Goal: Task Accomplishment & Management: Use online tool/utility

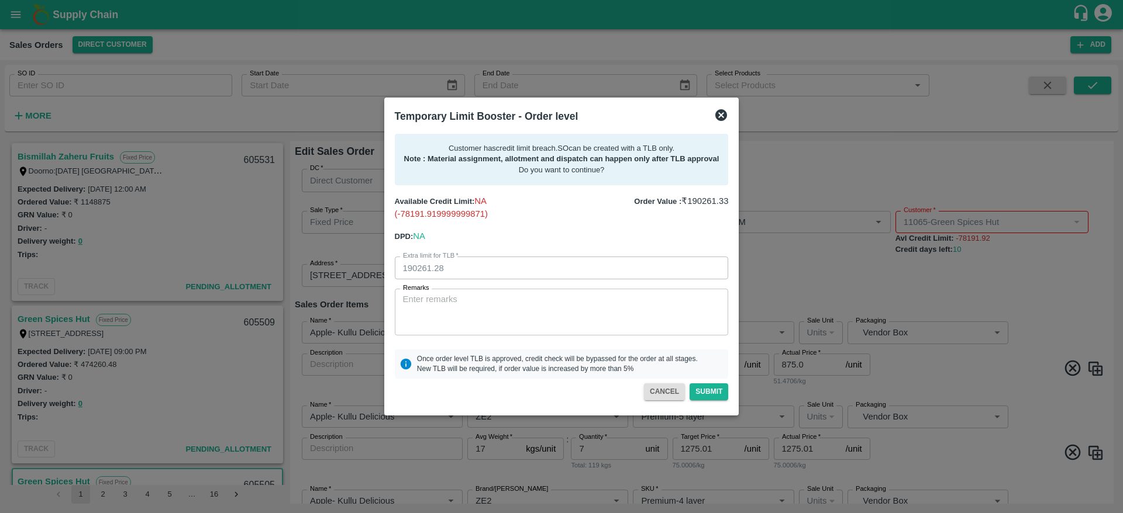
scroll to position [184, 0]
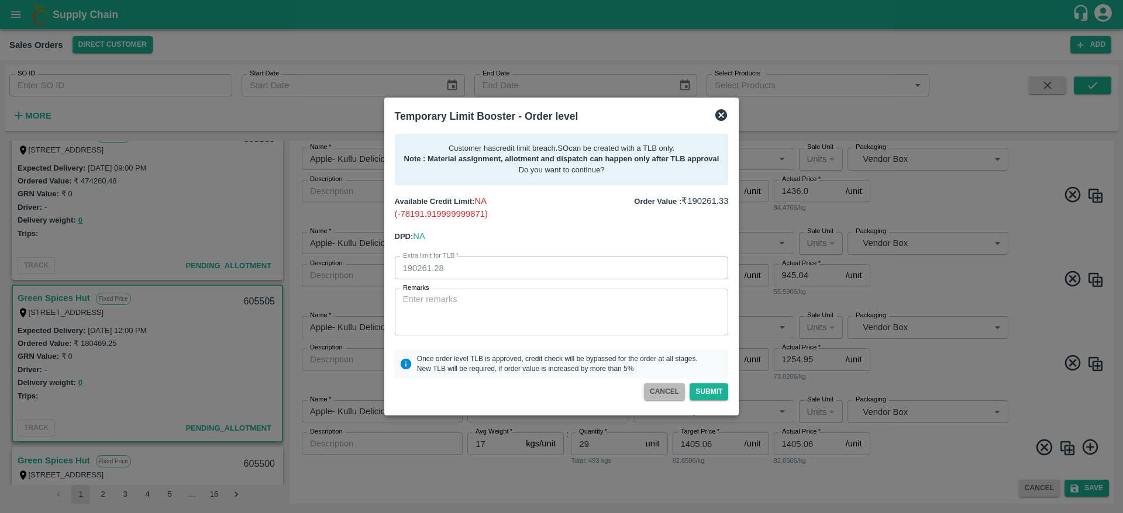
click at [670, 392] on button "CANCEL" at bounding box center [664, 392] width 41 height 17
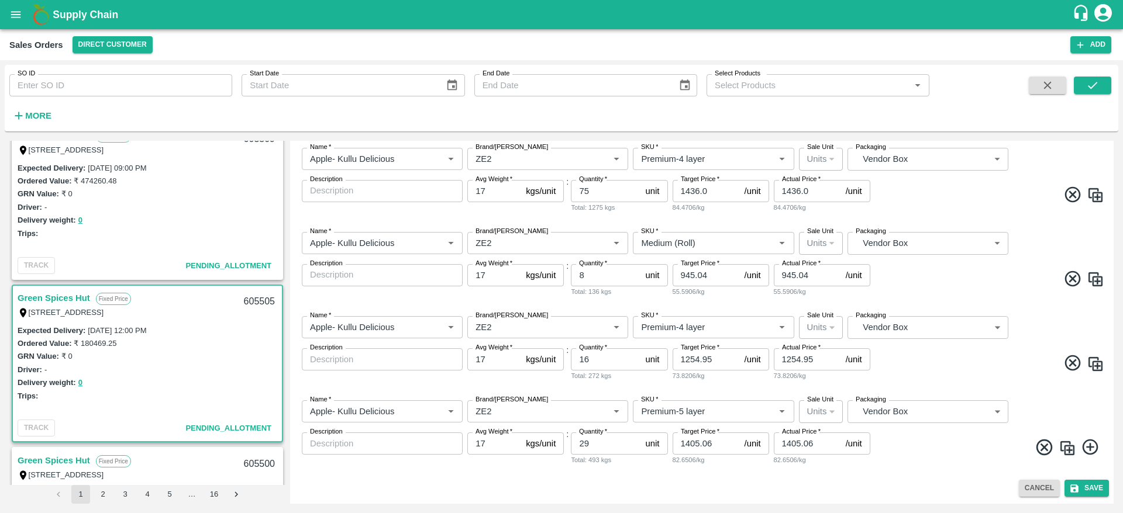
scroll to position [321, 0]
click at [44, 298] on link "Green Spices Hut" at bounding box center [54, 298] width 73 height 15
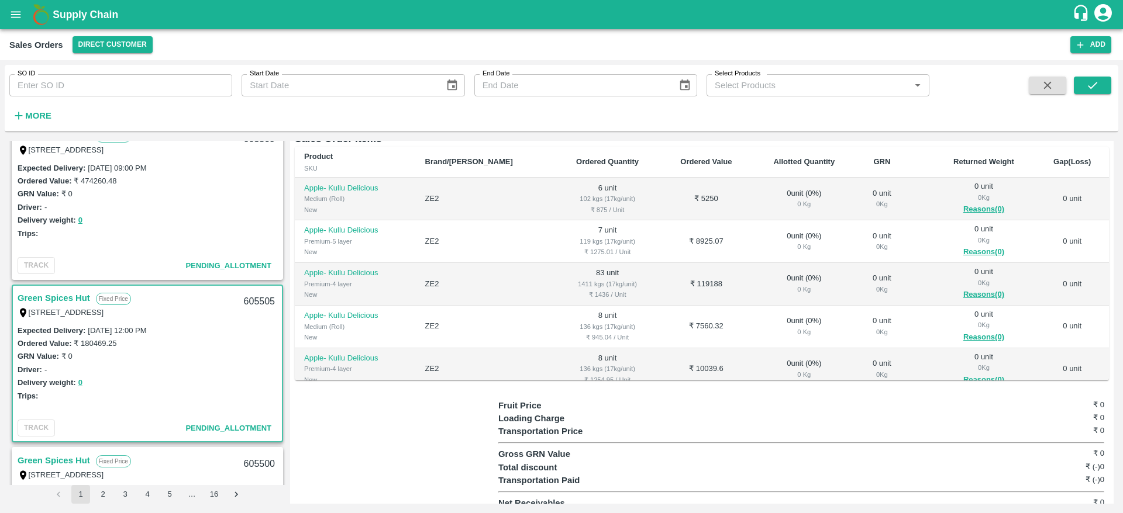
scroll to position [80, 0]
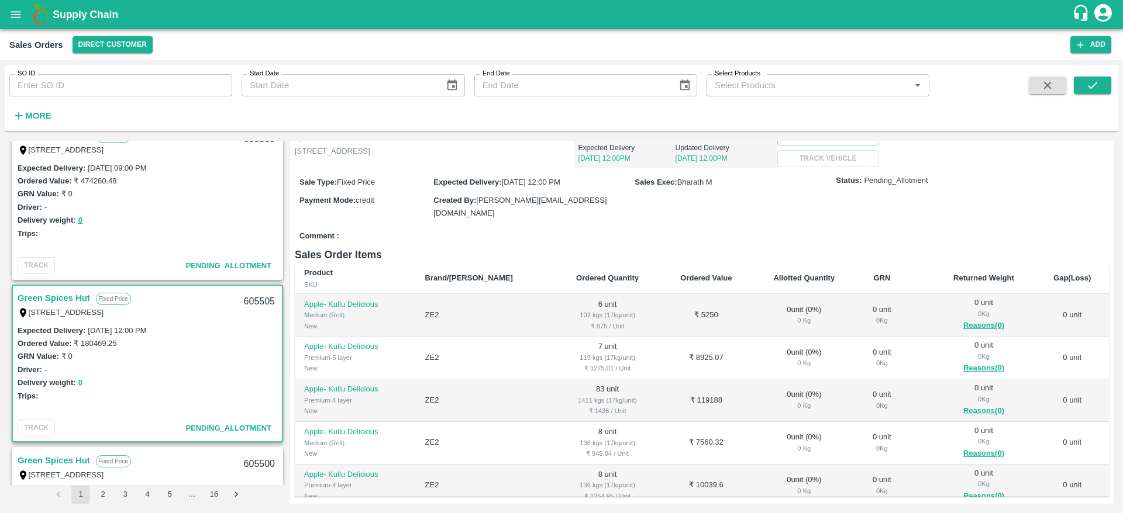
click at [249, 298] on div "605505" at bounding box center [259, 301] width 45 height 27
copy div "605505"
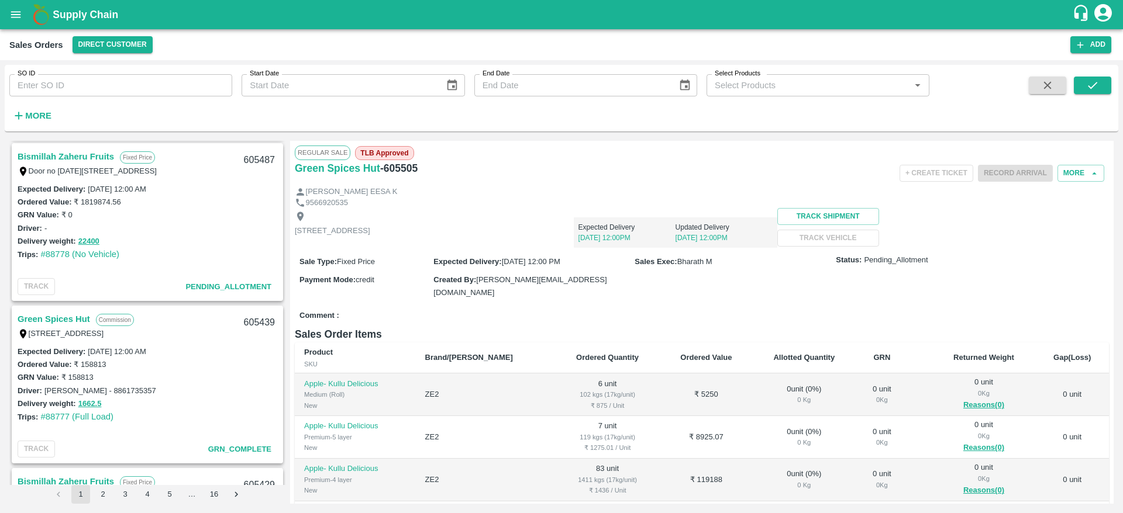
scroll to position [691, 0]
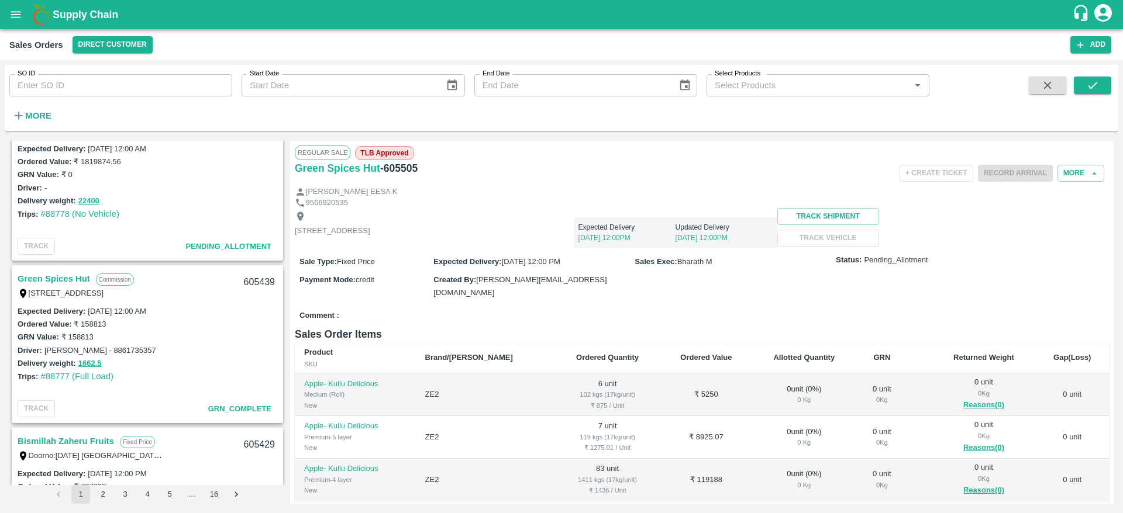
click at [45, 275] on link "Green Spices Hut" at bounding box center [54, 278] width 73 height 15
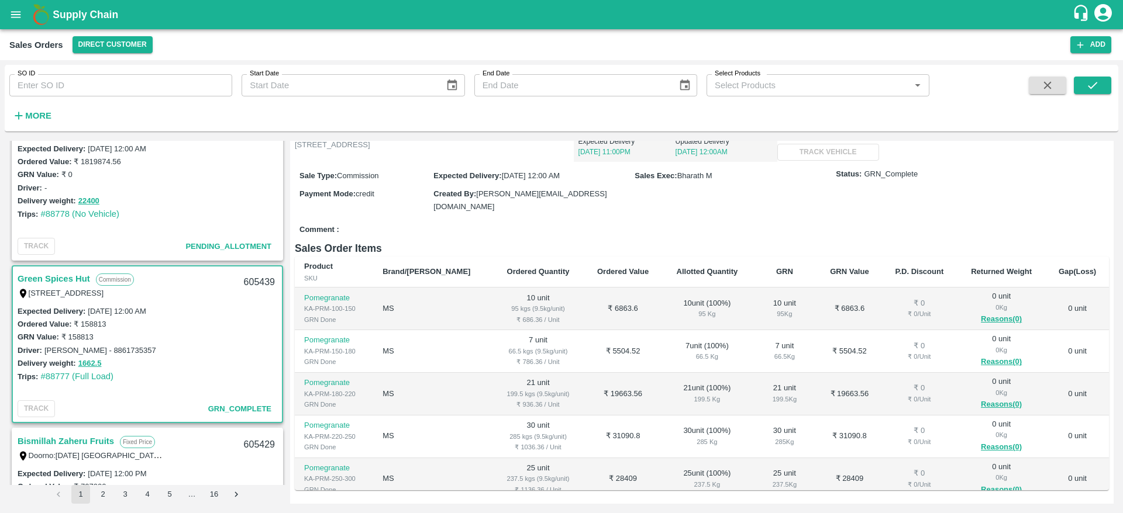
scroll to position [84, 0]
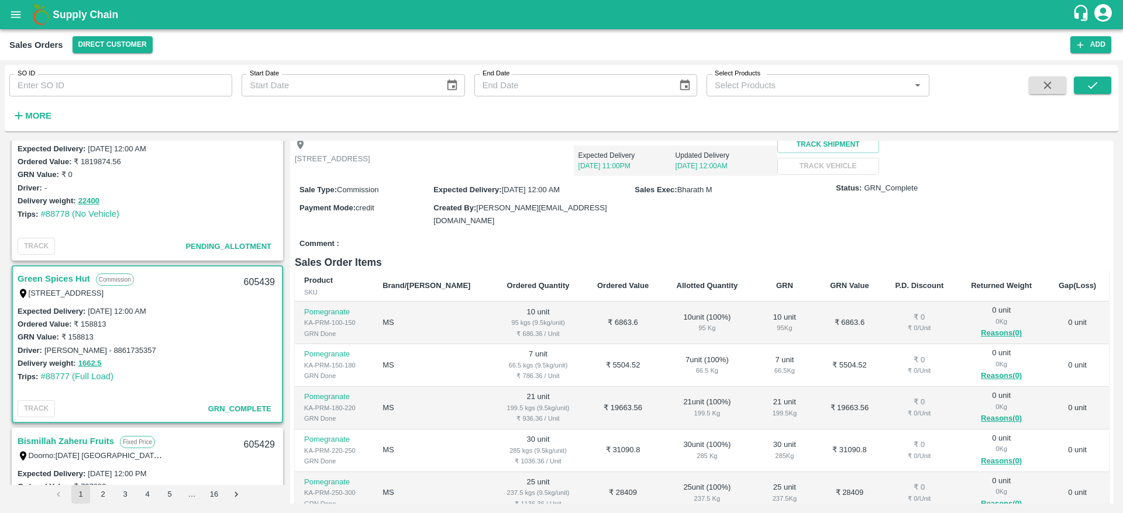
click at [167, 83] on input "SO ID" at bounding box center [120, 85] width 223 height 22
paste input "text"
type input "605500"
click at [1088, 79] on icon "submit" at bounding box center [1092, 85] width 13 height 13
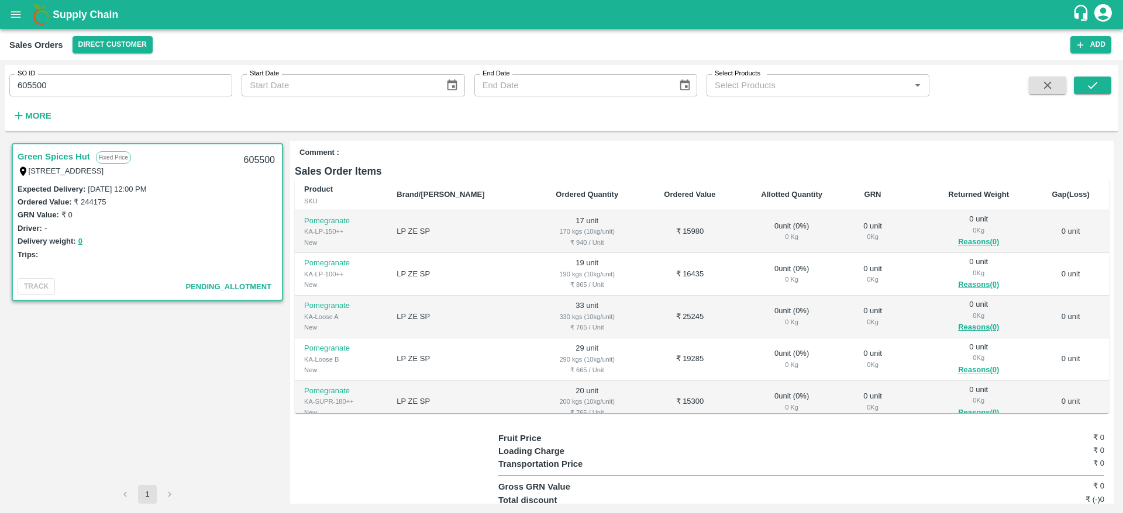
scroll to position [93, 0]
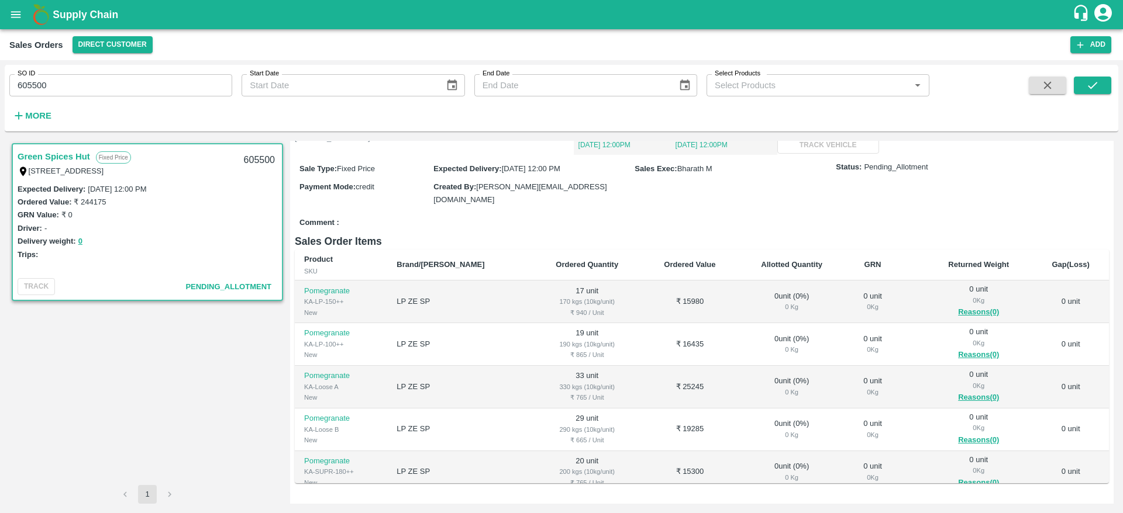
click at [267, 157] on div "605500" at bounding box center [259, 160] width 45 height 27
copy div "605500"
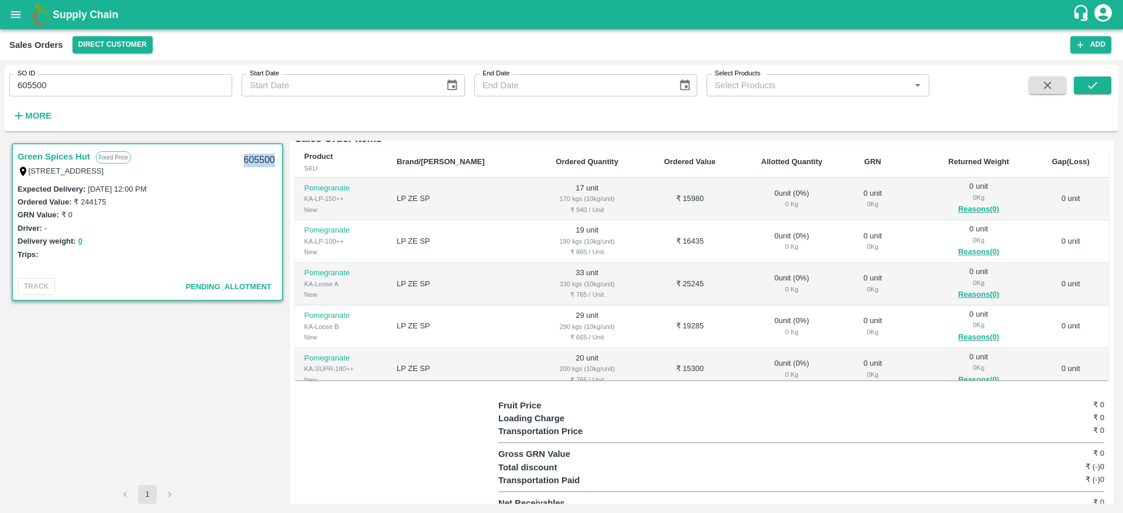
scroll to position [0, 0]
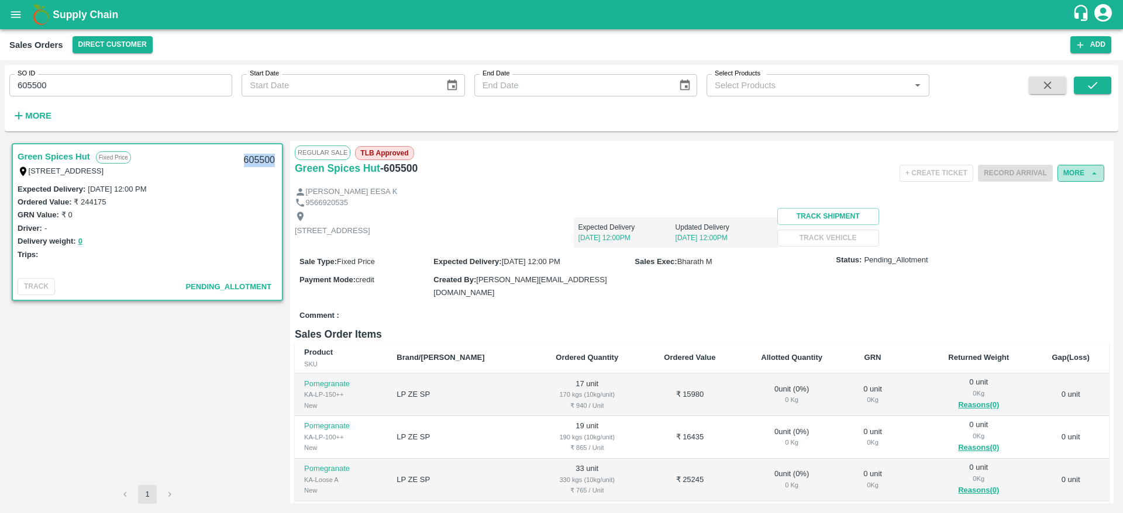
click at [1074, 178] on button "More" at bounding box center [1080, 173] width 47 height 17
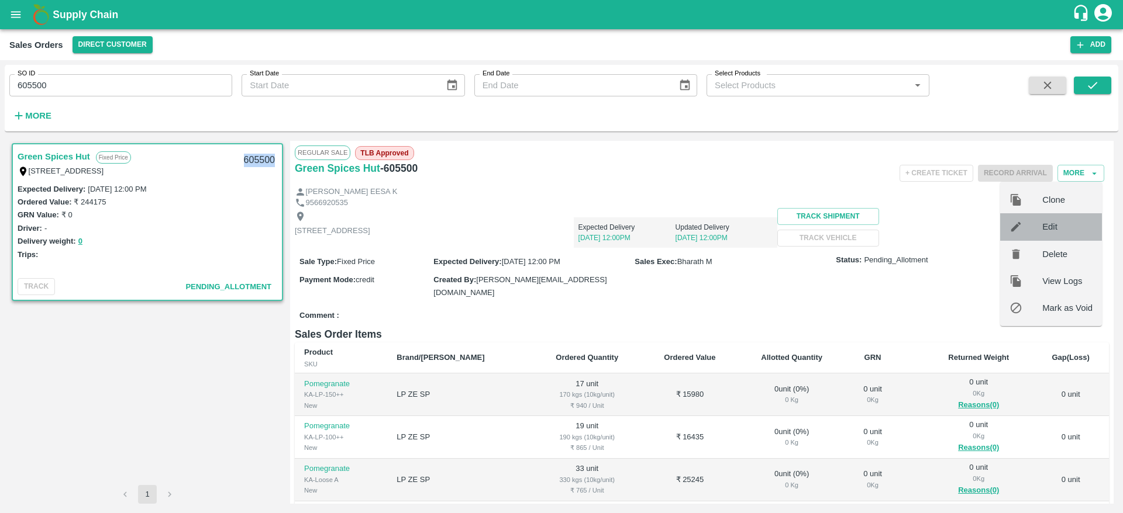
click at [1067, 223] on span "Edit" at bounding box center [1067, 226] width 50 height 13
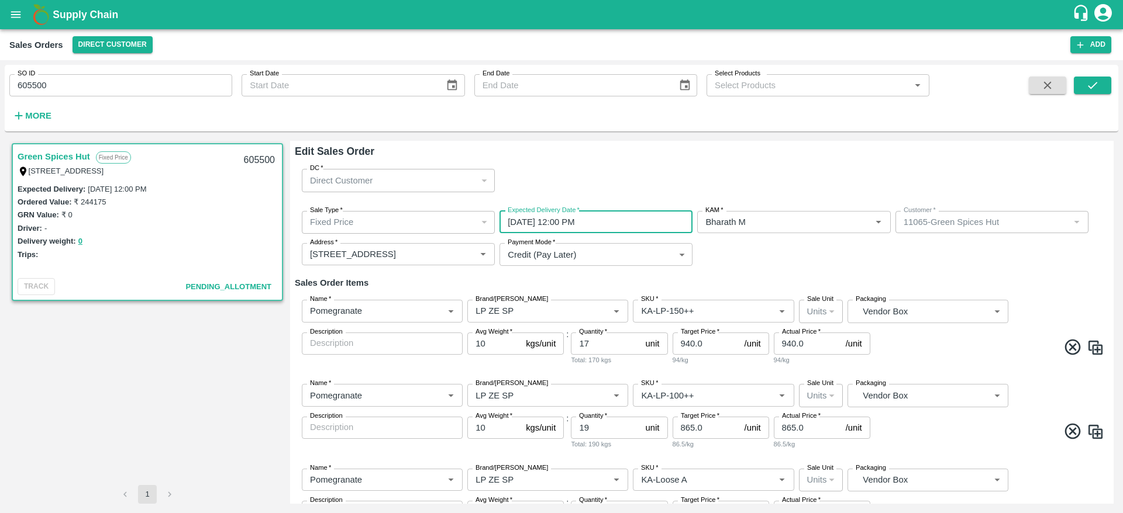
click at [629, 225] on input "22/09/2025 12:00 PM" at bounding box center [591, 222] width 185 height 22
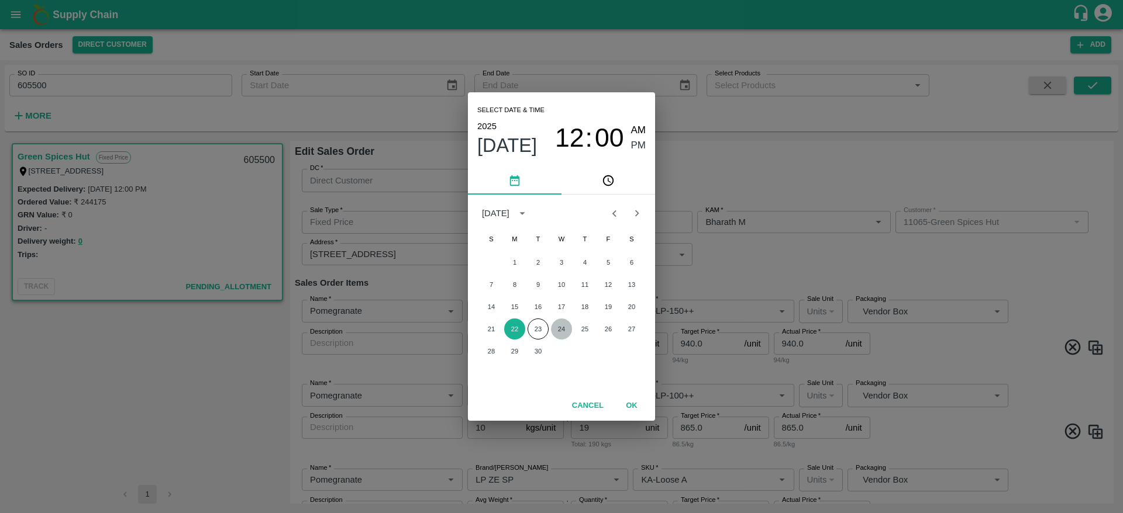
click at [563, 326] on button "24" at bounding box center [561, 329] width 21 height 21
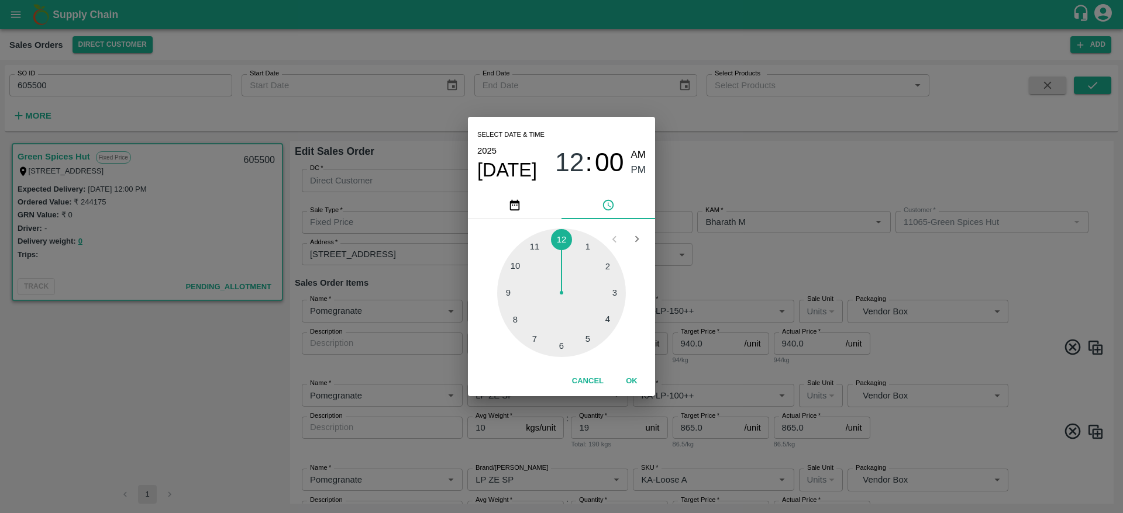
click at [513, 261] on div at bounding box center [561, 293] width 129 height 129
type input "24/09/2025 10:00 PM"
click at [641, 168] on span "PM" at bounding box center [638, 171] width 15 height 16
click at [628, 380] on button "OK" at bounding box center [631, 381] width 37 height 20
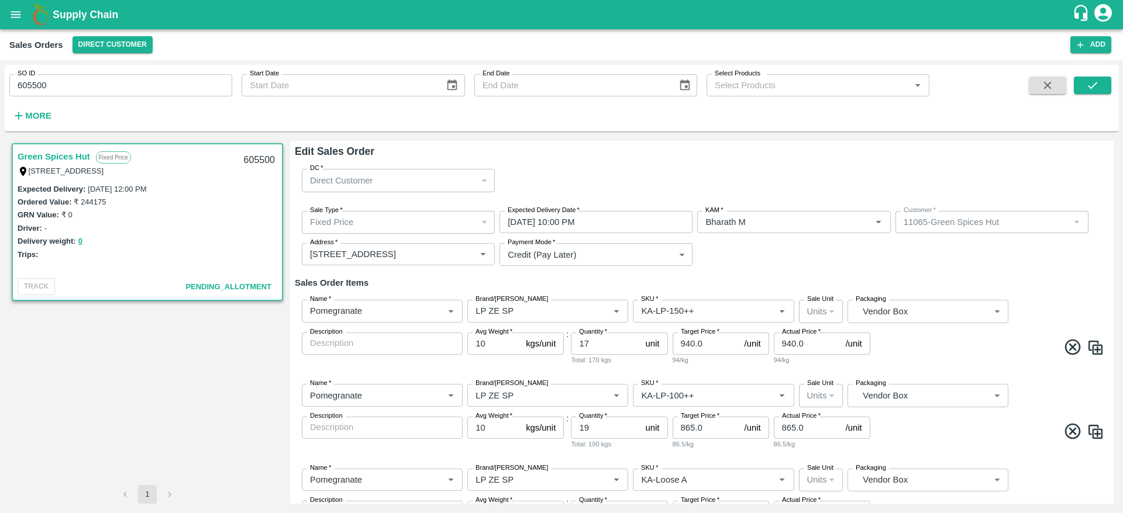
click at [990, 361] on div "Name   * Name   * Brand/Marka Brand/Marka SKU   * SKU   * Sale Unit Units 2 Sal…" at bounding box center [702, 333] width 814 height 84
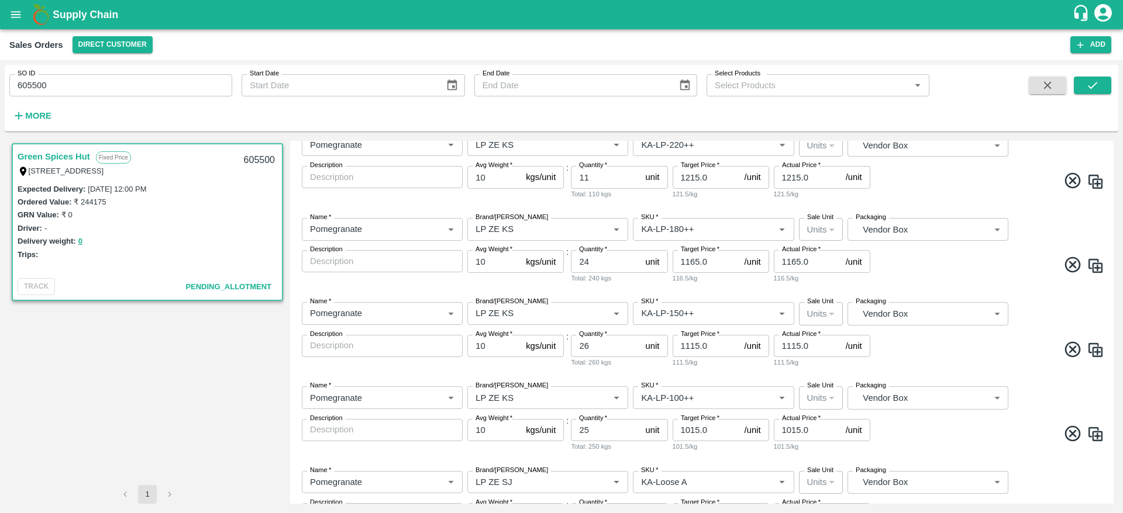
scroll to position [826, 0]
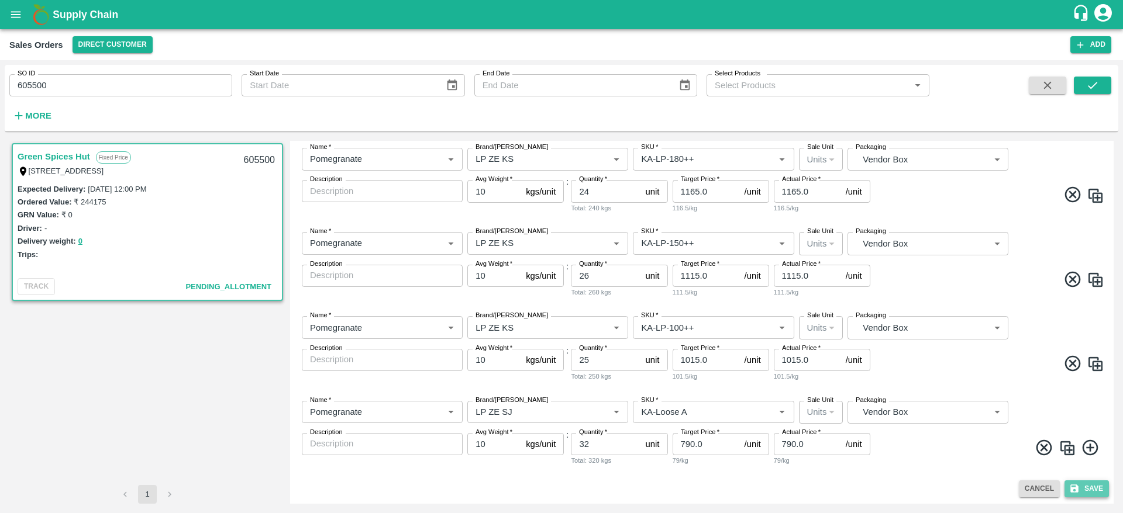
click at [1086, 487] on button "Save" at bounding box center [1086, 489] width 44 height 17
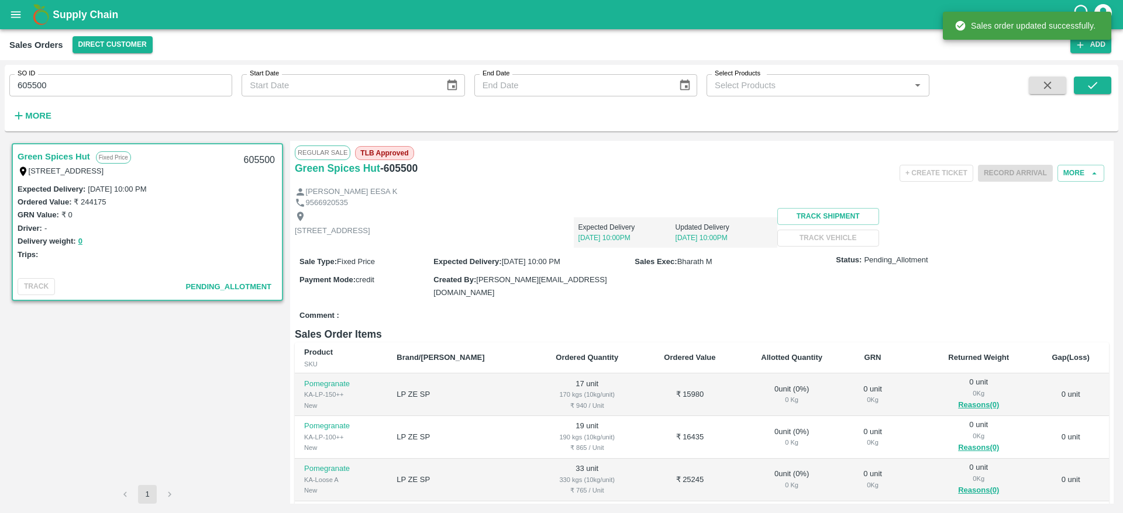
click at [261, 159] on div "605500" at bounding box center [259, 160] width 45 height 27
copy div "605500"
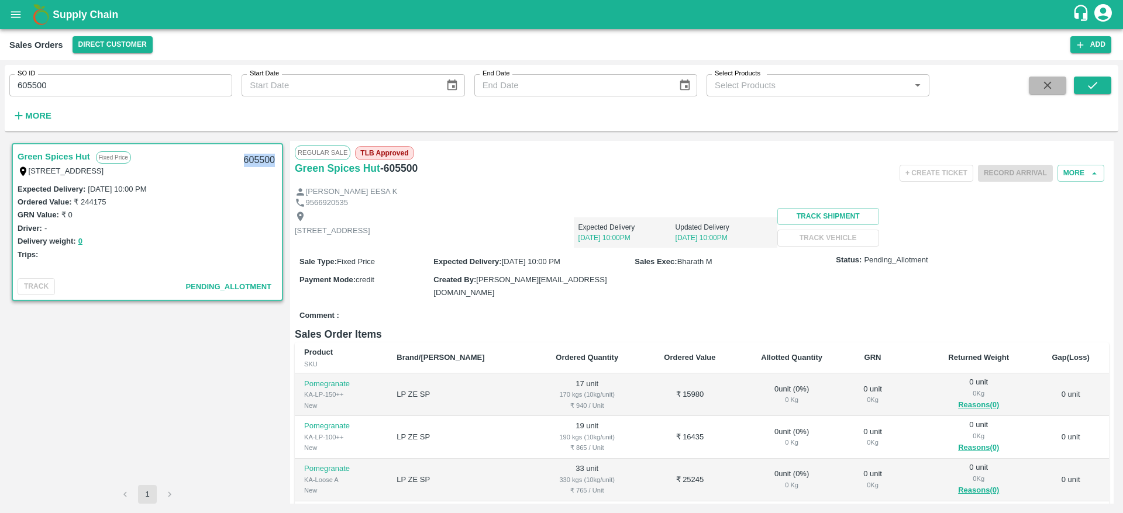
click at [1038, 90] on button "button" at bounding box center [1047, 86] width 37 height 18
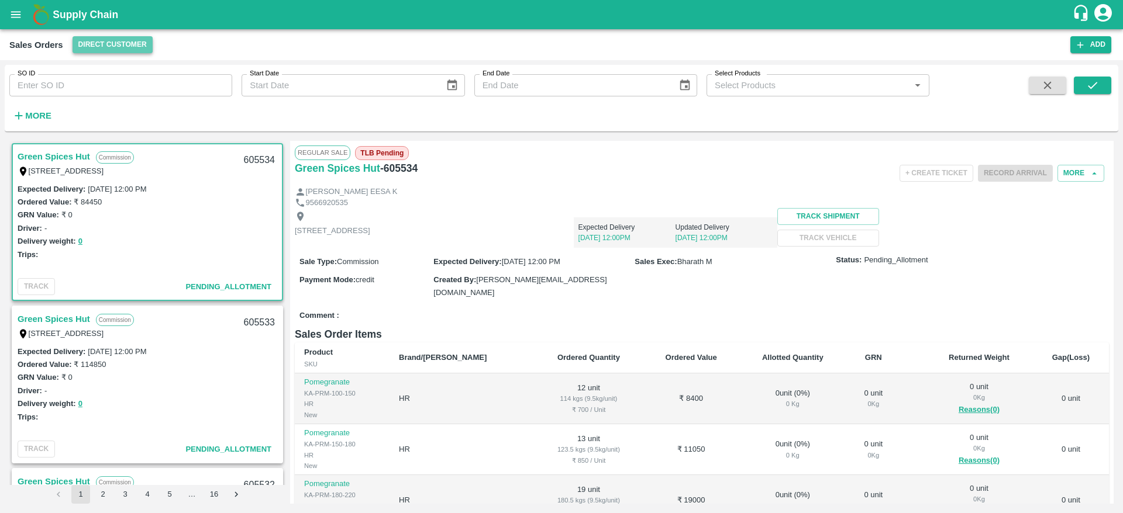
click at [109, 37] on button "Direct Customer" at bounding box center [113, 44] width 80 height 17
click at [114, 114] on li "FruitX [GEOGRAPHIC_DATA]" at bounding box center [138, 109] width 135 height 20
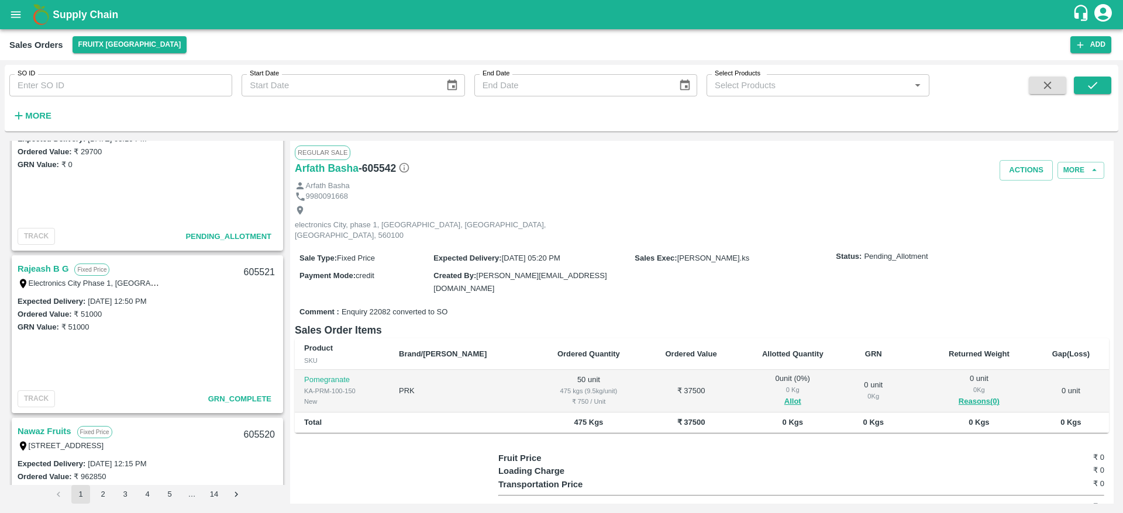
scroll to position [861, 0]
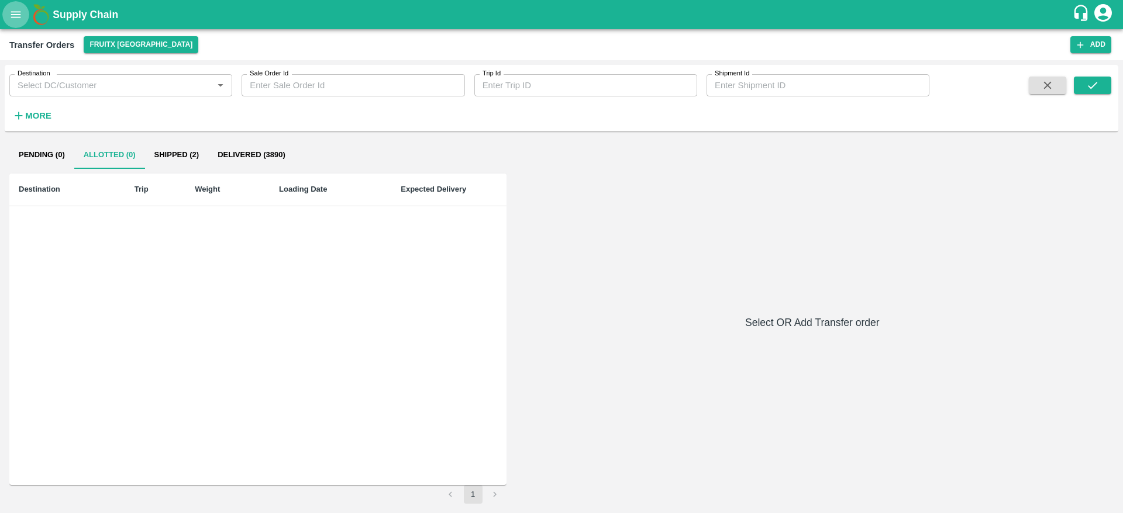
click at [9, 11] on icon "open drawer" at bounding box center [15, 14] width 13 height 13
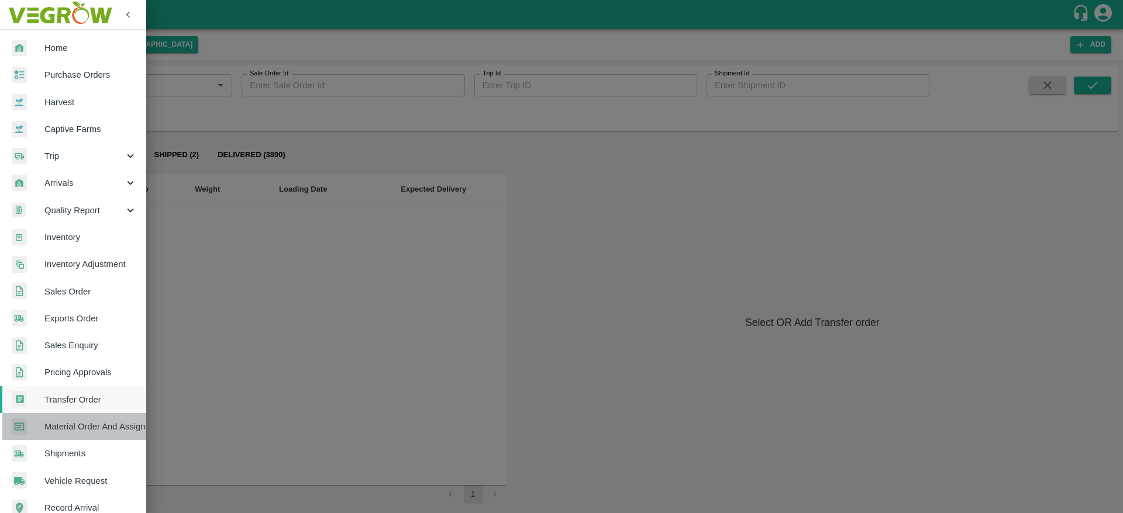
click at [115, 423] on span "Material Order And Assignment" at bounding box center [90, 426] width 92 height 13
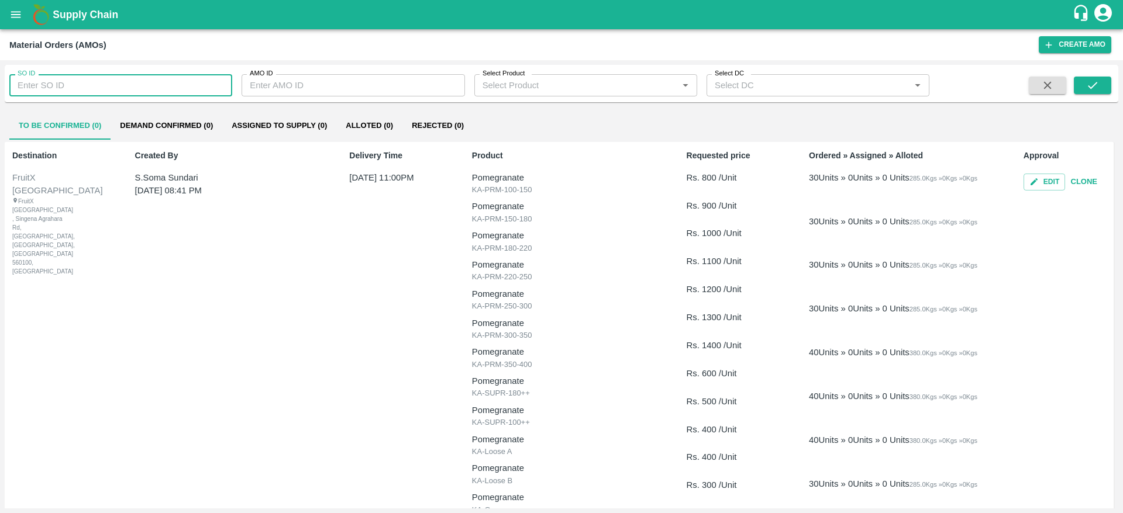
click at [92, 85] on input "SO ID" at bounding box center [120, 85] width 223 height 22
paste input "605505"
type input "605505"
click at [1093, 87] on icon "submit" at bounding box center [1092, 85] width 13 height 13
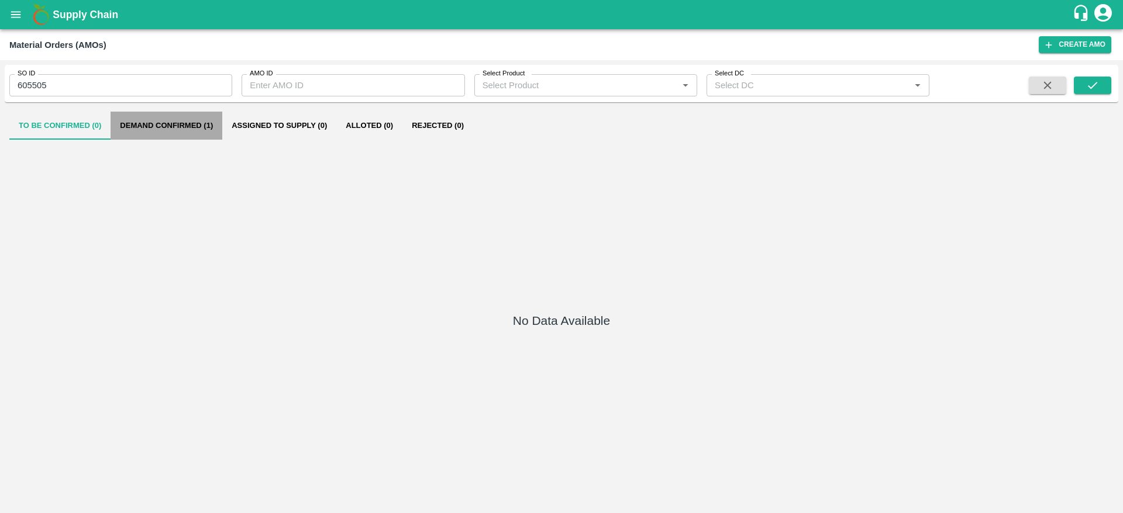
click at [157, 116] on button "Demand Confirmed (1)" at bounding box center [167, 126] width 112 height 28
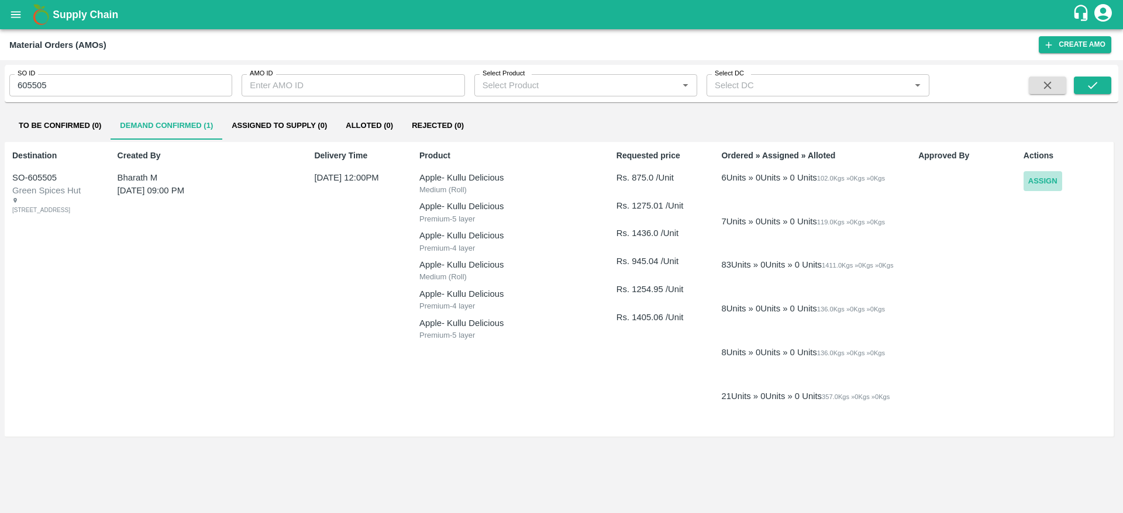
click at [1043, 184] on button "Assign" at bounding box center [1042, 181] width 39 height 20
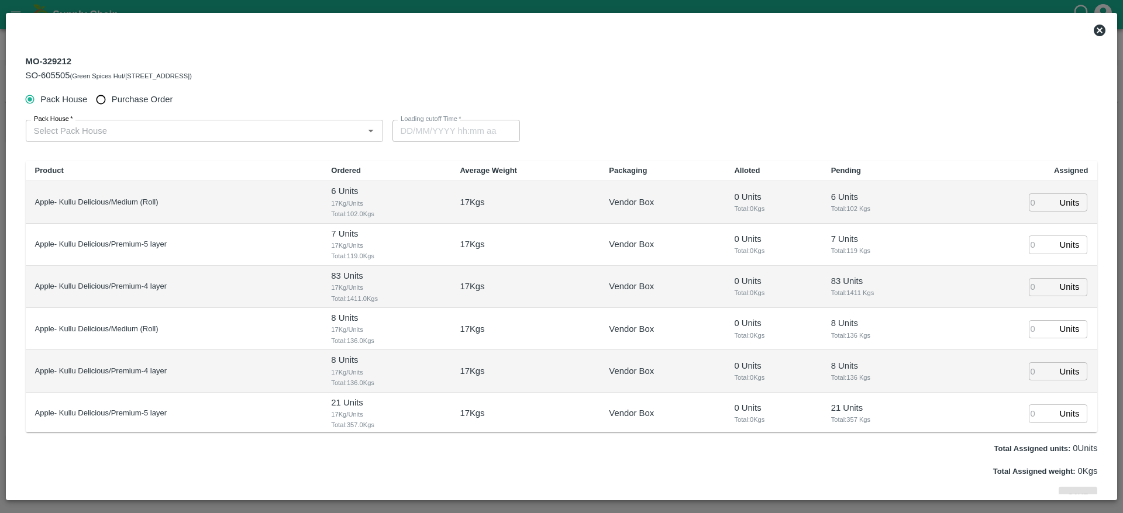
type input "24/09/2025 12:00 PM"
click at [282, 134] on input "Pack House   *" at bounding box center [194, 130] width 331 height 15
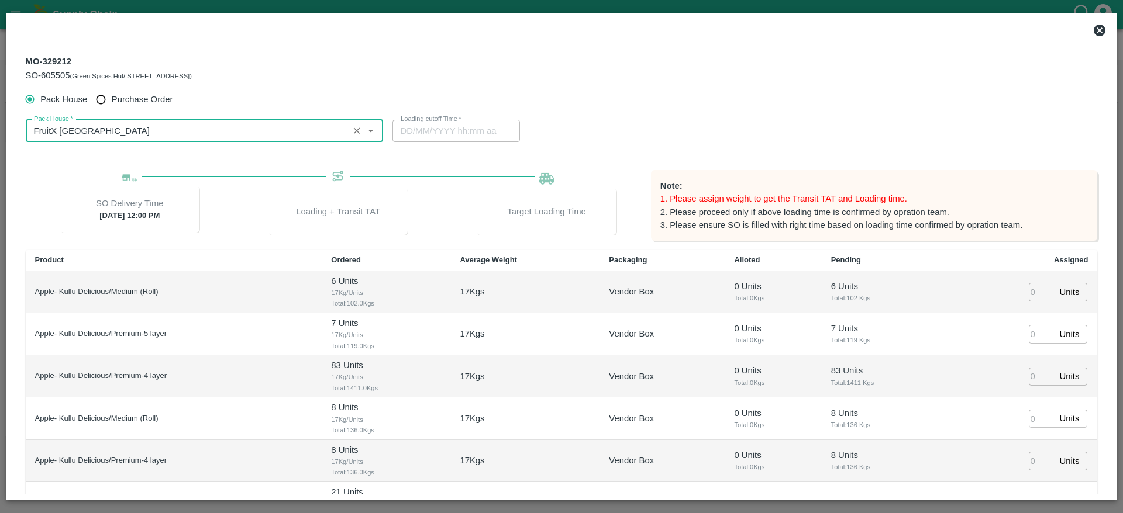
type input "FruitX [GEOGRAPHIC_DATA]"
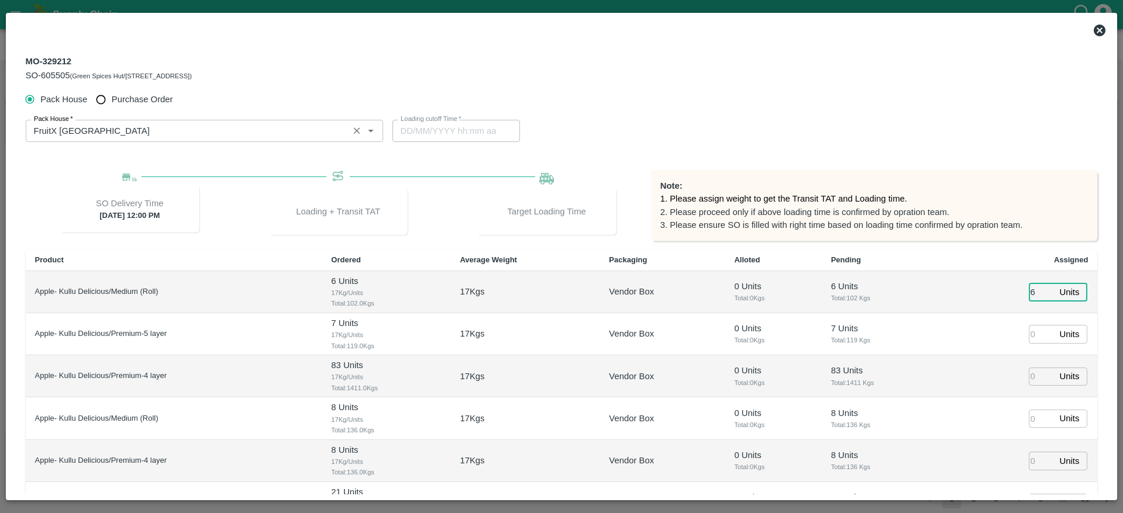
type input "6"
type input "7"
type input "83"
type input "23/09/2025 09:34 PM"
type input "8"
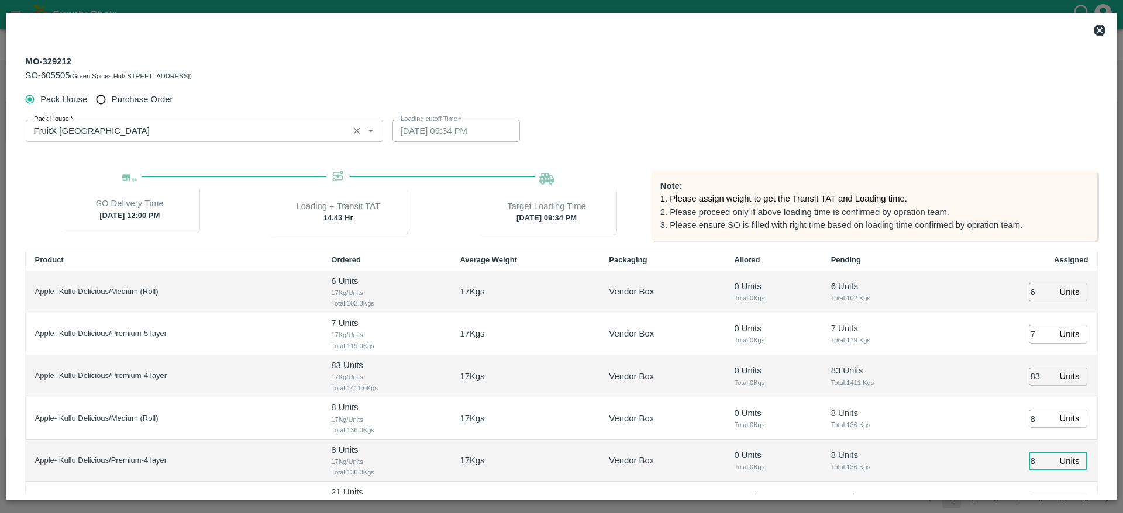
type input "8"
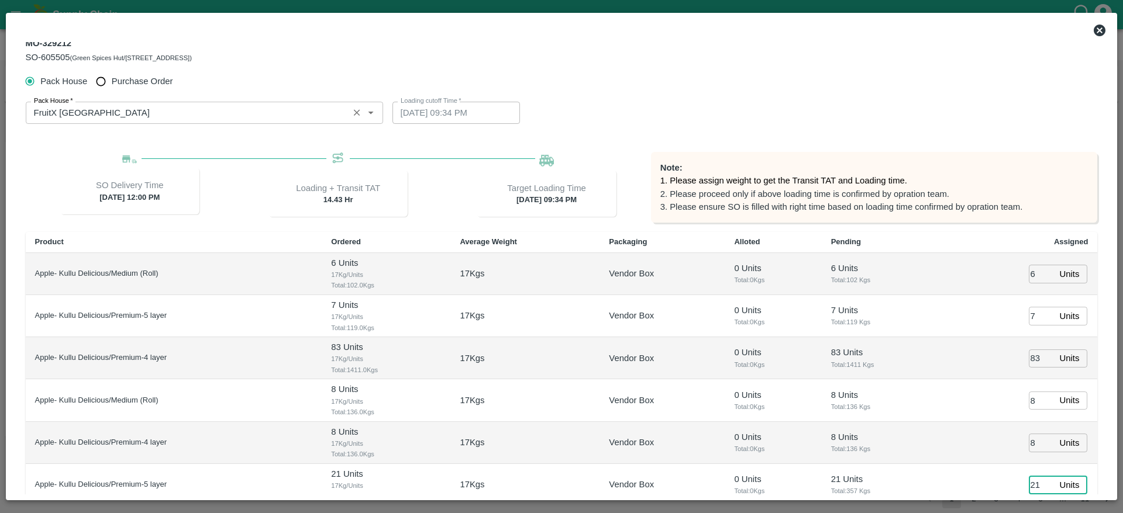
type input "21"
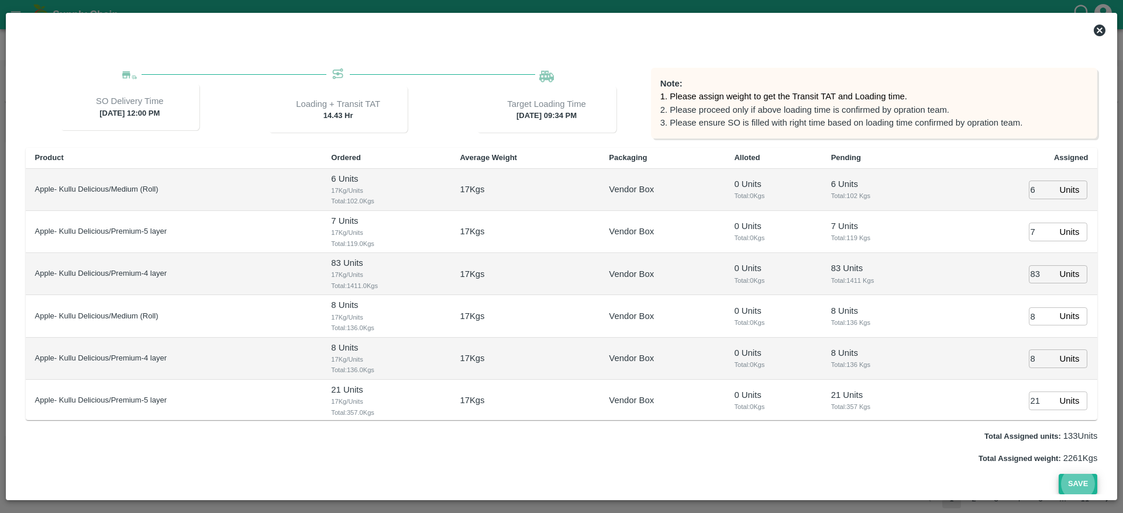
type input "23/09/2025 07:34 PM"
click at [1074, 488] on button "Save" at bounding box center [1078, 484] width 39 height 20
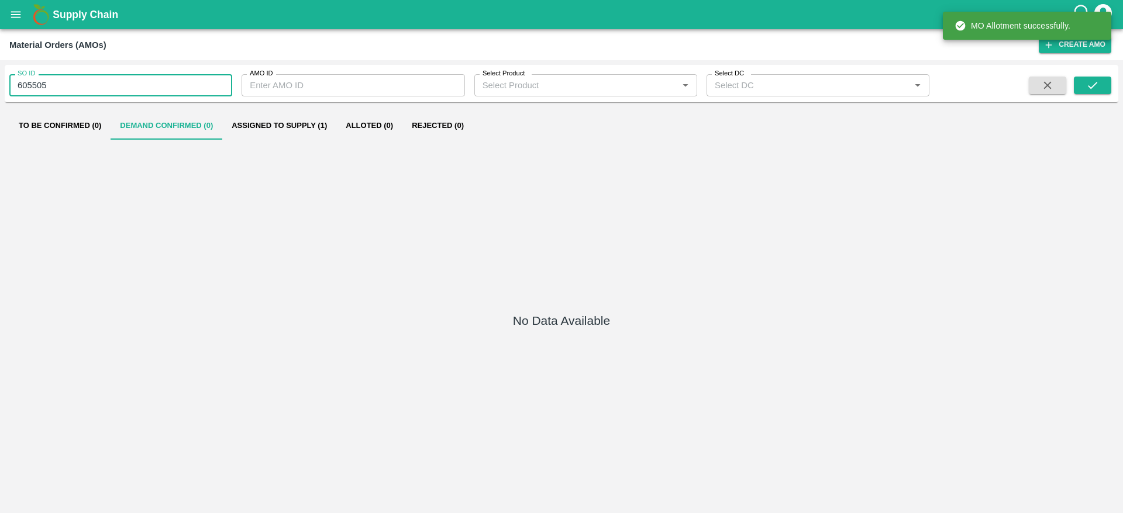
click at [77, 90] on input "605505" at bounding box center [120, 85] width 223 height 22
paste input "text"
type input "605500"
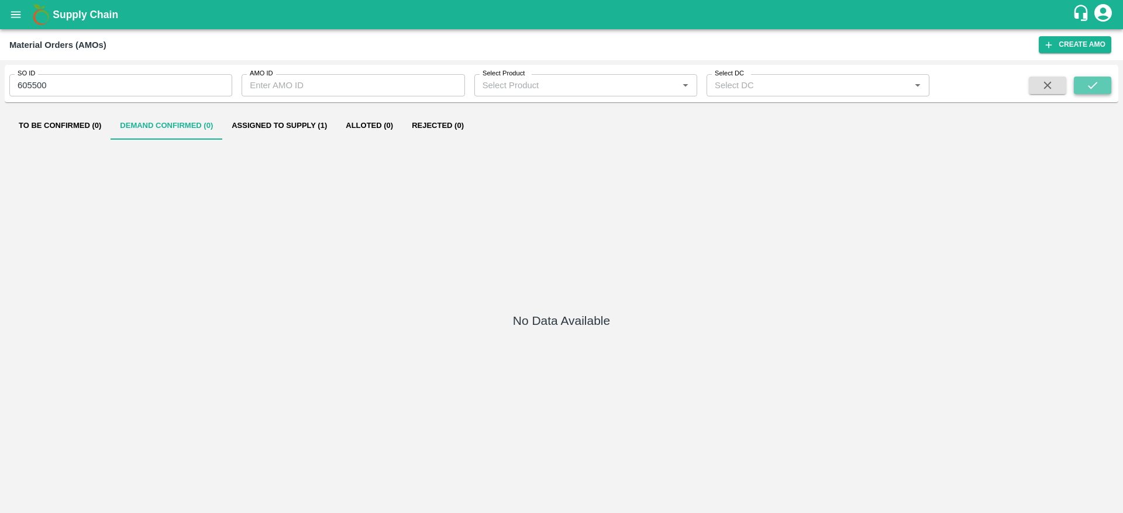
click at [1095, 92] on button "submit" at bounding box center [1092, 86] width 37 height 18
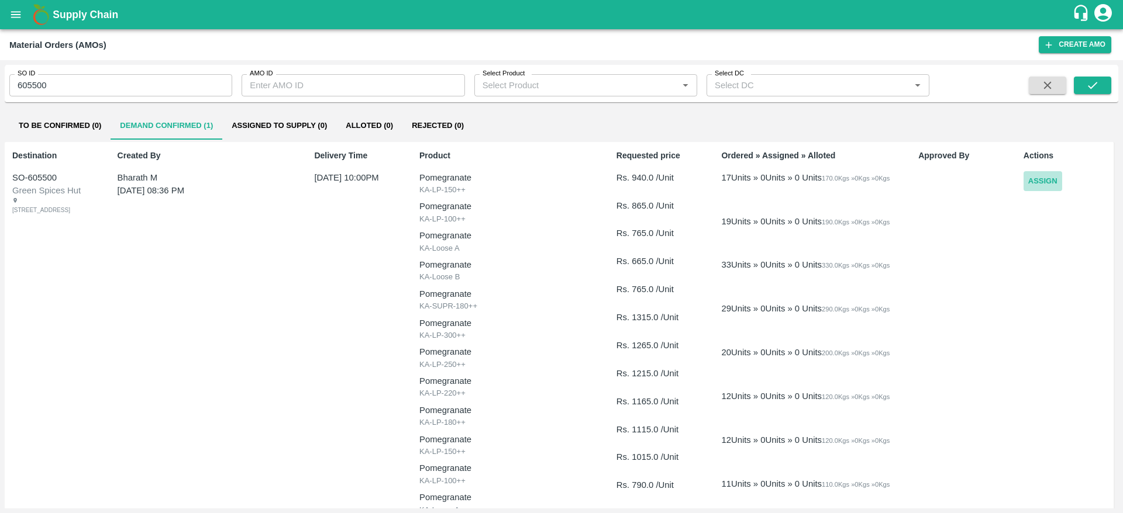
click at [1032, 183] on button "Assign" at bounding box center [1042, 181] width 39 height 20
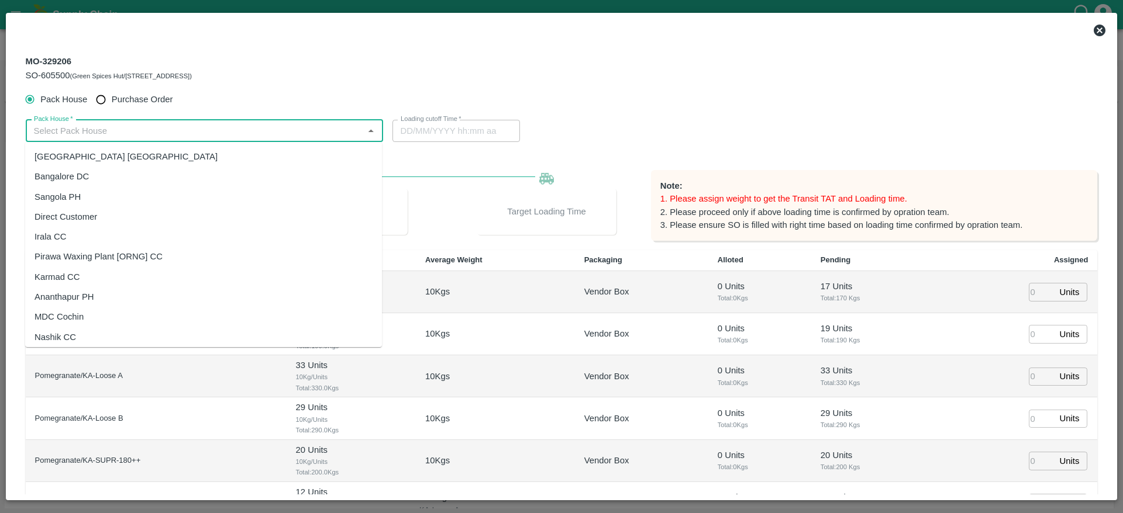
click at [285, 129] on input "Pack House   *" at bounding box center [194, 130] width 331 height 15
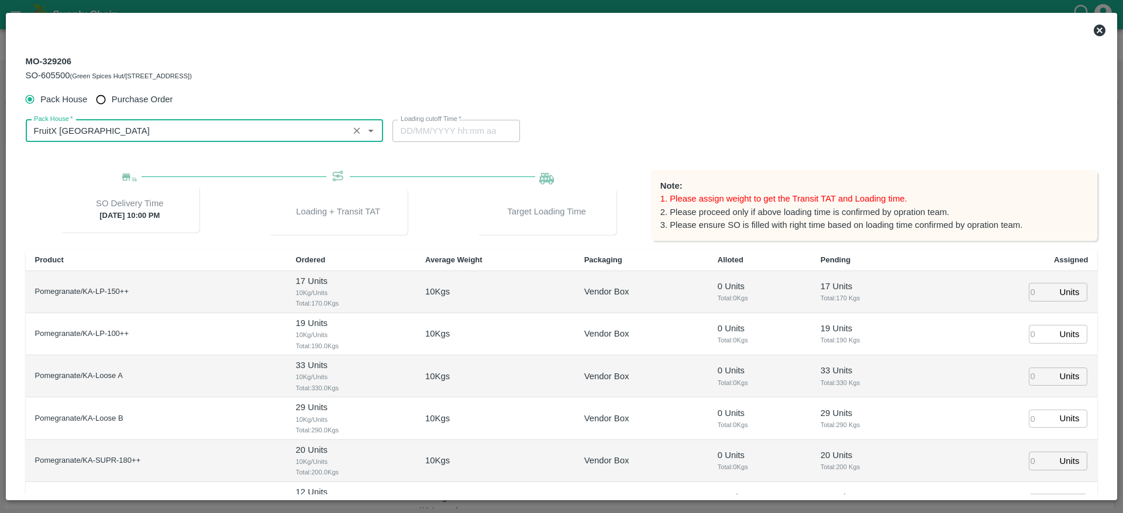
type input "FruitX [GEOGRAPHIC_DATA]"
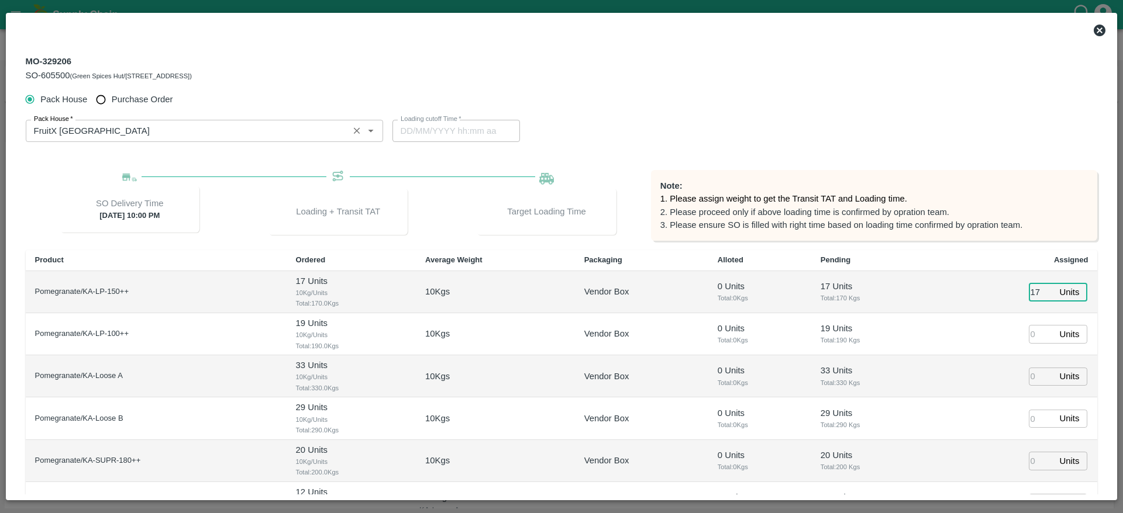
type input "17"
type input "19"
type input "33"
type input "29"
type input "20"
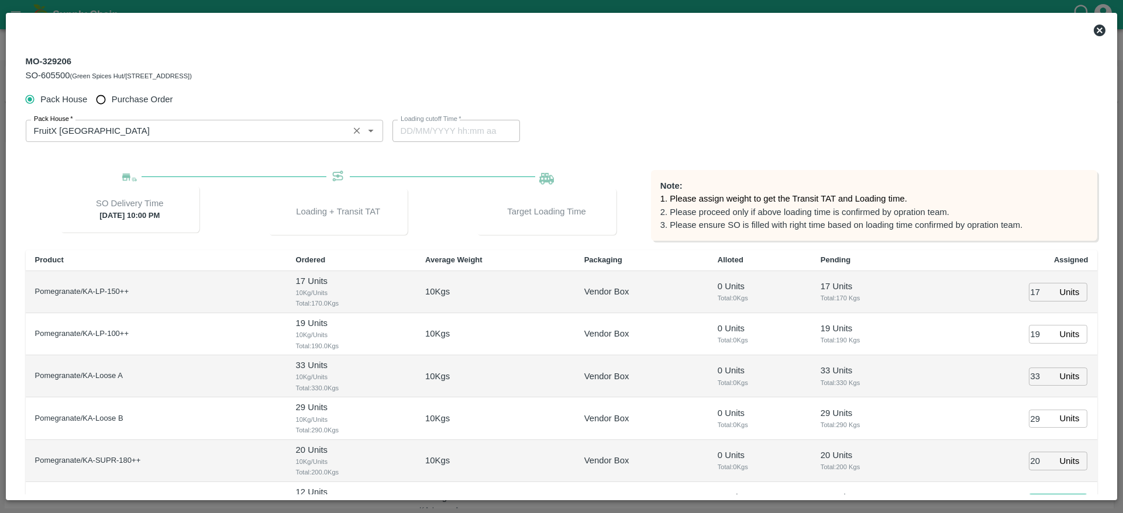
scroll to position [18, 0]
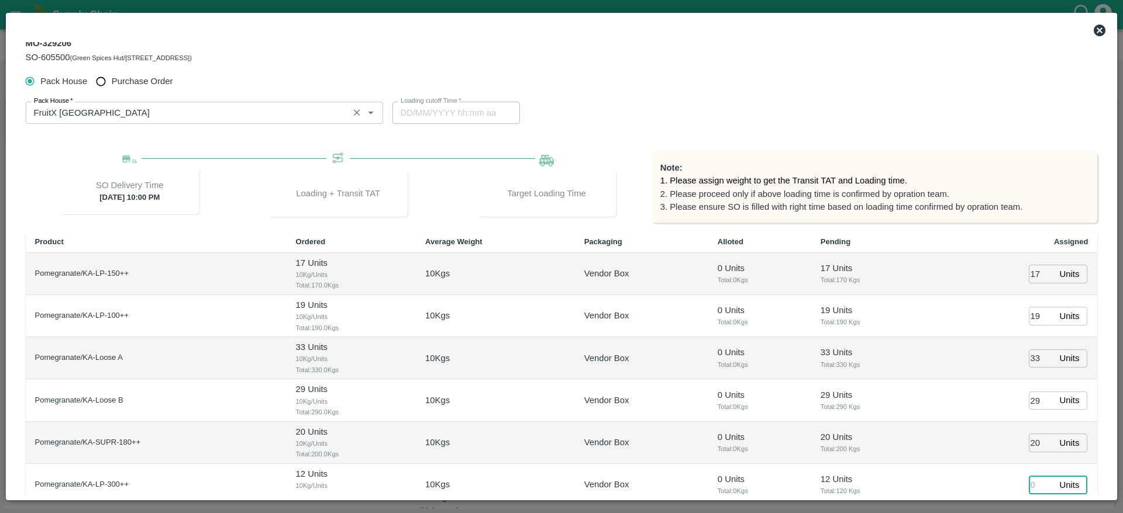
type input "1"
type input "24/09/2025 09:00 PM"
type input "12"
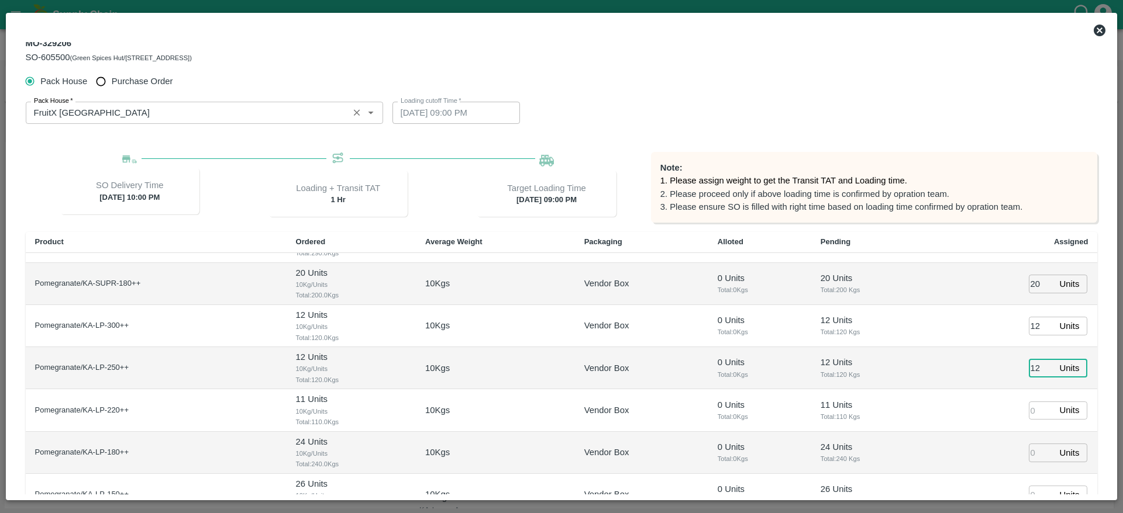
type input "12"
type input "11"
type input "24"
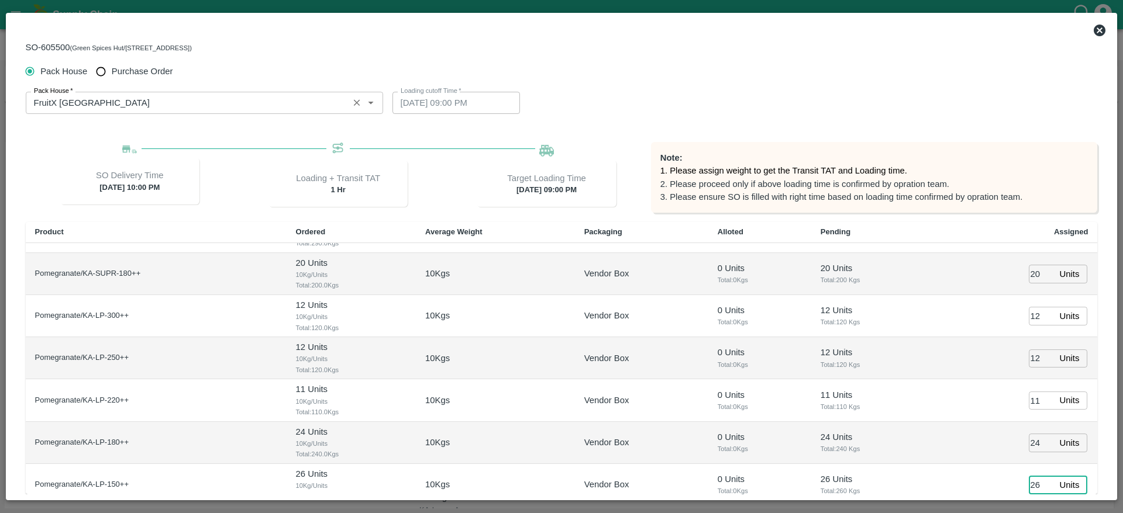
type input "26"
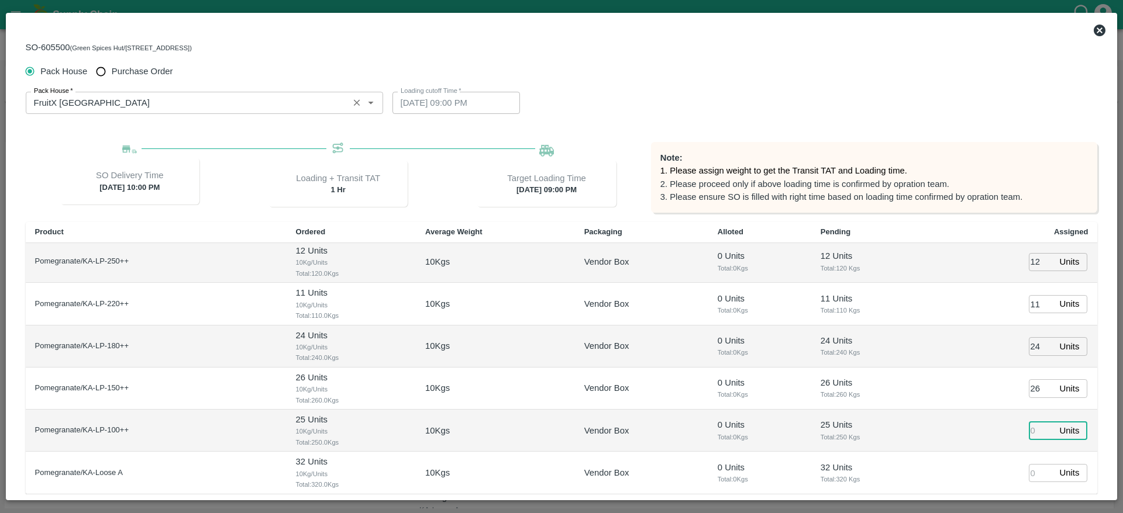
type input "24/09/2025 07:00 PM"
type input "25"
type input "32"
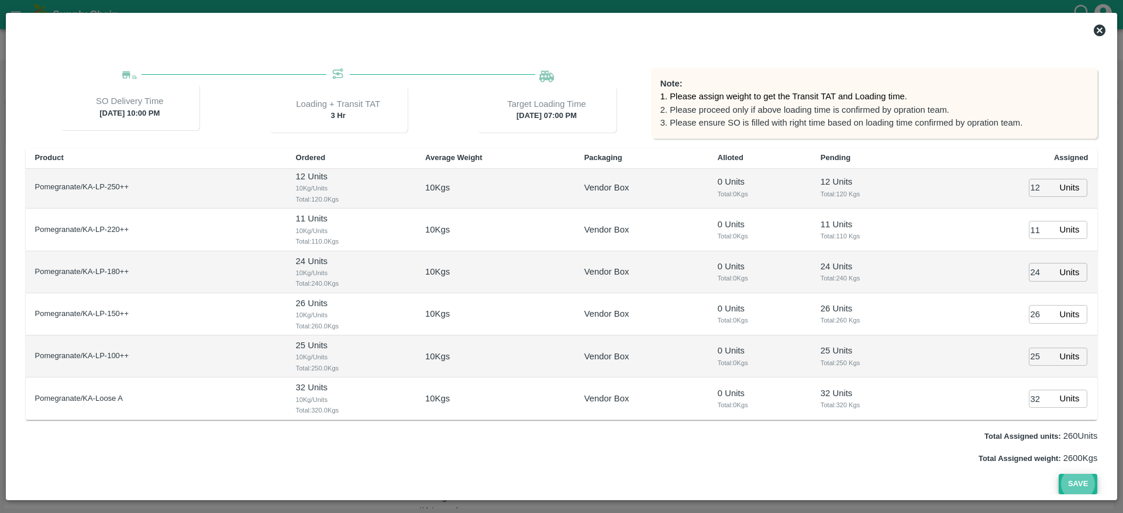
type input "24/09/2025 08:00 PM"
click at [1072, 478] on button "Save" at bounding box center [1078, 484] width 39 height 20
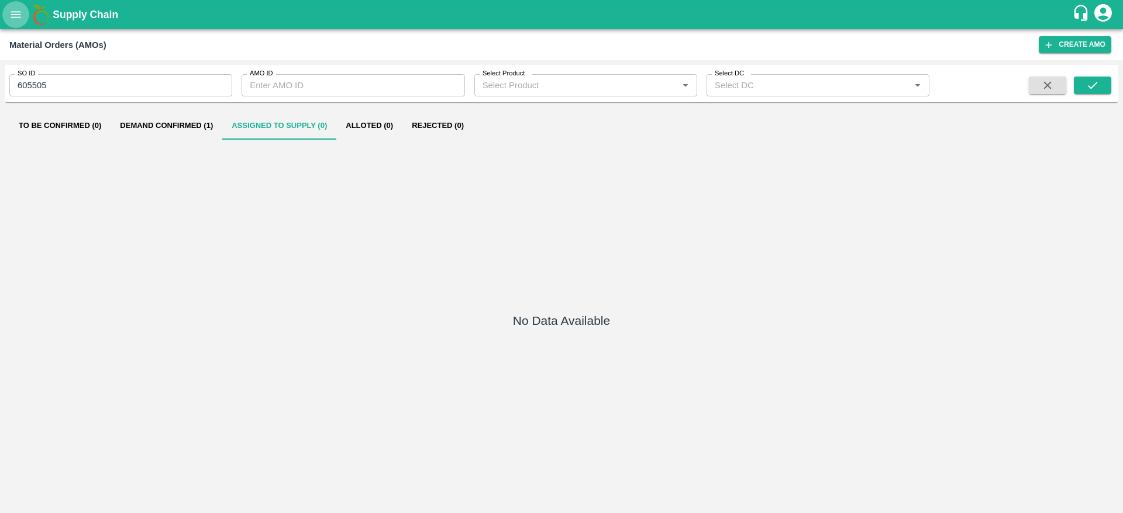
click at [23, 19] on button "open drawer" at bounding box center [15, 14] width 27 height 27
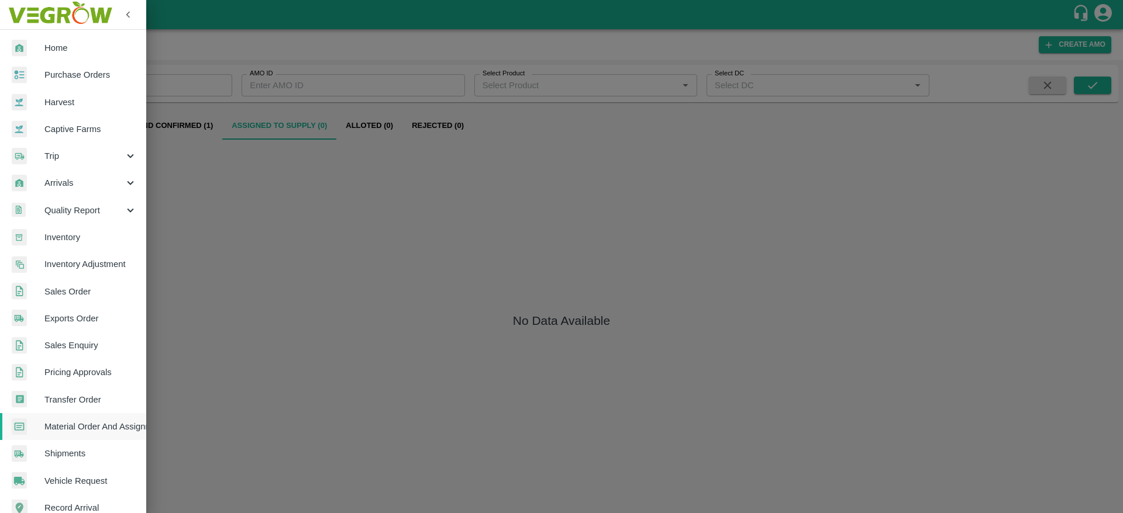
click at [89, 396] on span "Transfer Order" at bounding box center [90, 400] width 92 height 13
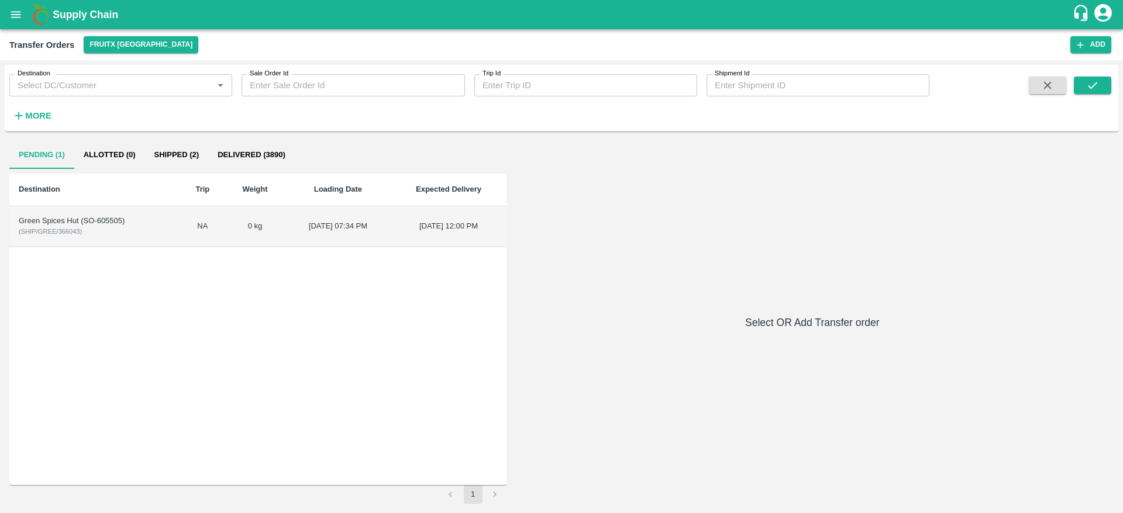
click at [101, 242] on td "Green Spices Hut (SO-605505) ( SHIP/GREE/366043 )" at bounding box center [94, 226] width 171 height 41
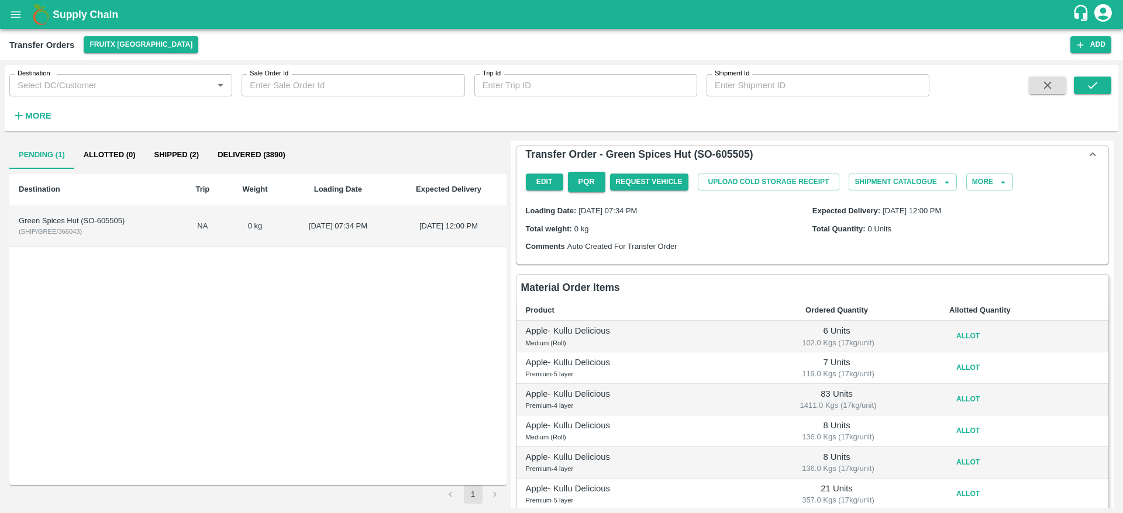
scroll to position [87, 0]
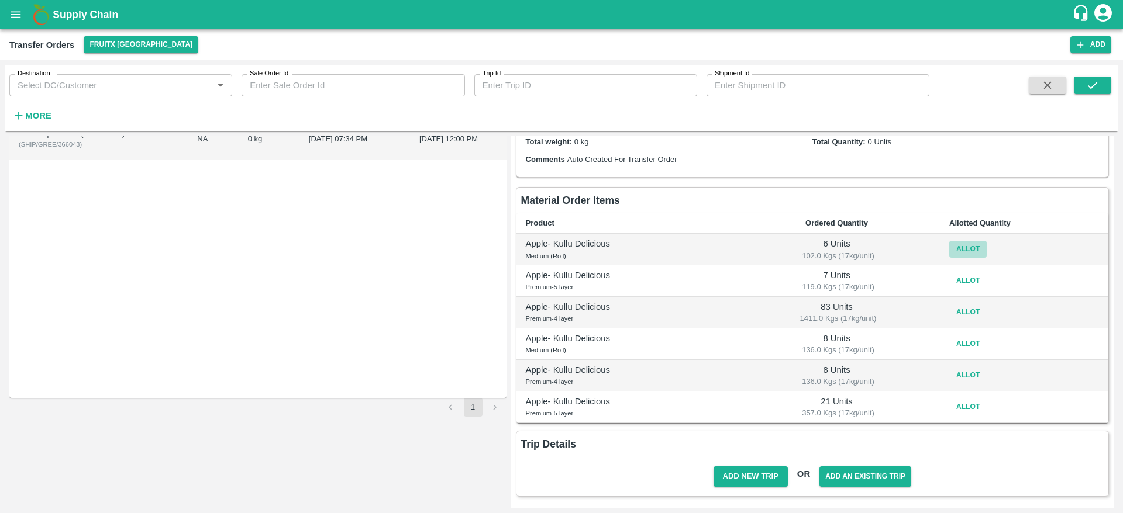
click at [964, 250] on button "Allot" at bounding box center [967, 249] width 37 height 17
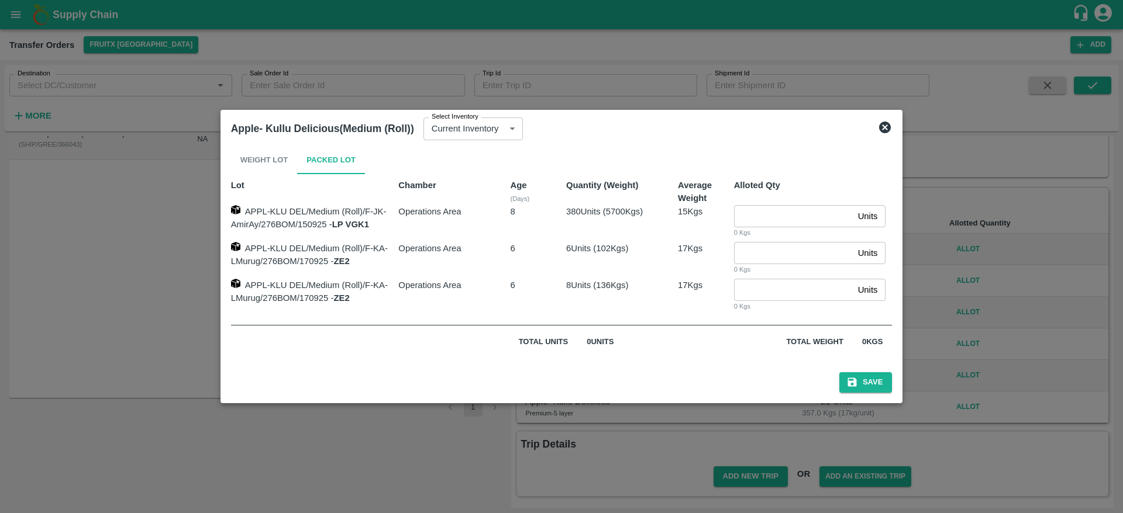
click at [780, 249] on input "number" at bounding box center [793, 253] width 119 height 22
type input "6"
click at [839, 373] on button "Save" at bounding box center [865, 383] width 53 height 20
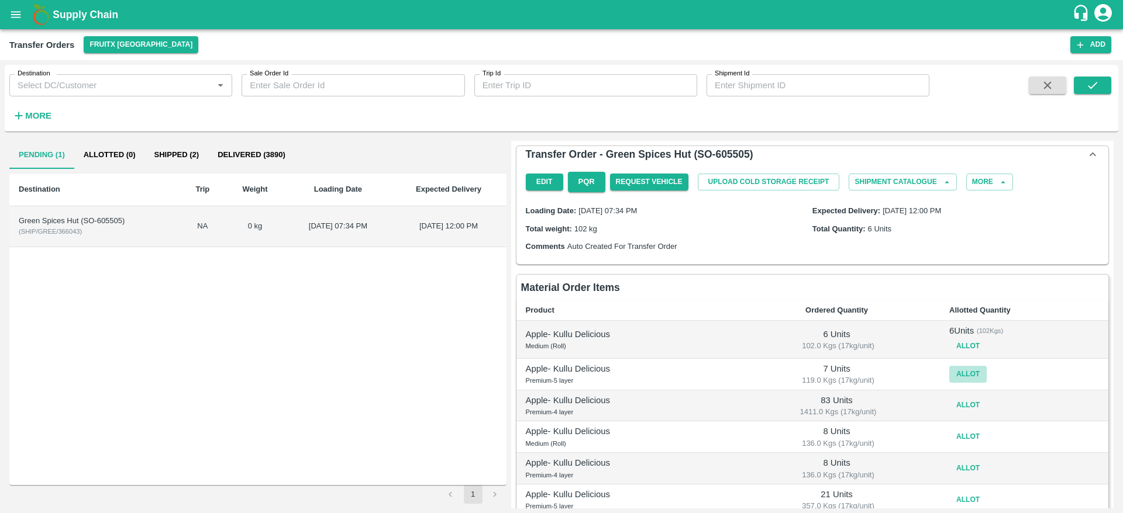
click at [965, 373] on button "Allot" at bounding box center [967, 374] width 37 height 17
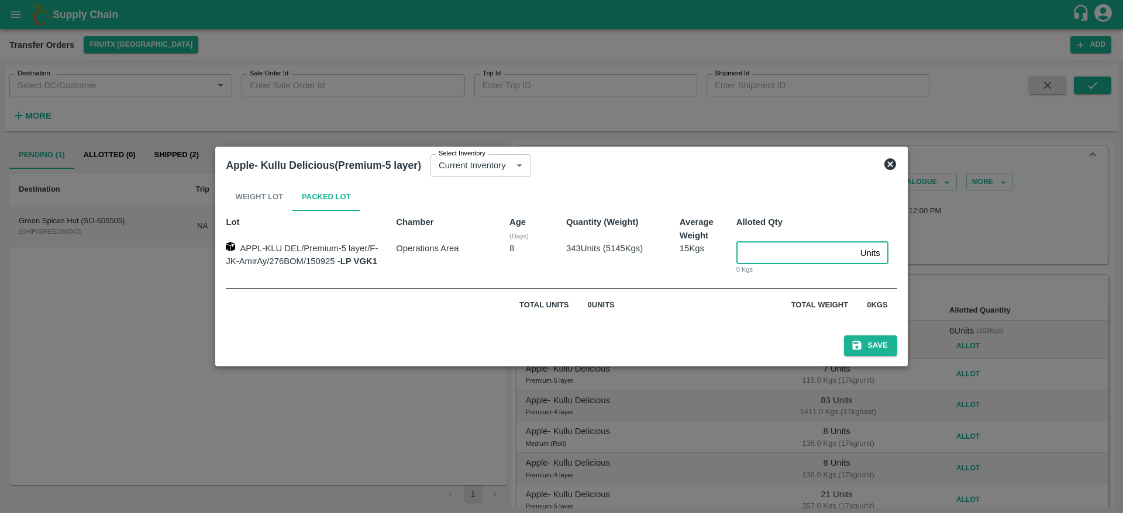
click at [785, 256] on input "number" at bounding box center [795, 253] width 119 height 22
type input "7"
click at [844, 336] on button "Save" at bounding box center [870, 346] width 53 height 20
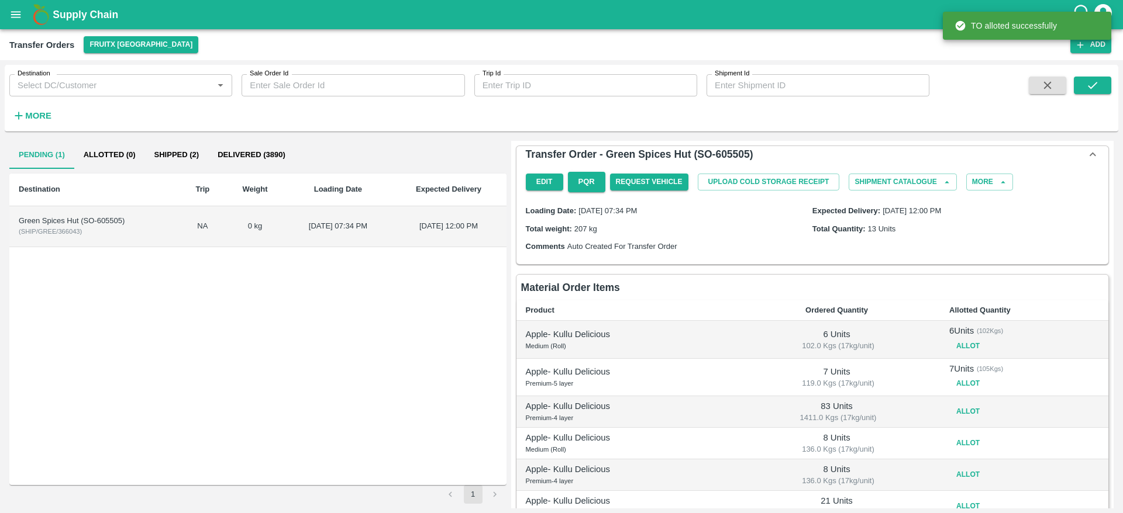
scroll to position [99, 0]
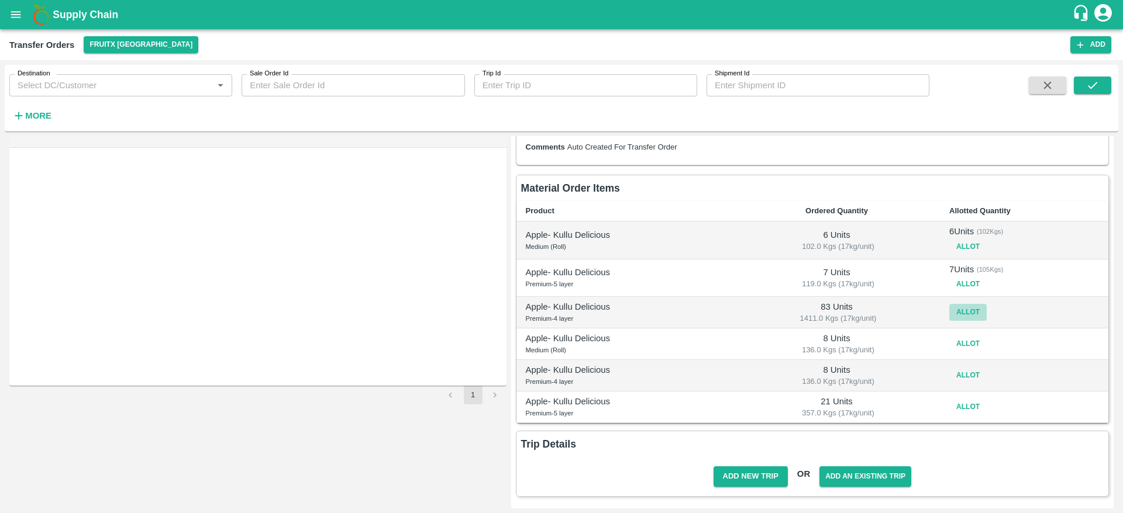
click at [974, 311] on button "Allot" at bounding box center [967, 312] width 37 height 17
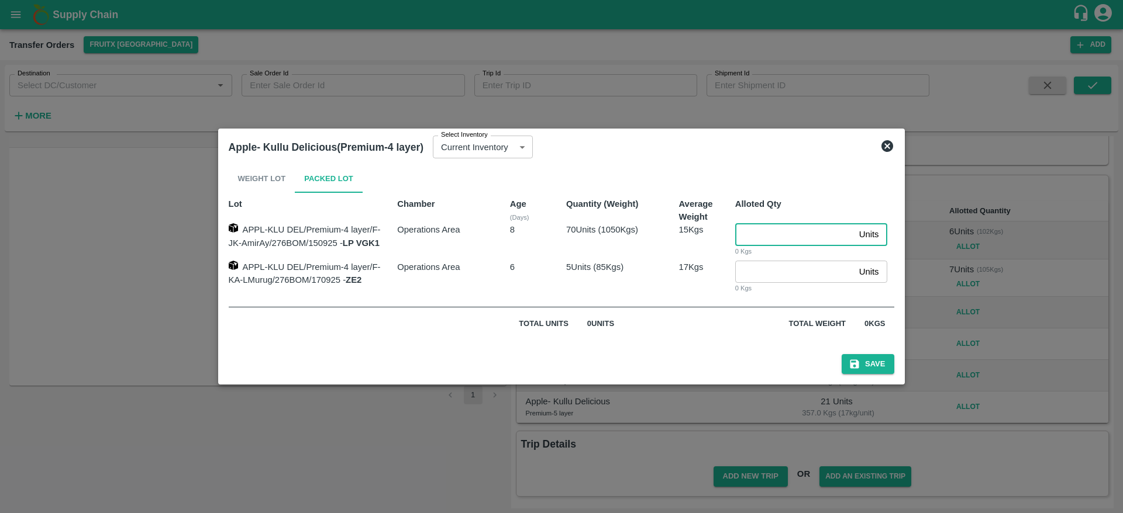
click at [783, 240] on input "number" at bounding box center [794, 234] width 119 height 22
type input "70"
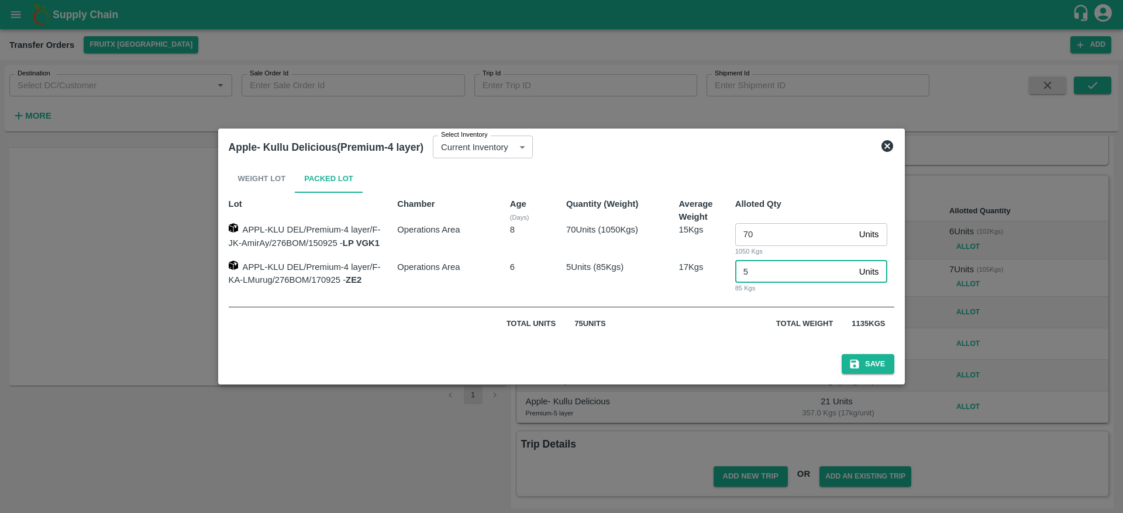
type input "5"
click at [842, 354] on button "Save" at bounding box center [868, 364] width 53 height 20
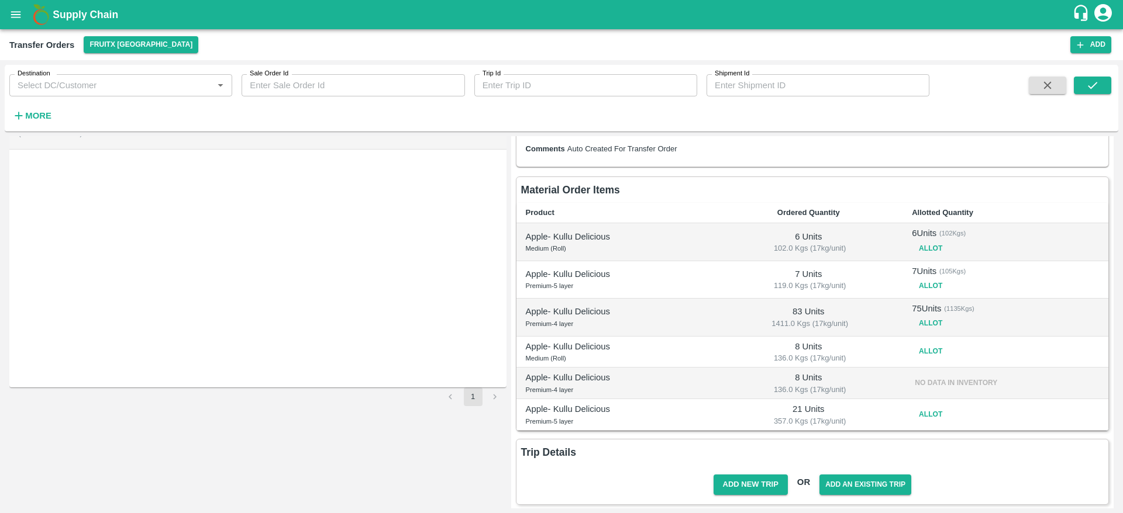
scroll to position [98, 0]
click at [928, 343] on button "Allot" at bounding box center [930, 351] width 37 height 17
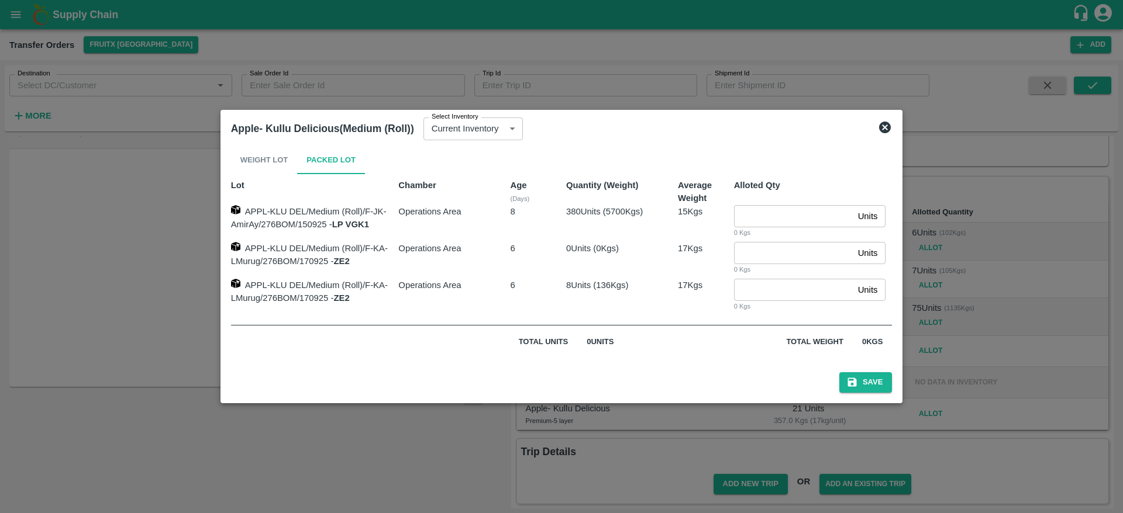
click at [890, 129] on icon at bounding box center [885, 127] width 14 height 14
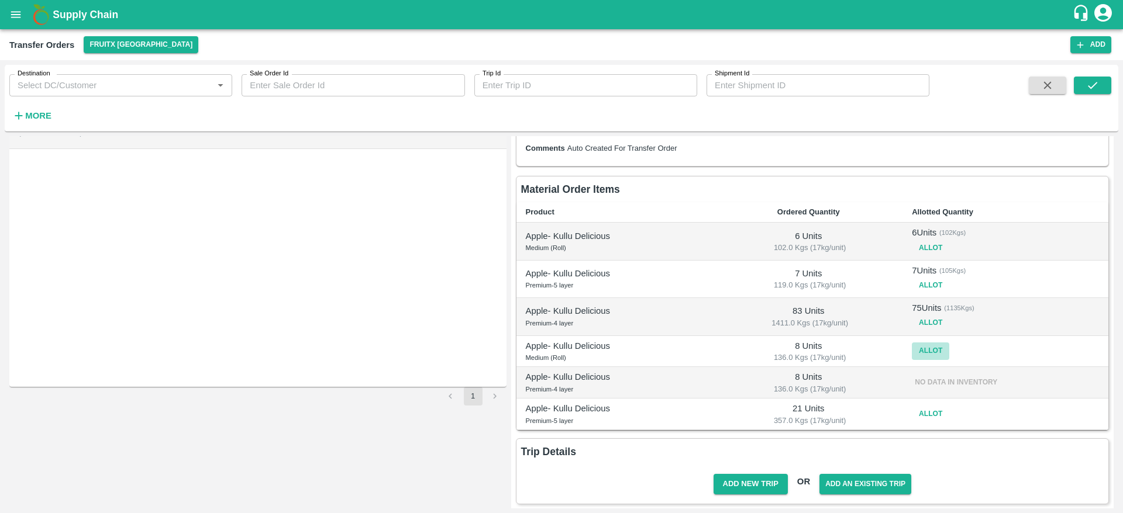
click at [918, 346] on button "Allot" at bounding box center [930, 351] width 37 height 17
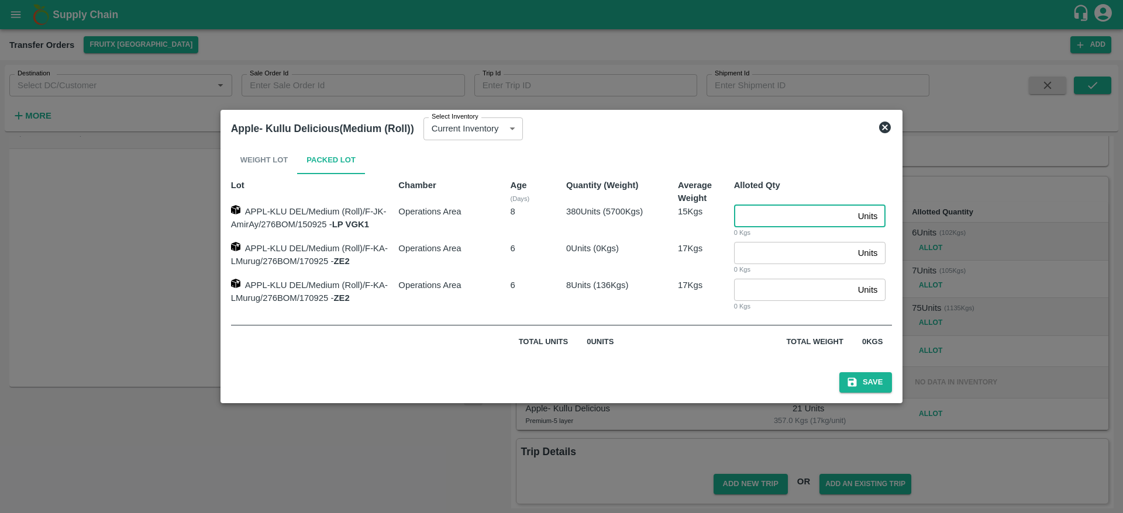
click at [784, 221] on input "number" at bounding box center [793, 216] width 119 height 22
type input "8"
click at [878, 378] on button "Save" at bounding box center [865, 383] width 53 height 20
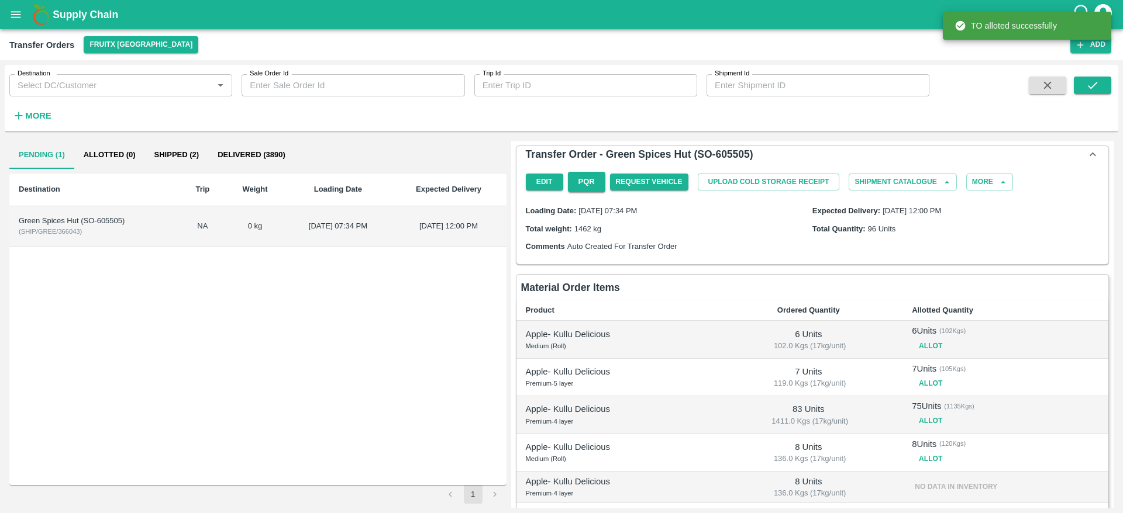
scroll to position [112, 0]
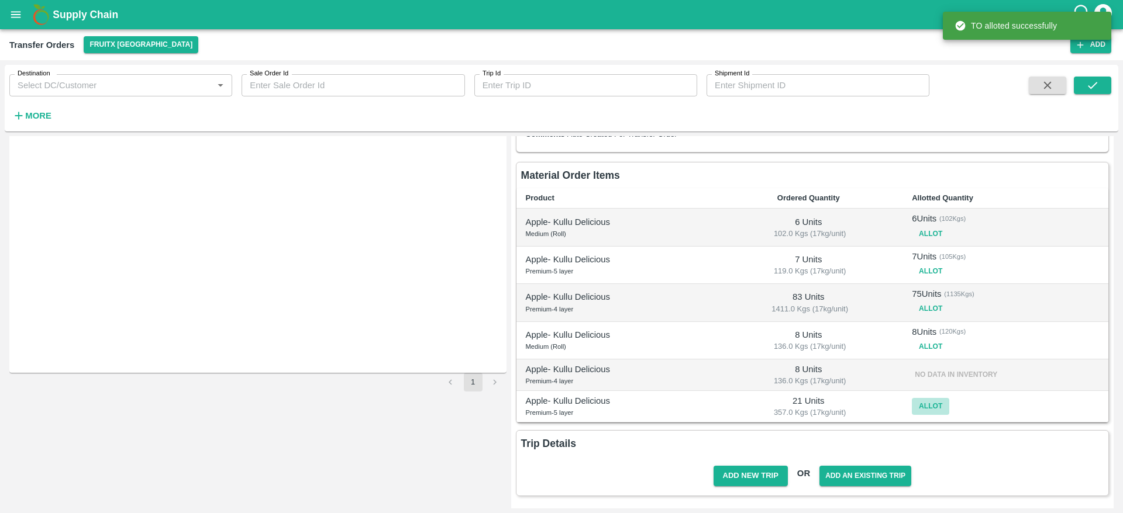
click at [933, 408] on button "Allot" at bounding box center [930, 406] width 37 height 17
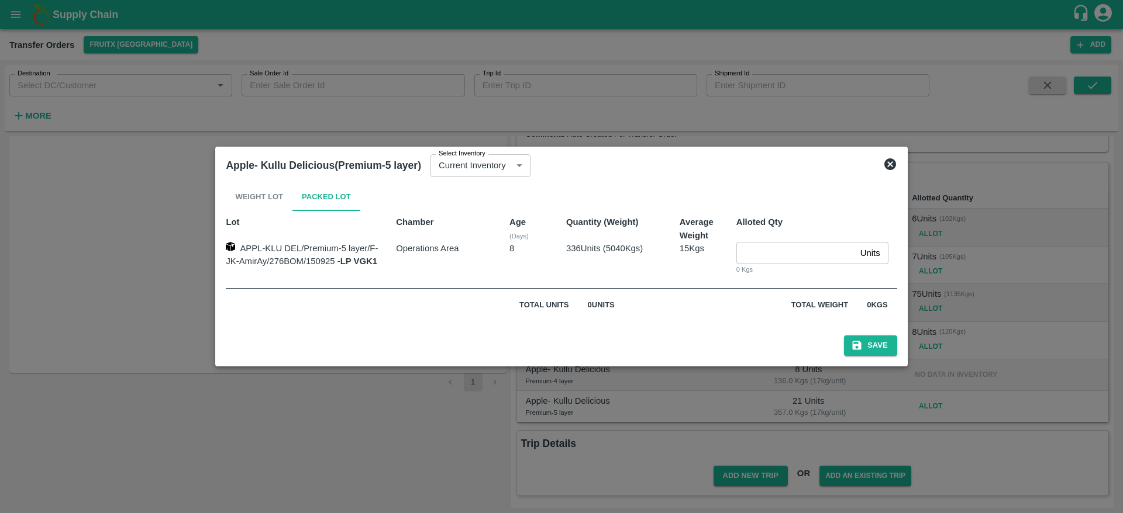
click at [756, 249] on input "number" at bounding box center [795, 253] width 119 height 22
type input "21"
click at [844, 336] on button "Save" at bounding box center [870, 346] width 53 height 20
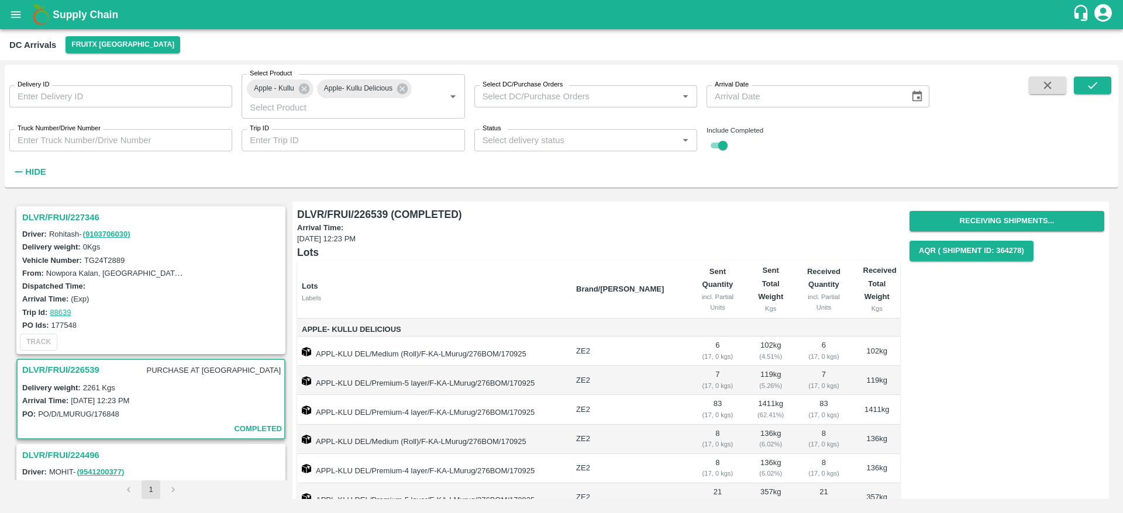
scroll to position [52, 0]
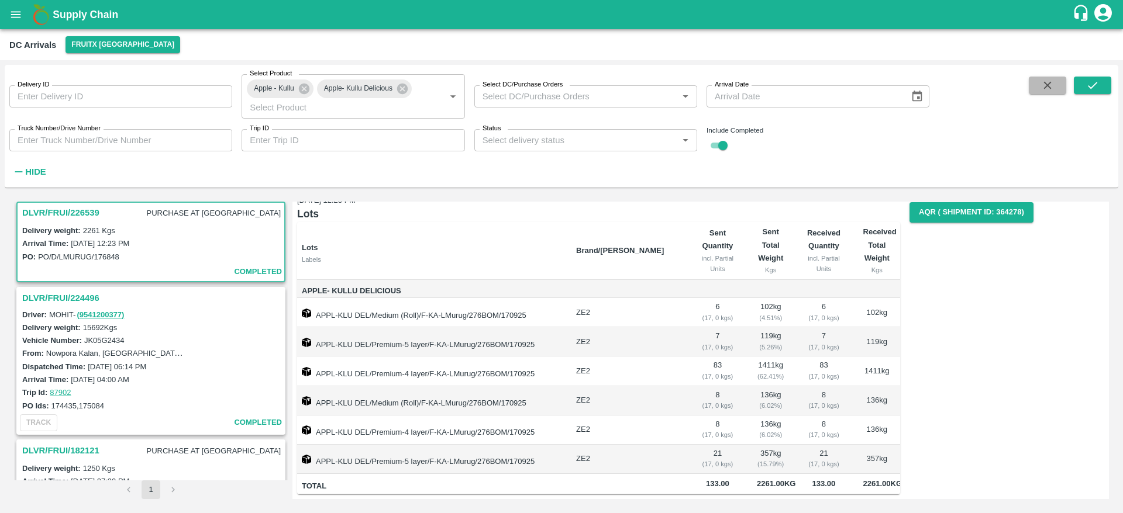
click at [1037, 80] on button "button" at bounding box center [1047, 86] width 37 height 18
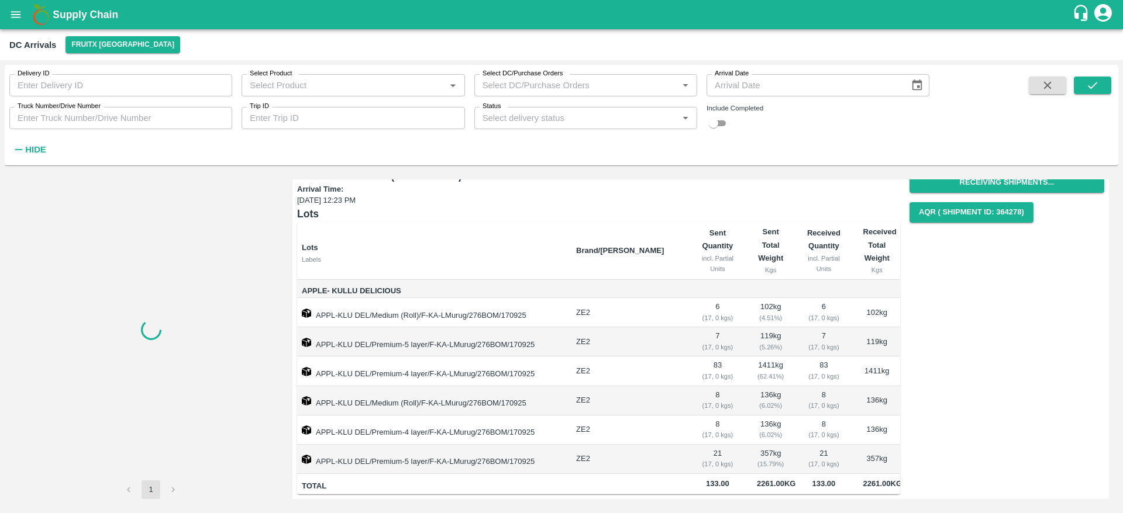
scroll to position [30, 0]
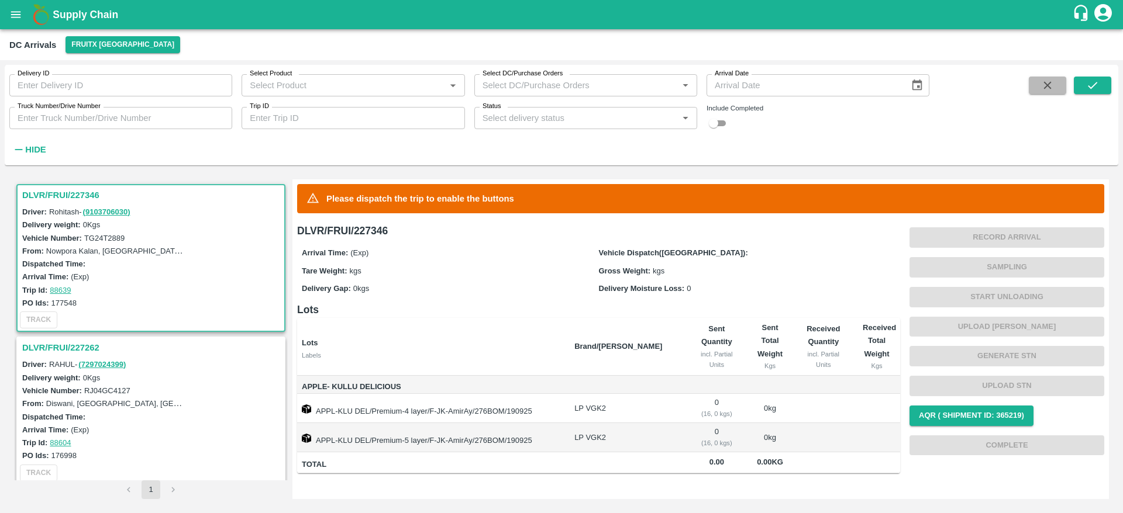
click at [1046, 88] on icon "button" at bounding box center [1047, 85] width 13 height 13
click at [715, 120] on input "checkbox" at bounding box center [713, 123] width 42 height 14
checkbox input "true"
click at [1083, 91] on button "submit" at bounding box center [1092, 86] width 37 height 18
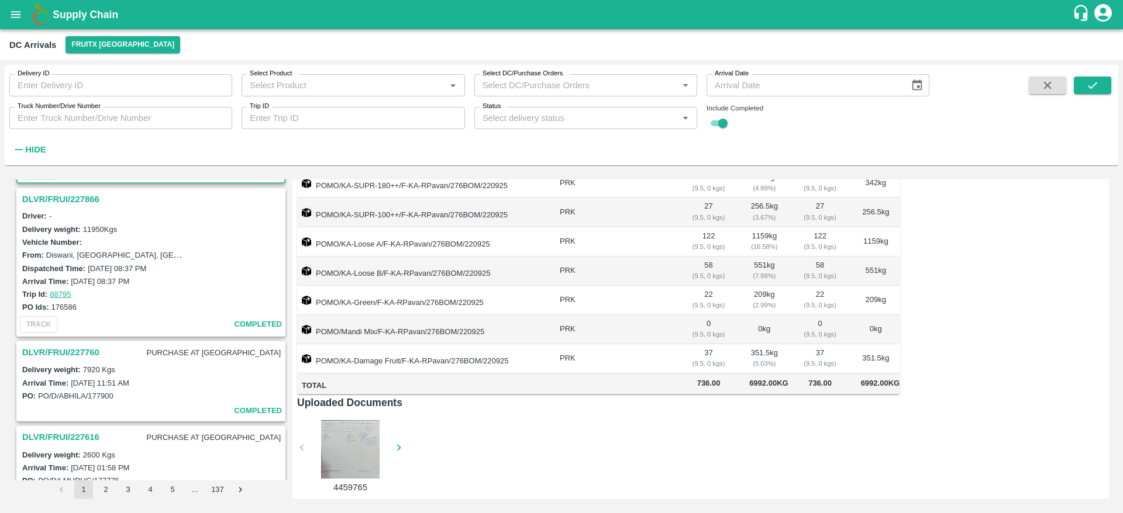
scroll to position [149, 0]
click at [87, 195] on h3 "DLVR/FRUI/227866" at bounding box center [152, 198] width 261 height 15
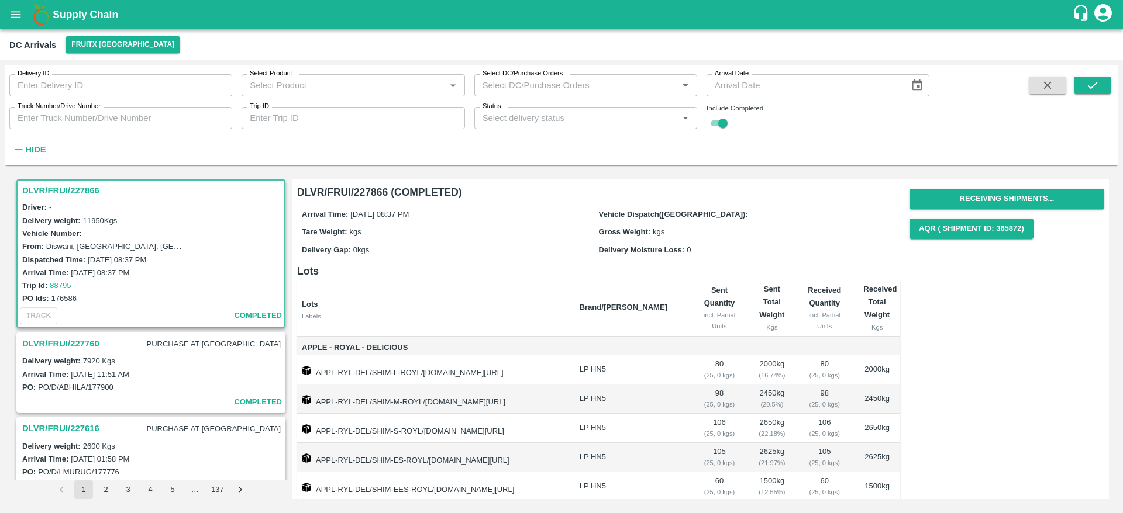
scroll to position [100, 0]
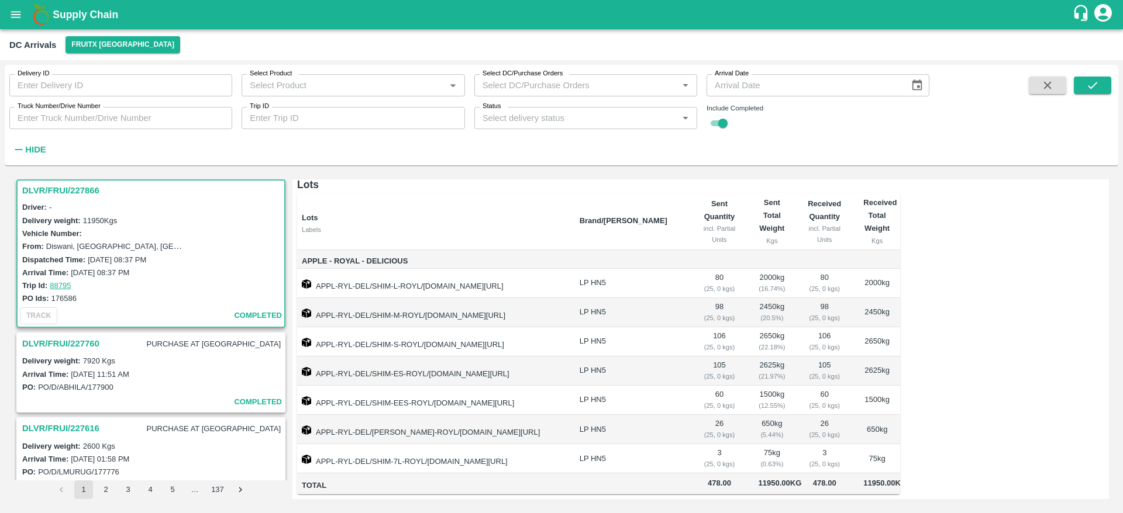
click at [80, 344] on h3 "DLVR/FRUI/227760" at bounding box center [60, 343] width 77 height 15
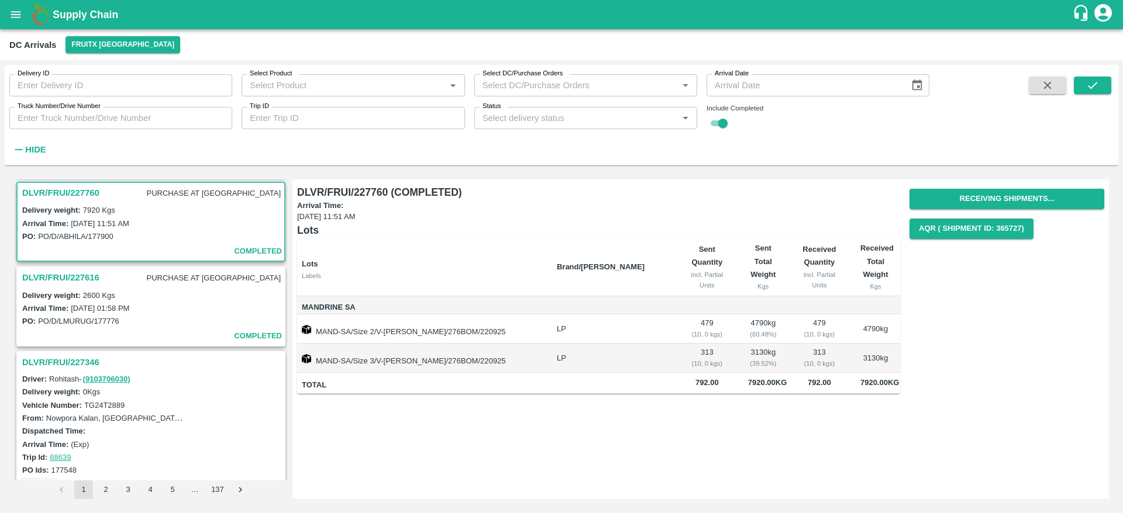
scroll to position [311, 0]
click at [83, 275] on h3 "DLVR/FRUI/227616" at bounding box center [60, 275] width 77 height 15
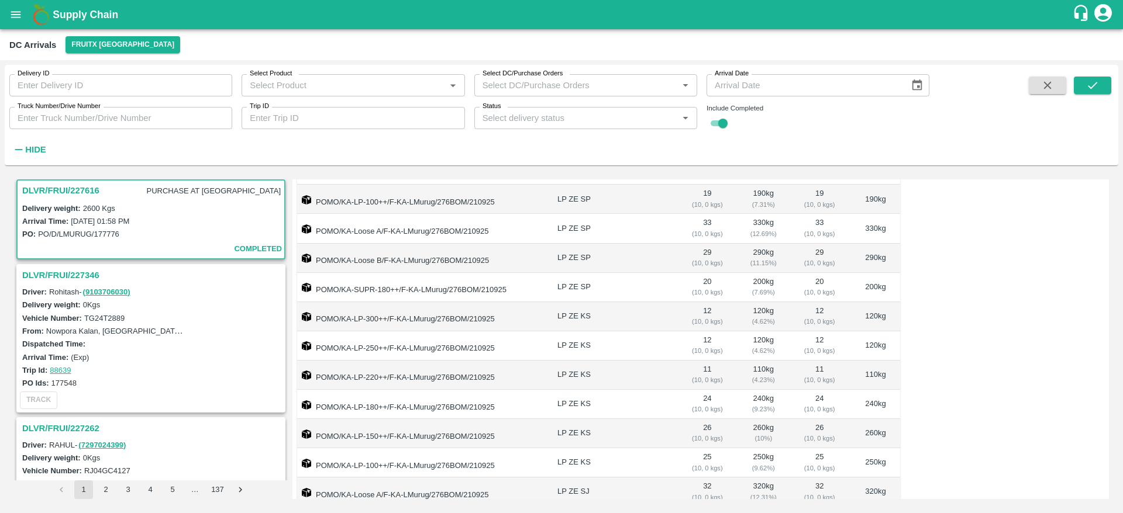
scroll to position [205, 0]
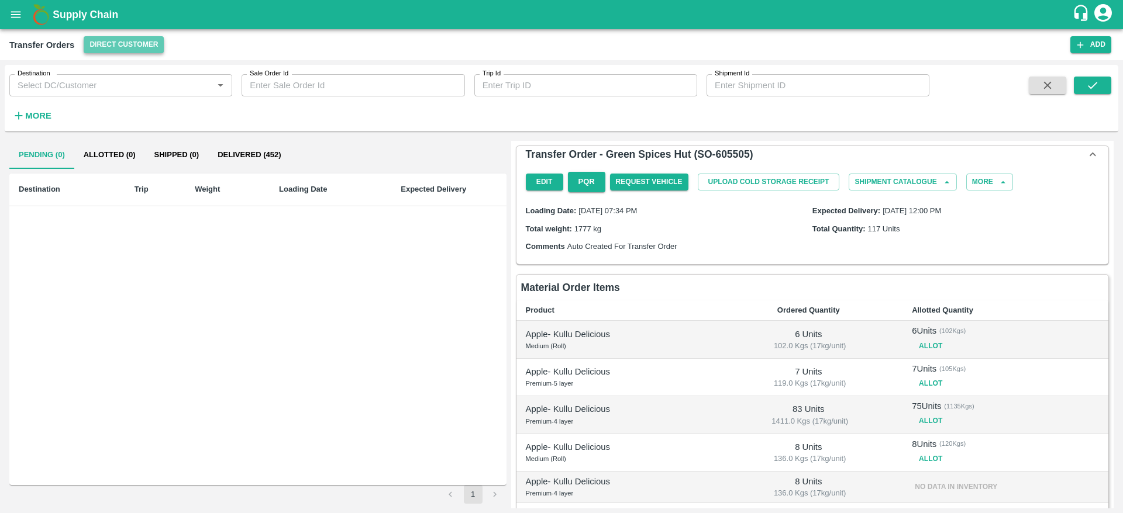
click at [142, 39] on button "Direct Customer" at bounding box center [124, 44] width 80 height 17
click at [147, 109] on li "FruitX [GEOGRAPHIC_DATA]" at bounding box center [149, 109] width 135 height 20
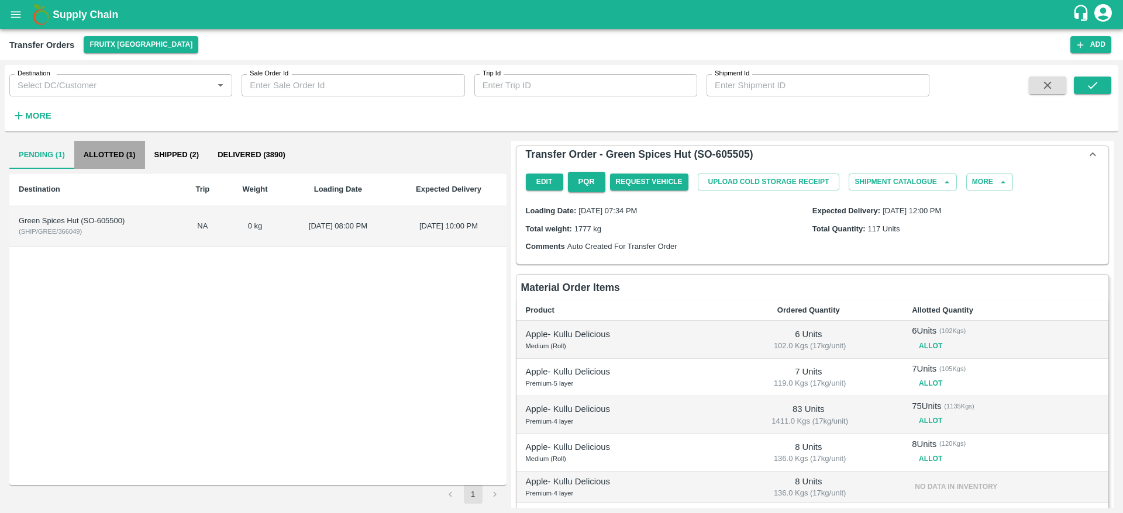
click at [110, 158] on button "Allotted (1)" at bounding box center [109, 155] width 71 height 28
click at [990, 184] on button "More" at bounding box center [989, 182] width 47 height 17
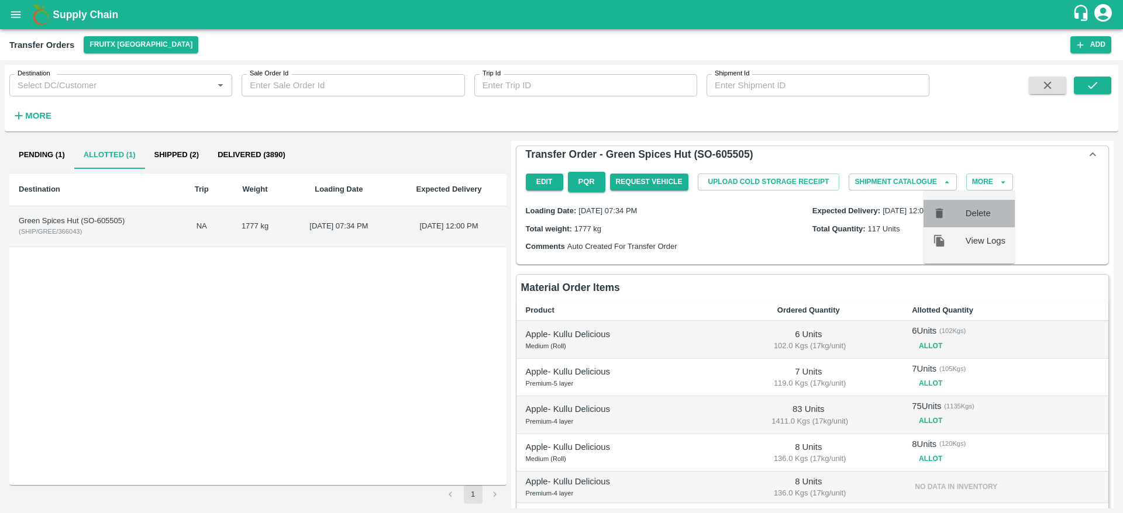
click at [980, 219] on span "Delete" at bounding box center [986, 213] width 40 height 13
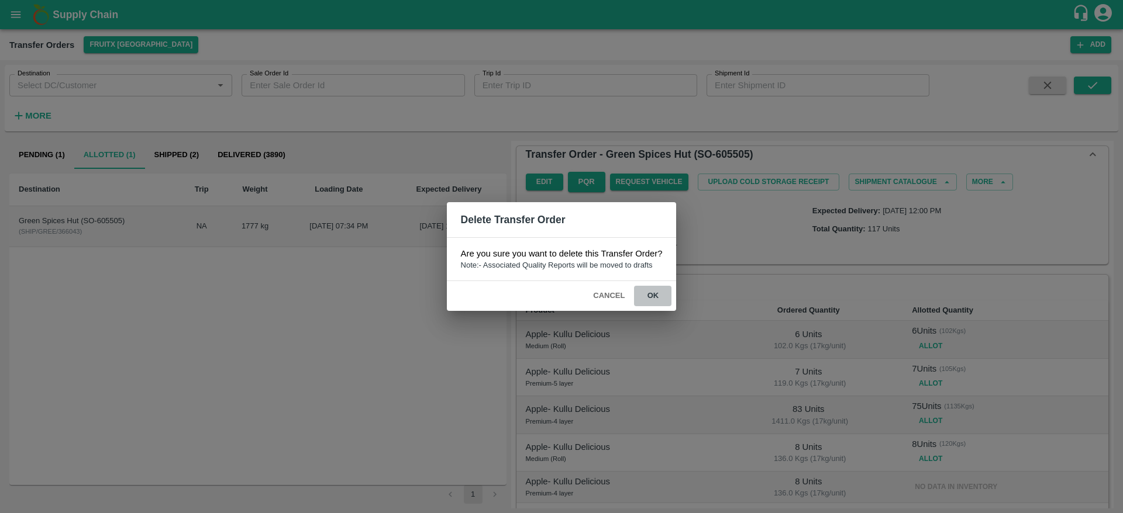
click at [653, 305] on button "ok" at bounding box center [652, 296] width 37 height 20
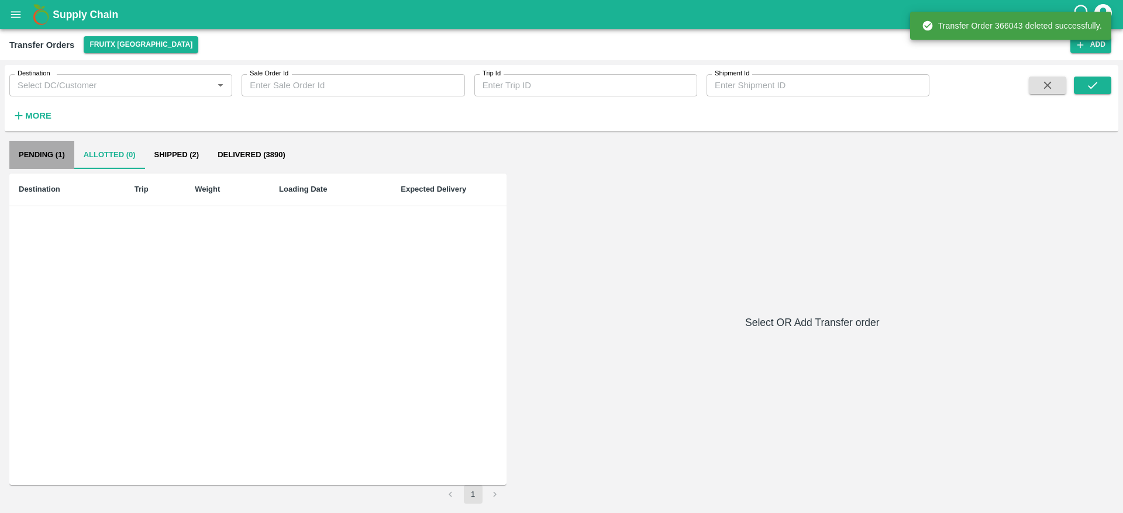
click at [40, 154] on button "Pending (1)" at bounding box center [41, 155] width 65 height 28
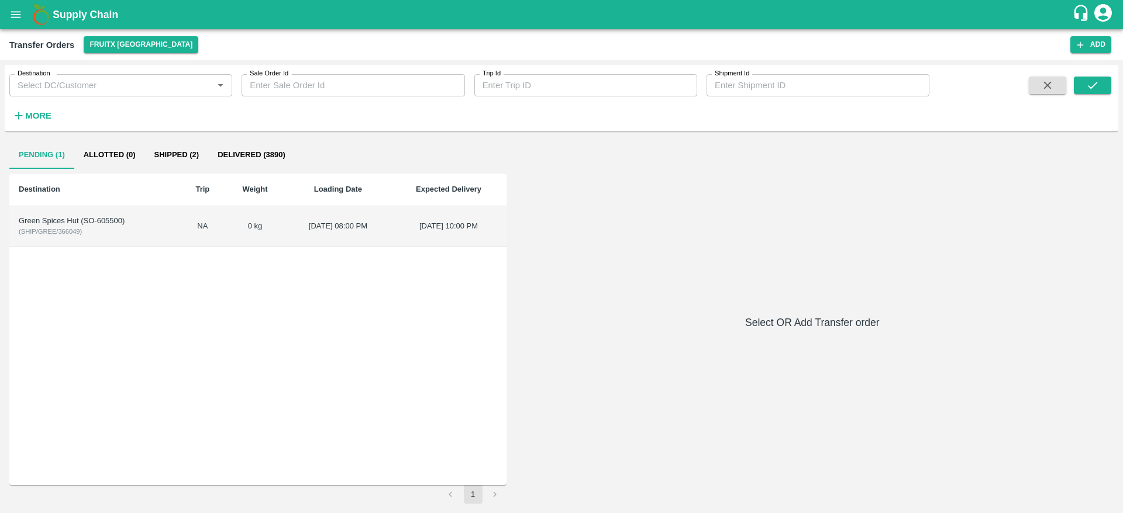
click at [138, 234] on td "Green Spices Hut (SO-605500) ( SHIP/GREE/366049 )" at bounding box center [94, 226] width 171 height 41
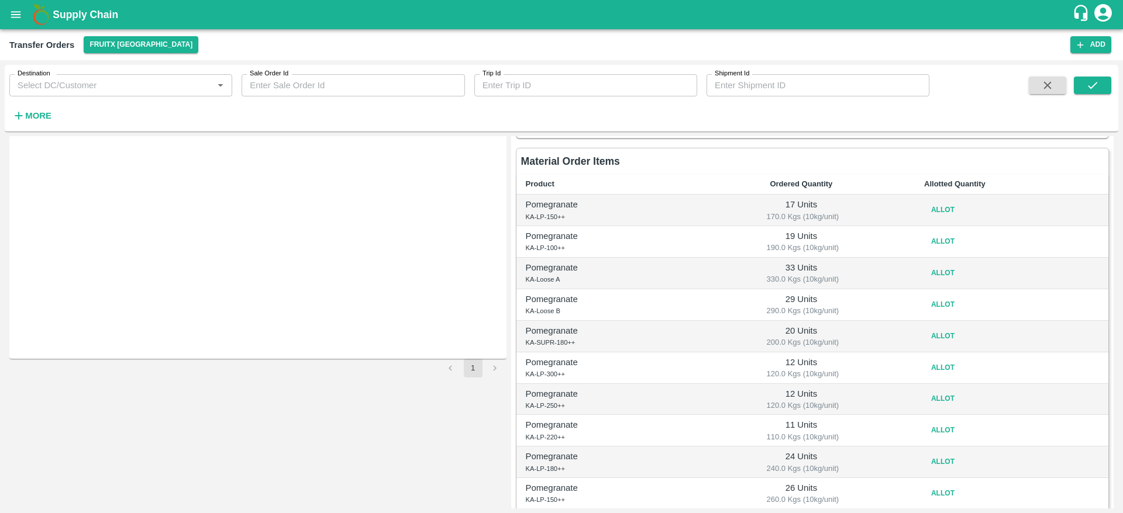
scroll to position [128, 0]
click at [950, 205] on button "Allot" at bounding box center [942, 208] width 37 height 17
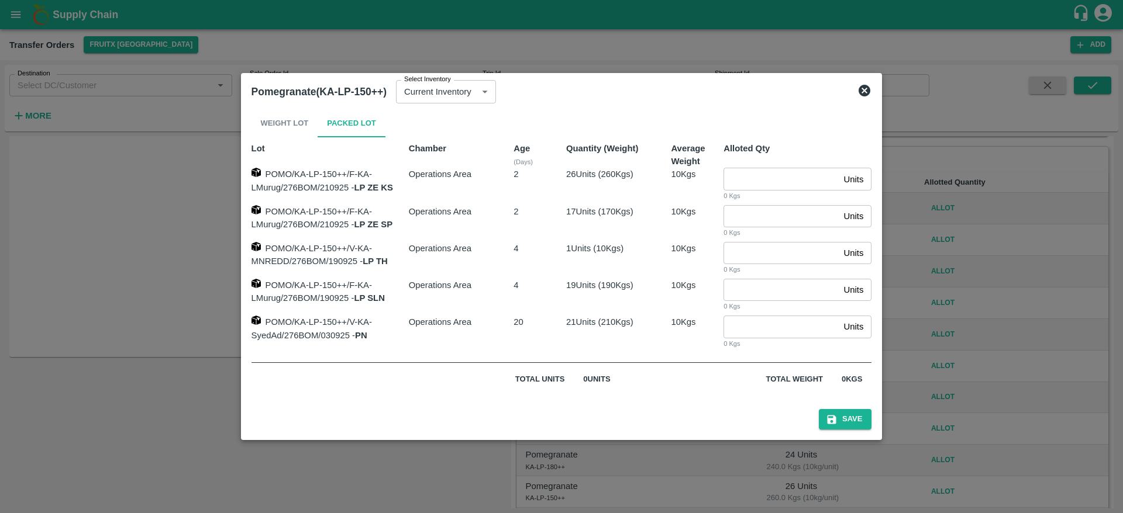
click at [763, 210] on input "number" at bounding box center [780, 216] width 115 height 22
type input "17"
click at [863, 419] on button "Save" at bounding box center [845, 419] width 53 height 20
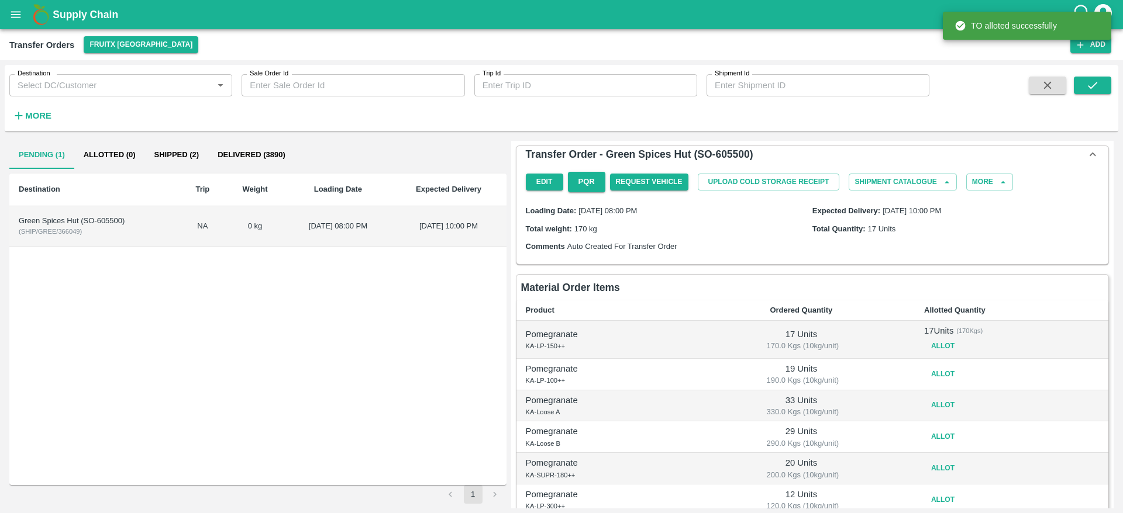
scroll to position [118, 0]
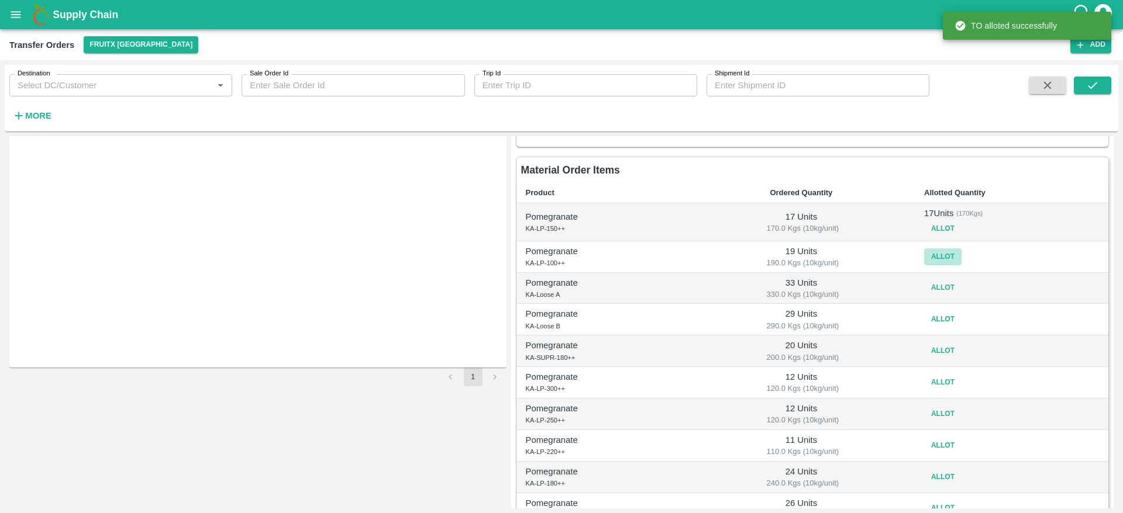
click at [935, 254] on button "Allot" at bounding box center [942, 257] width 37 height 17
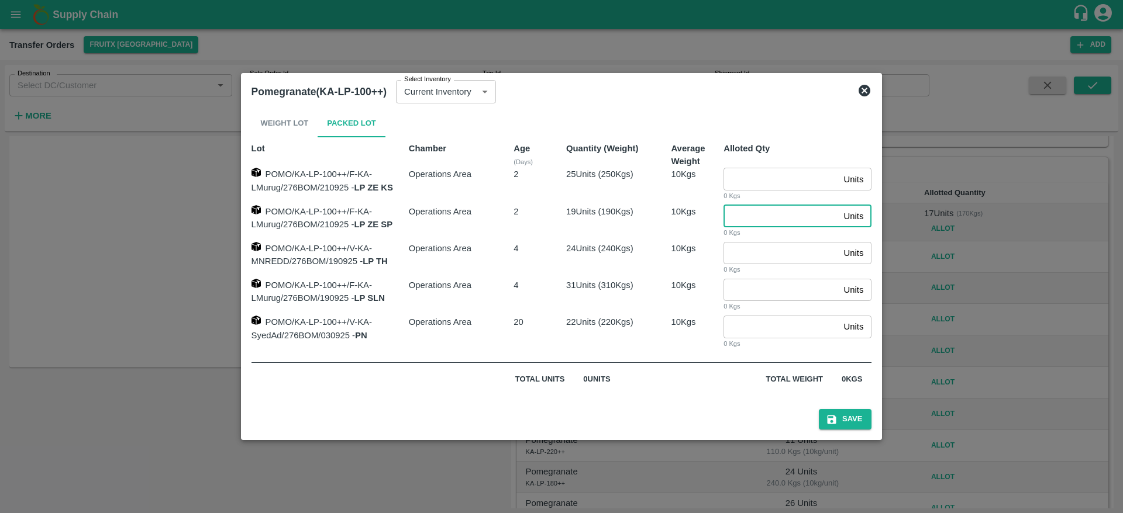
click at [746, 206] on input "number" at bounding box center [780, 216] width 115 height 22
type input "19"
click at [868, 423] on button "Save" at bounding box center [845, 419] width 53 height 20
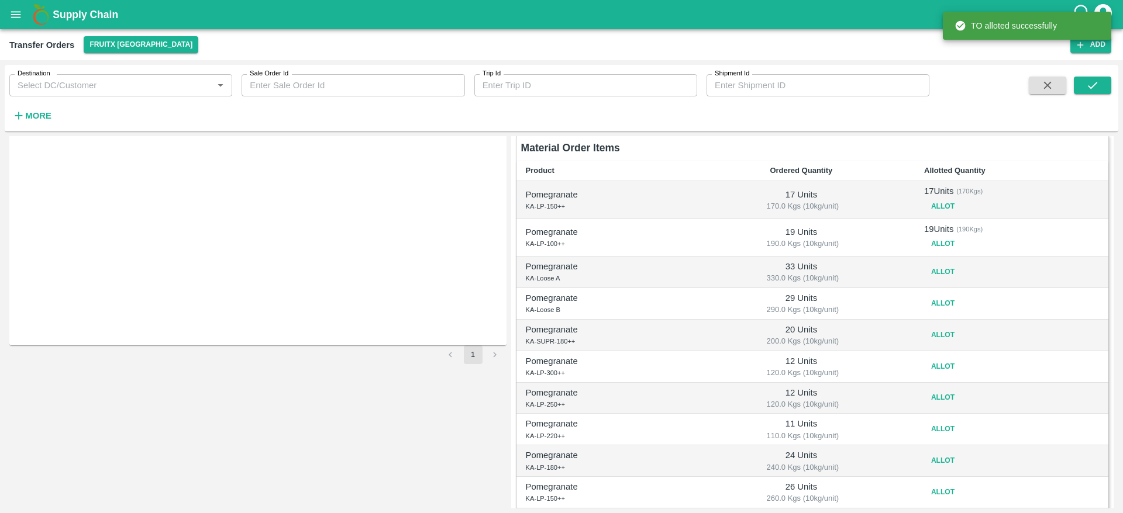
scroll to position [136, 0]
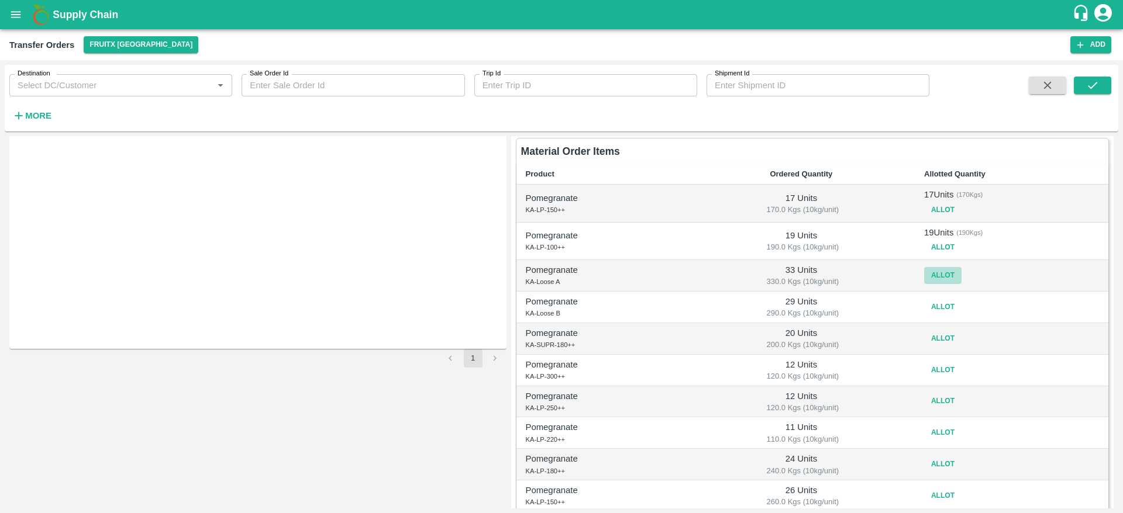
click at [934, 273] on button "Allot" at bounding box center [942, 275] width 37 height 17
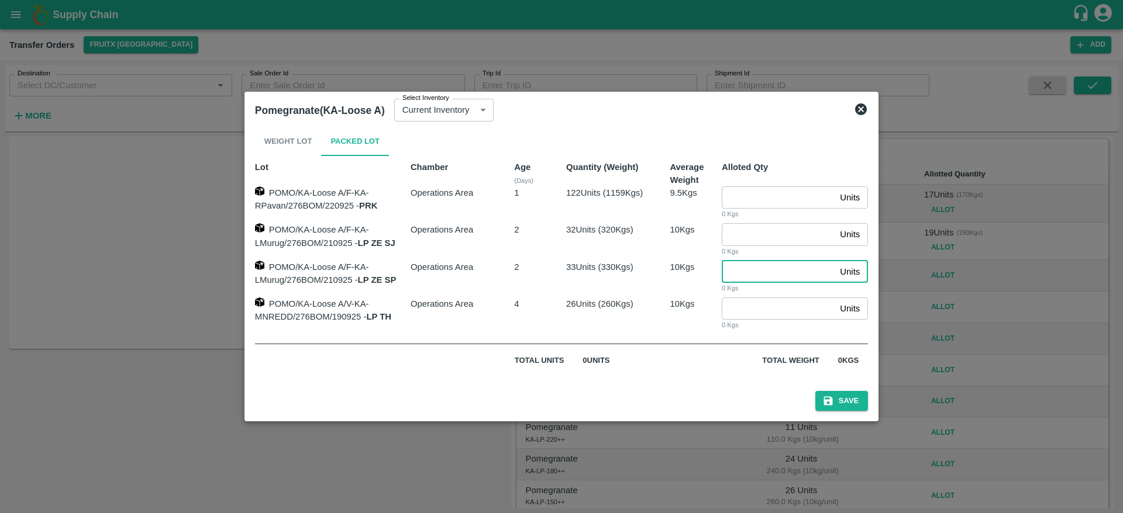
click at [762, 268] on input "number" at bounding box center [778, 272] width 113 height 22
type input "33"
click at [852, 404] on button "Save" at bounding box center [841, 401] width 53 height 20
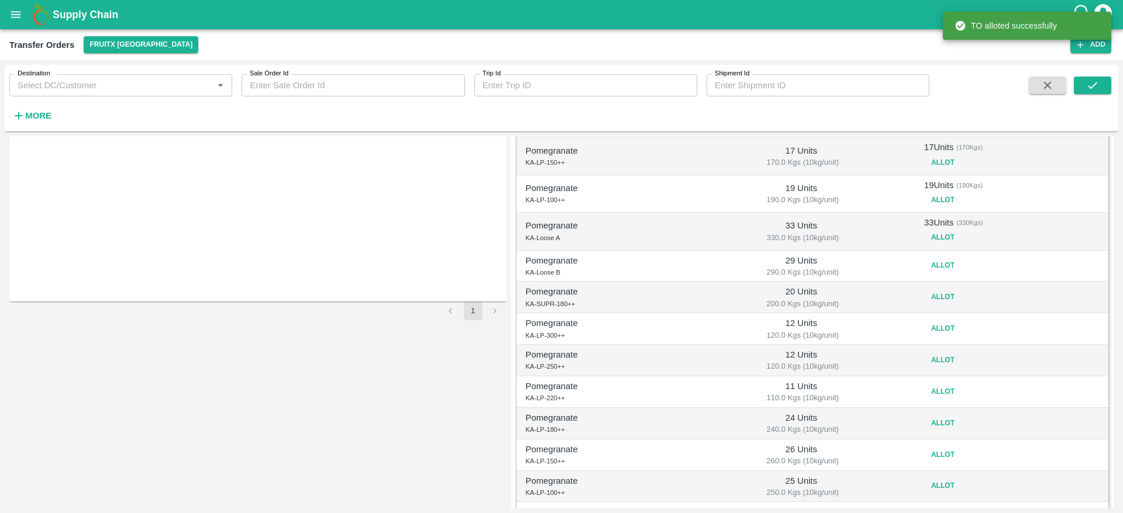
scroll to position [185, 0]
click at [931, 266] on button "Allot" at bounding box center [942, 264] width 37 height 17
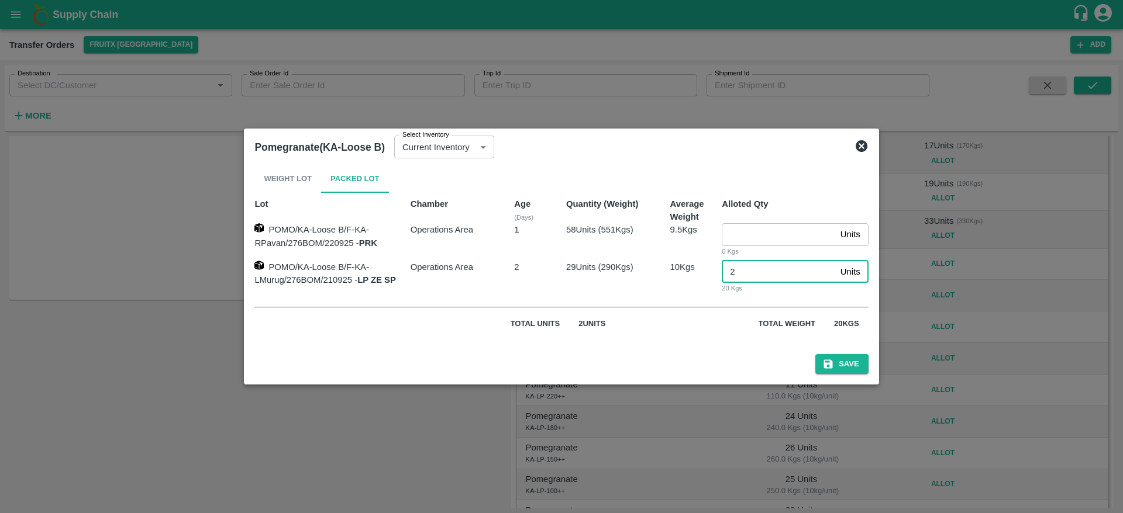
click at [751, 282] on input "2" at bounding box center [778, 272] width 113 height 22
type input "29"
click at [835, 356] on button "Save" at bounding box center [841, 364] width 53 height 20
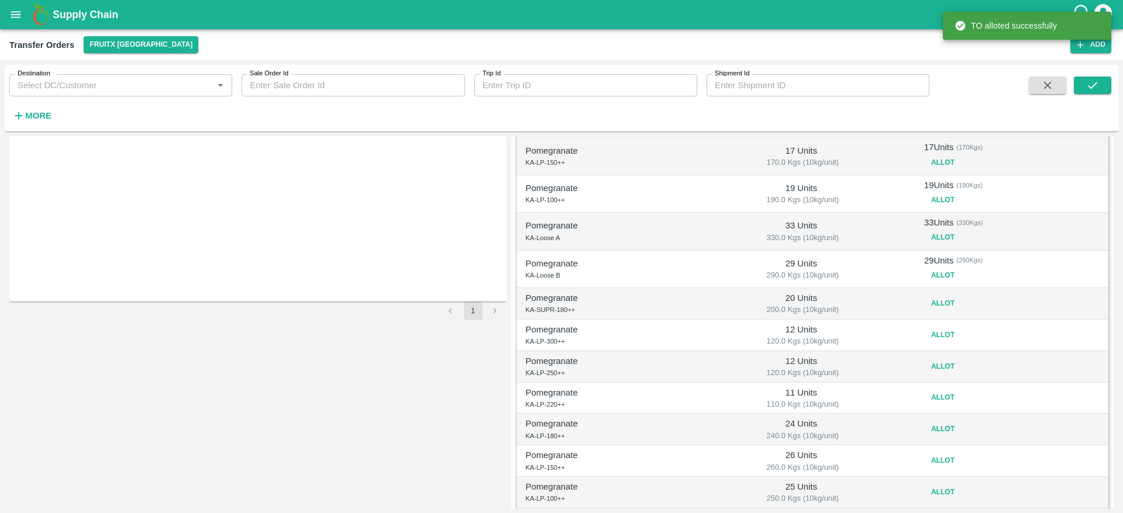
scroll to position [186, 0]
click at [943, 296] on button "Allot" at bounding box center [942, 301] width 37 height 17
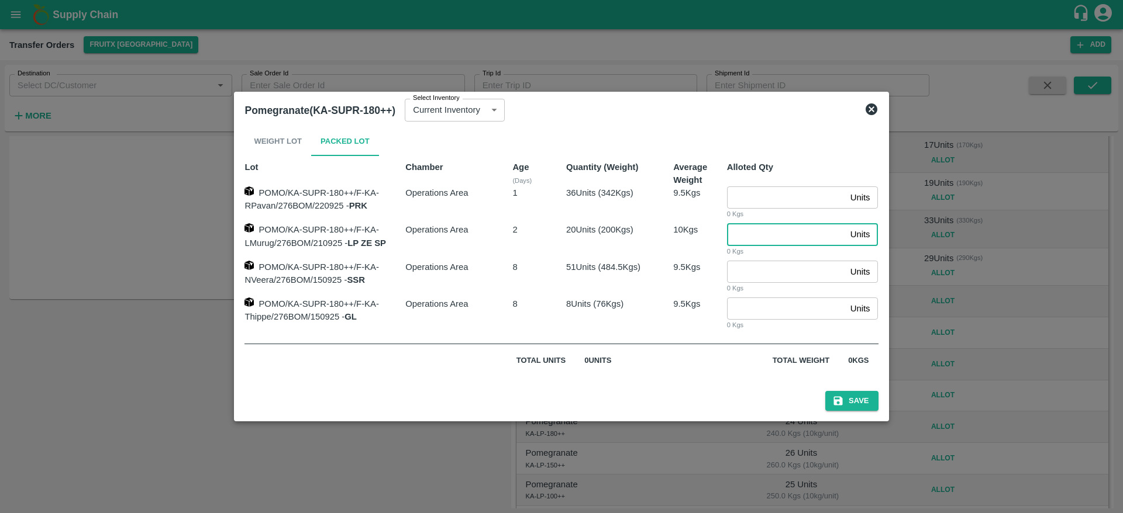
click at [757, 231] on input "number" at bounding box center [786, 234] width 119 height 22
type input "20"
click at [851, 405] on button "Save" at bounding box center [851, 401] width 53 height 20
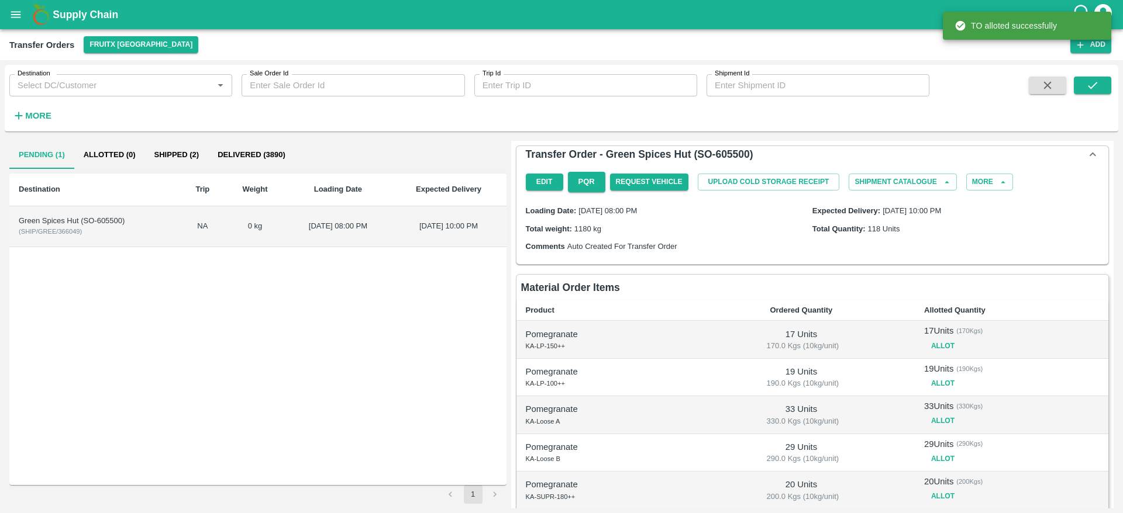
scroll to position [270, 0]
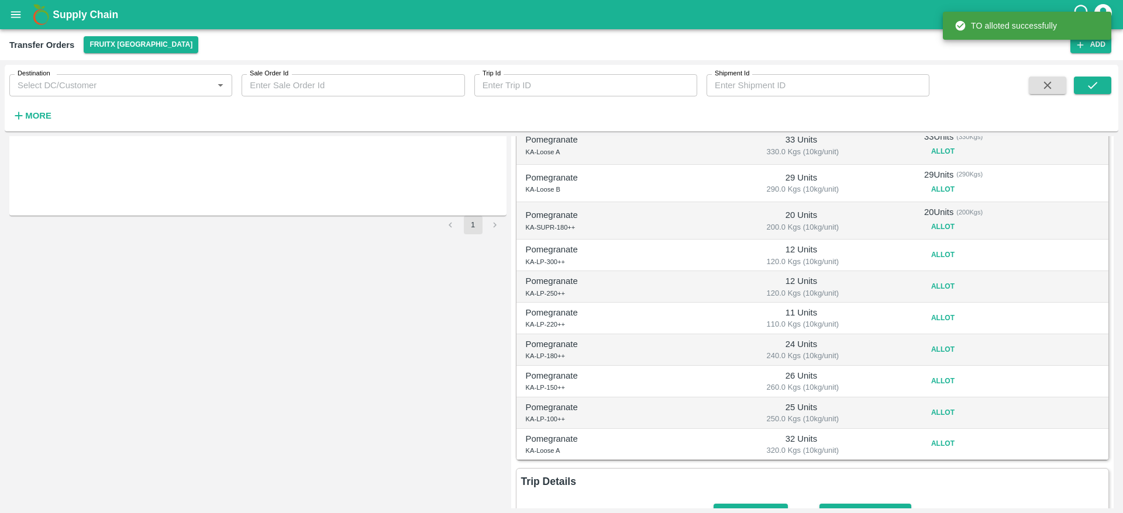
click at [934, 257] on button "Allot" at bounding box center [942, 255] width 37 height 17
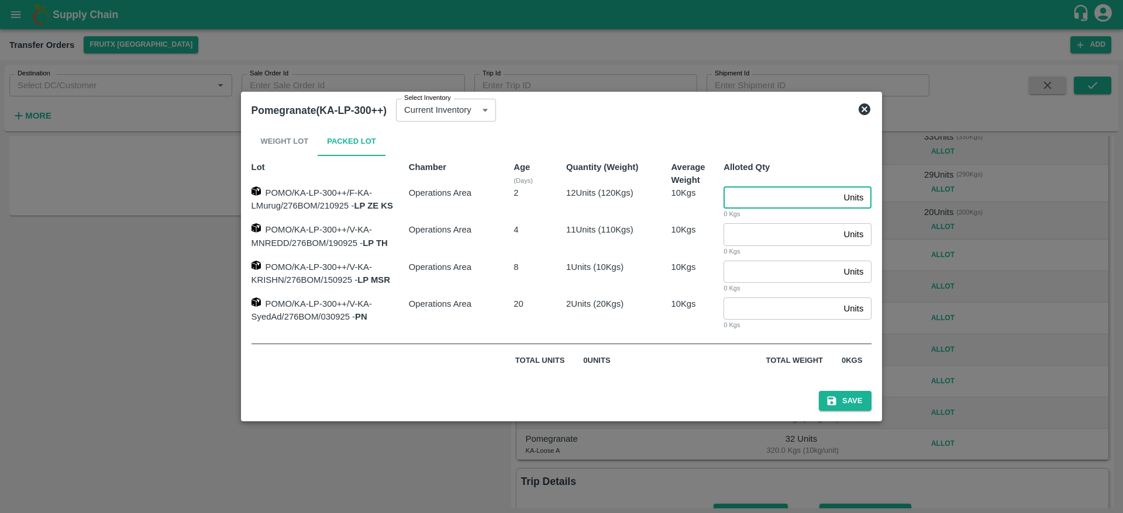
click at [745, 201] on input "number" at bounding box center [780, 198] width 115 height 22
type input "12"
click at [845, 395] on button "Save" at bounding box center [845, 401] width 53 height 20
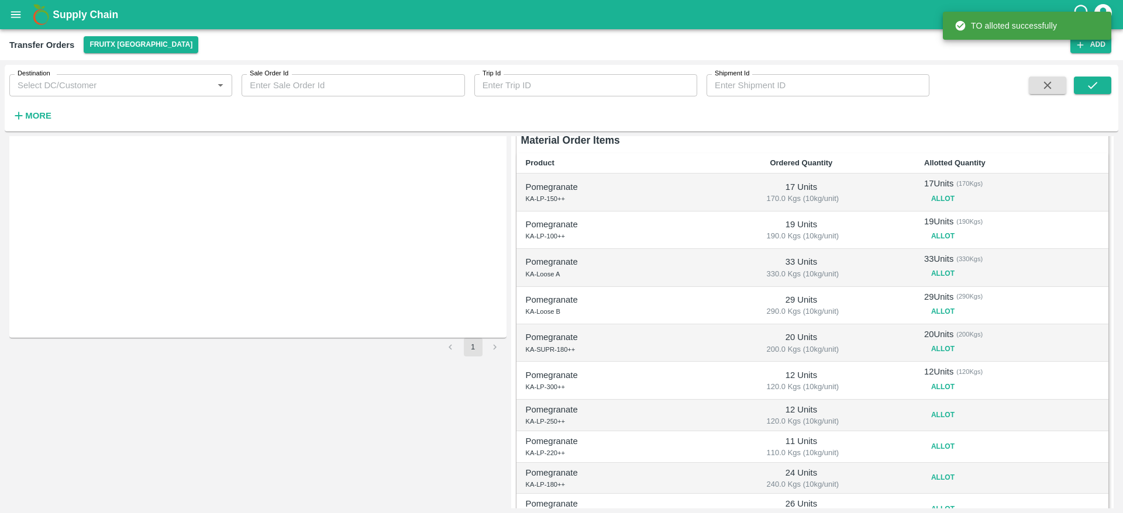
scroll to position [151, 0]
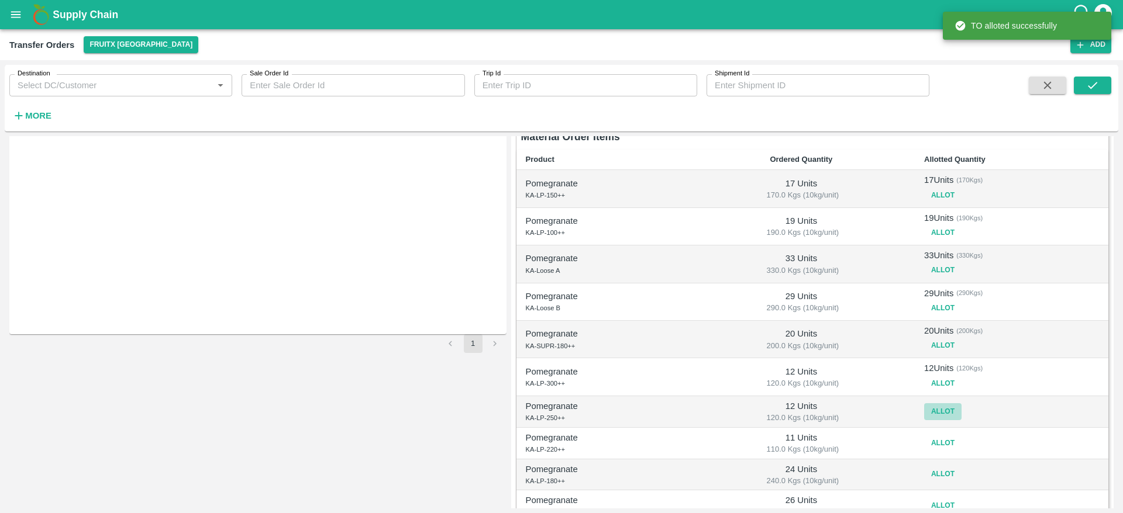
click at [940, 408] on button "Allot" at bounding box center [942, 412] width 37 height 17
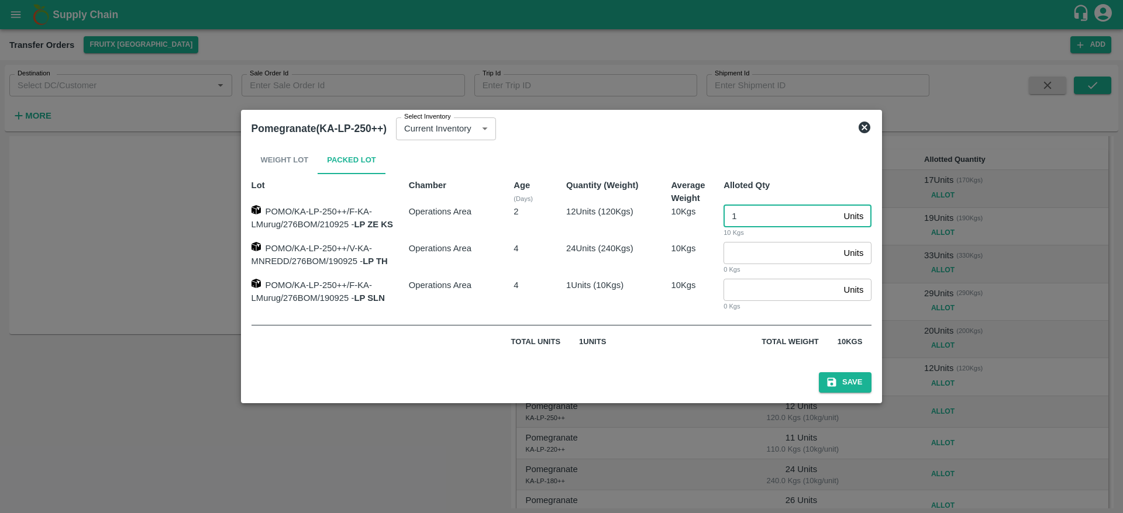
click at [757, 222] on input "1" at bounding box center [780, 216] width 115 height 22
type input "12"
click at [847, 374] on button "Save" at bounding box center [845, 383] width 53 height 20
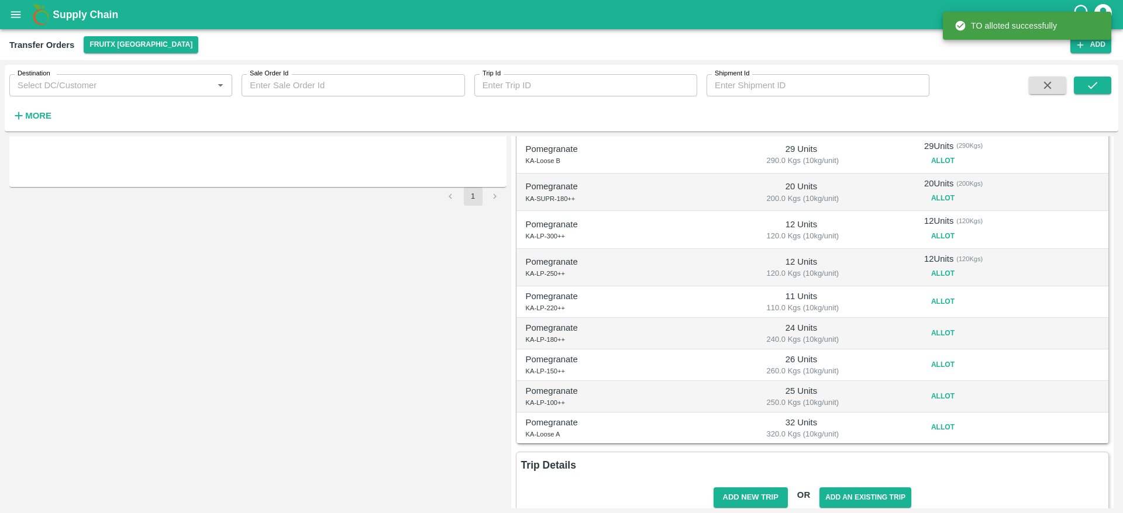
scroll to position [299, 0]
click at [936, 296] on button "Allot" at bounding box center [942, 300] width 37 height 17
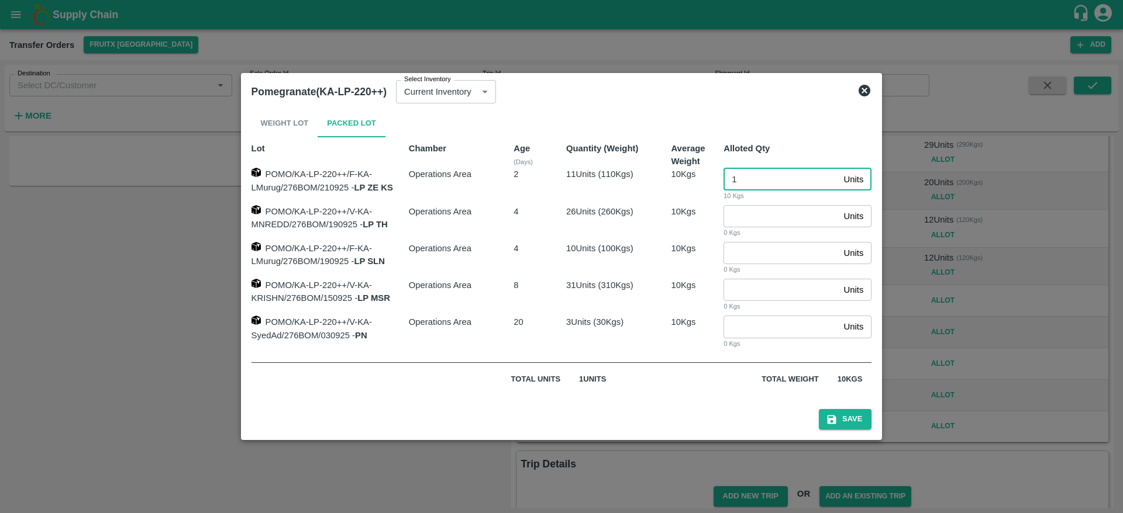
click at [753, 178] on input "1" at bounding box center [780, 179] width 115 height 22
type input "11"
click at [861, 422] on button "Save" at bounding box center [845, 419] width 53 height 20
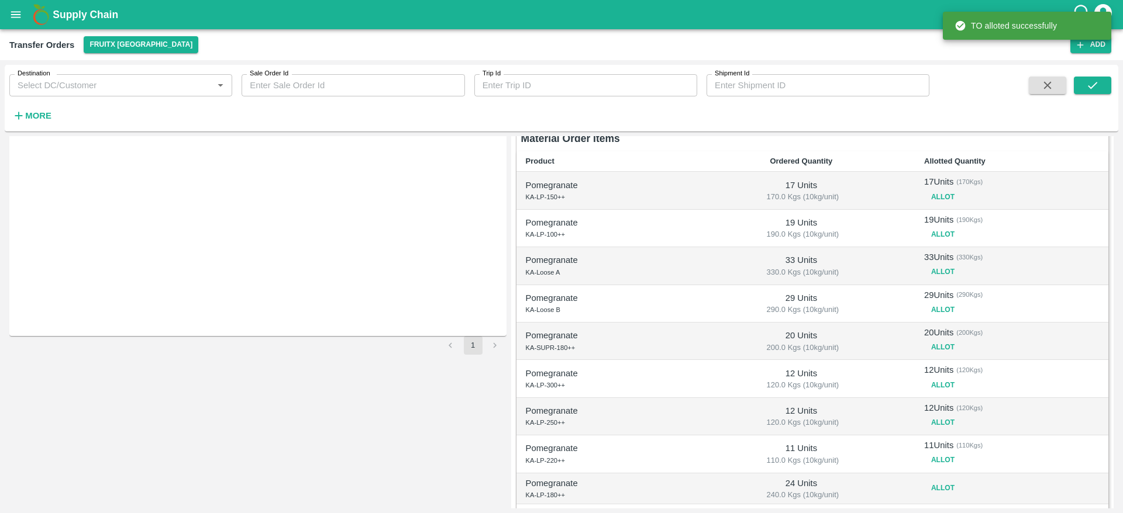
scroll to position [314, 0]
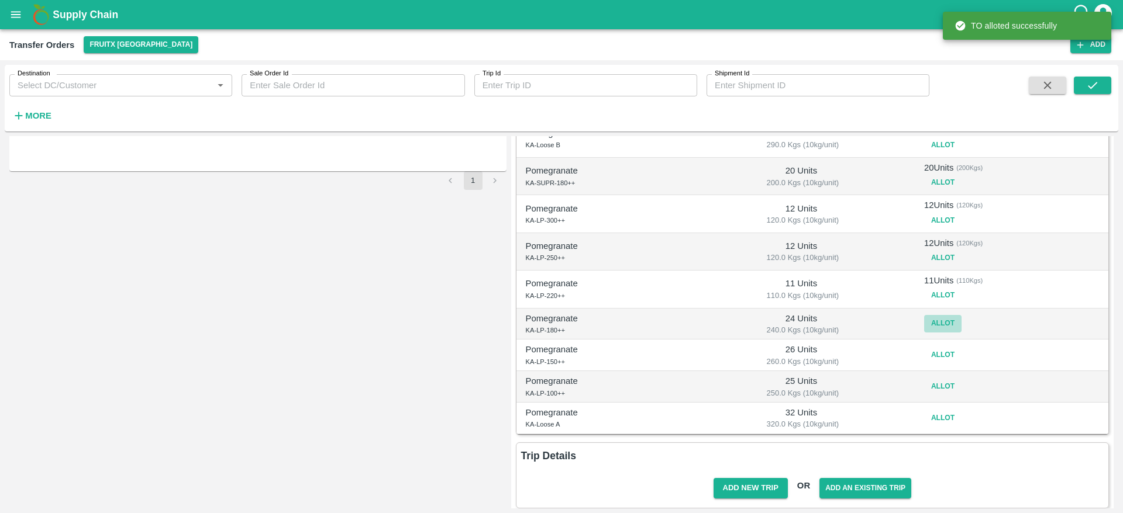
click at [943, 319] on button "Allot" at bounding box center [942, 323] width 37 height 17
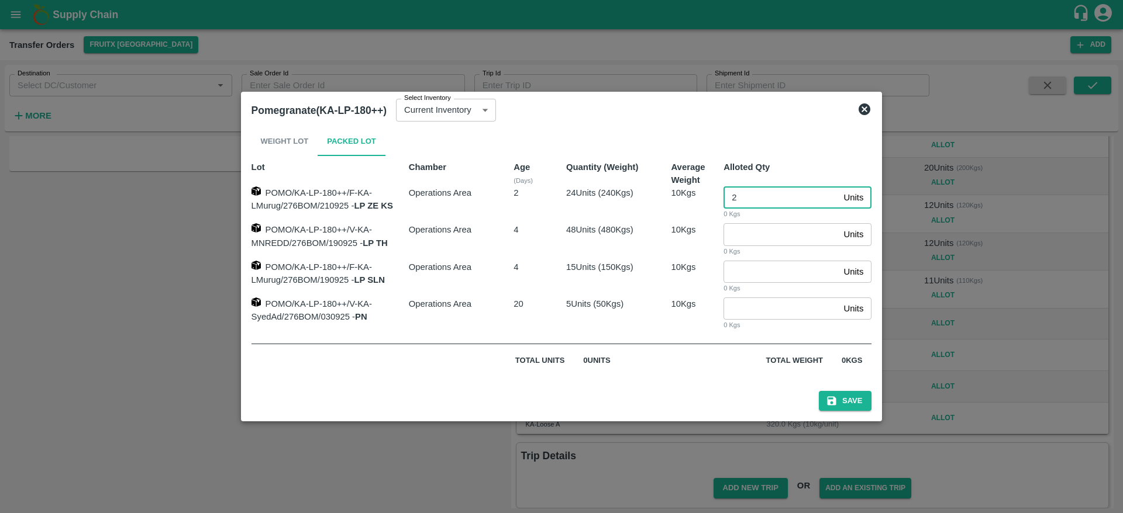
click at [743, 206] on input "2" at bounding box center [780, 198] width 115 height 22
type input "24"
click at [845, 398] on button "Save" at bounding box center [845, 401] width 53 height 20
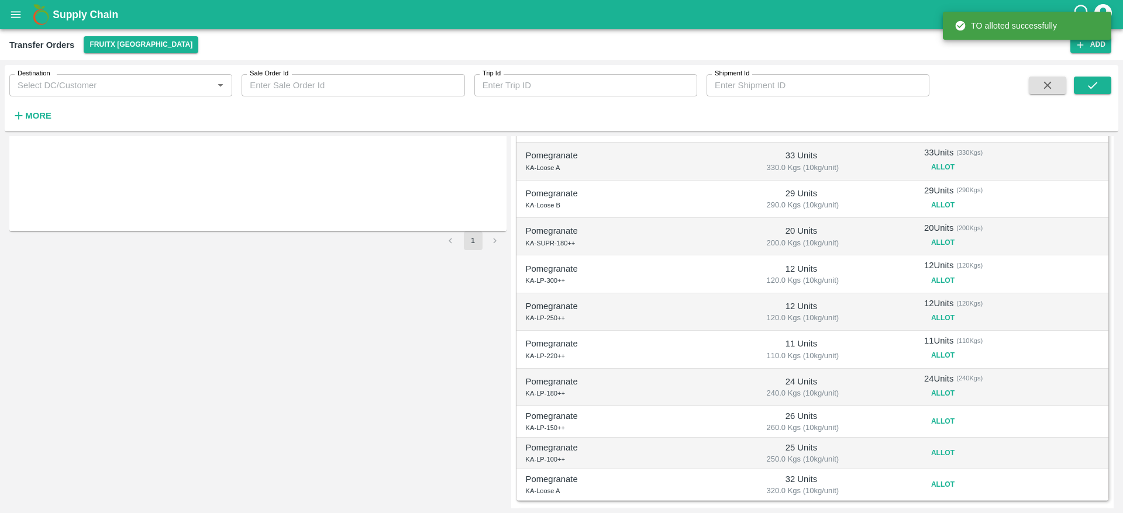
scroll to position [254, 0]
click at [936, 422] on button "Allot" at bounding box center [942, 421] width 37 height 17
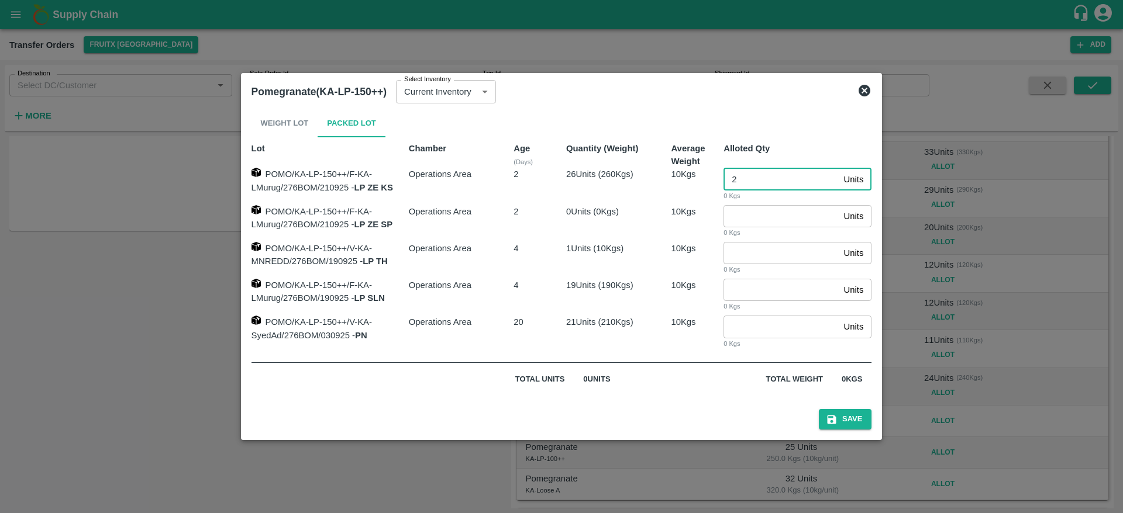
click at [737, 174] on input "2" at bounding box center [780, 179] width 115 height 22
type input "26"
click at [854, 410] on button "Save" at bounding box center [845, 419] width 53 height 20
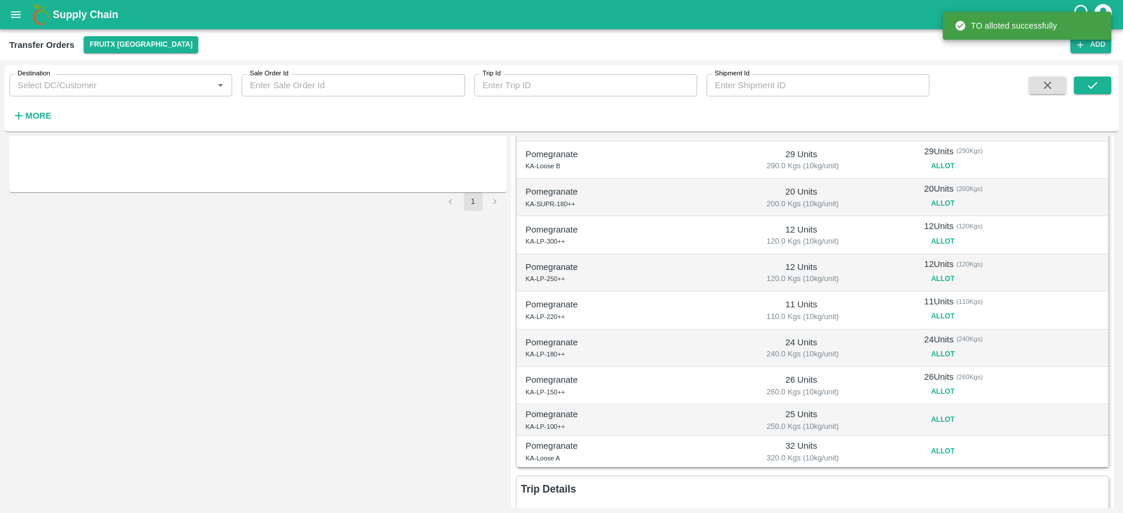
scroll to position [338, 0]
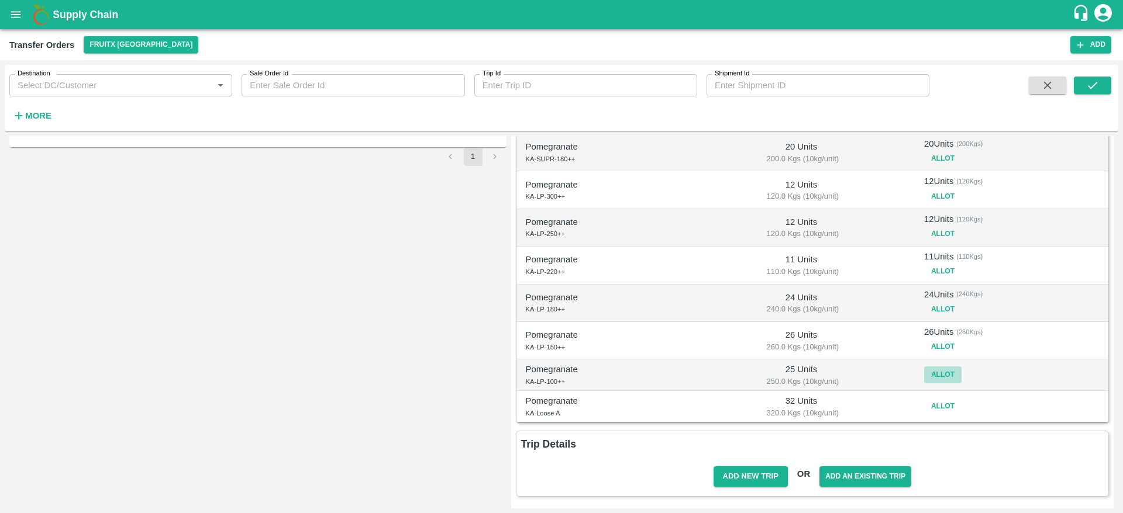
click at [930, 367] on button "Allot" at bounding box center [942, 375] width 37 height 17
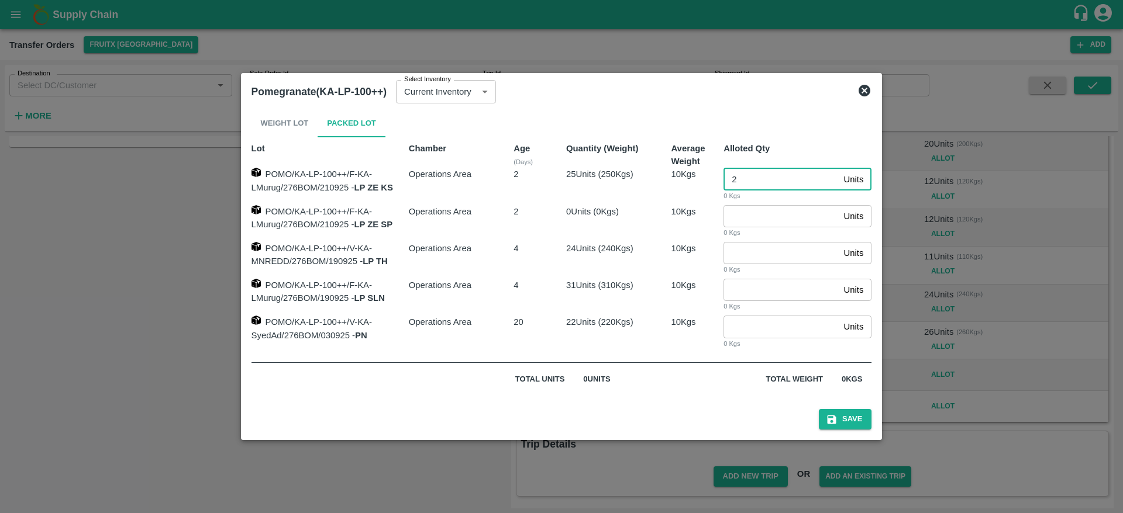
click at [744, 187] on input "2" at bounding box center [780, 179] width 115 height 22
type input "25"
click at [854, 428] on button "Save" at bounding box center [845, 419] width 53 height 20
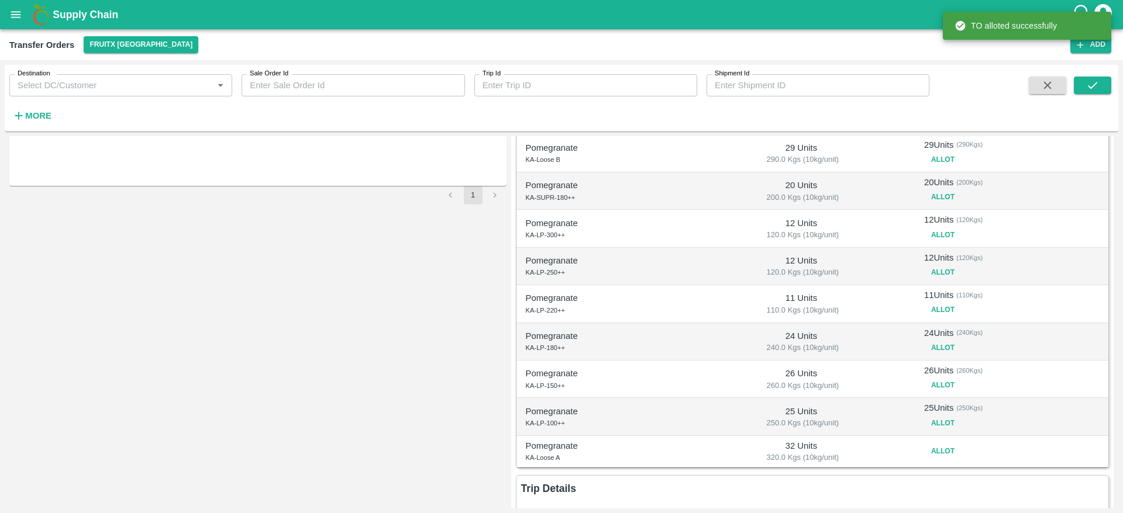
scroll to position [344, 0]
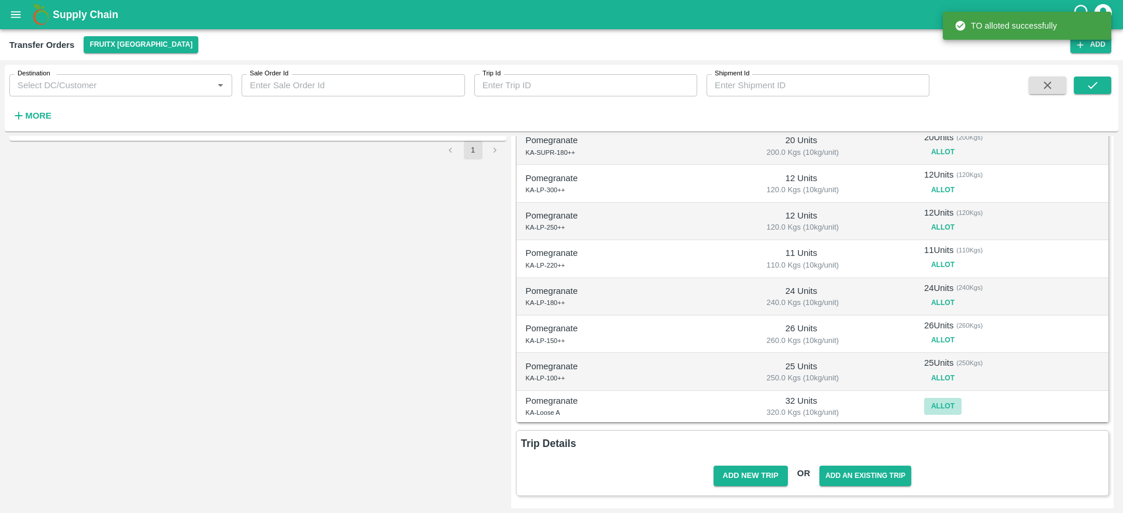
click at [932, 409] on button "Allot" at bounding box center [942, 406] width 37 height 17
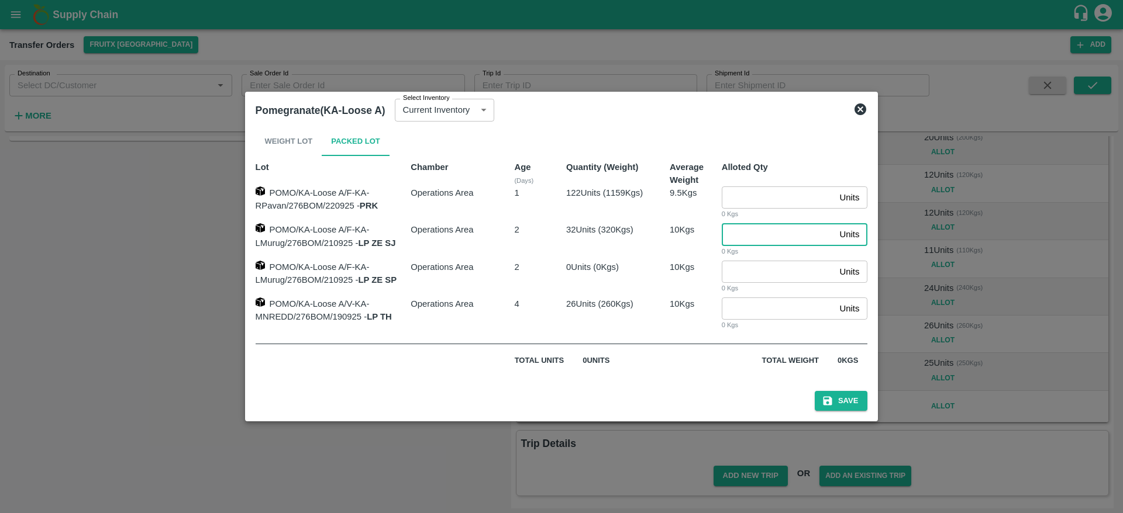
click at [752, 236] on input "number" at bounding box center [778, 234] width 113 height 22
type input "32"
click at [847, 405] on button "Save" at bounding box center [841, 401] width 53 height 20
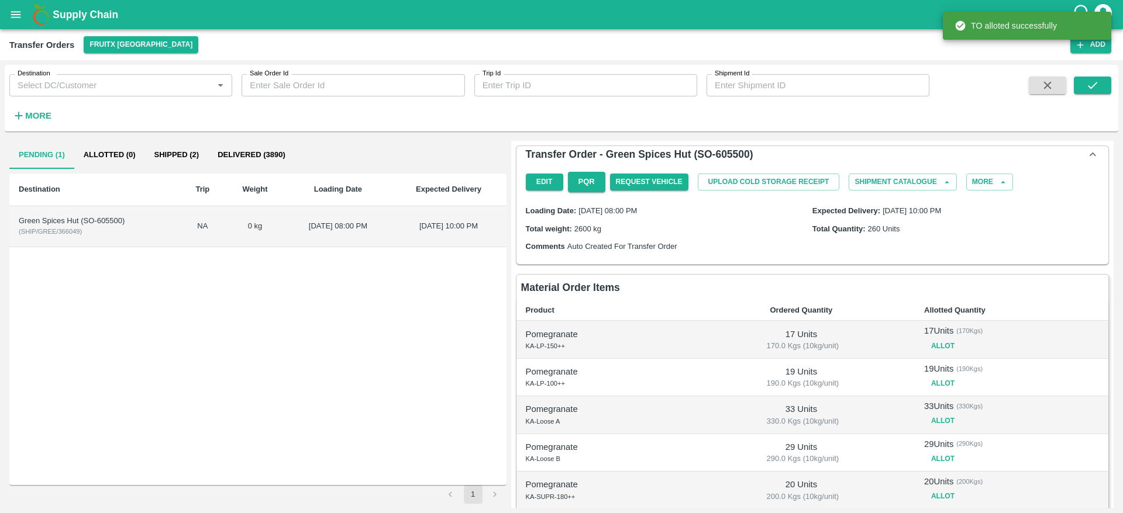
scroll to position [350, 0]
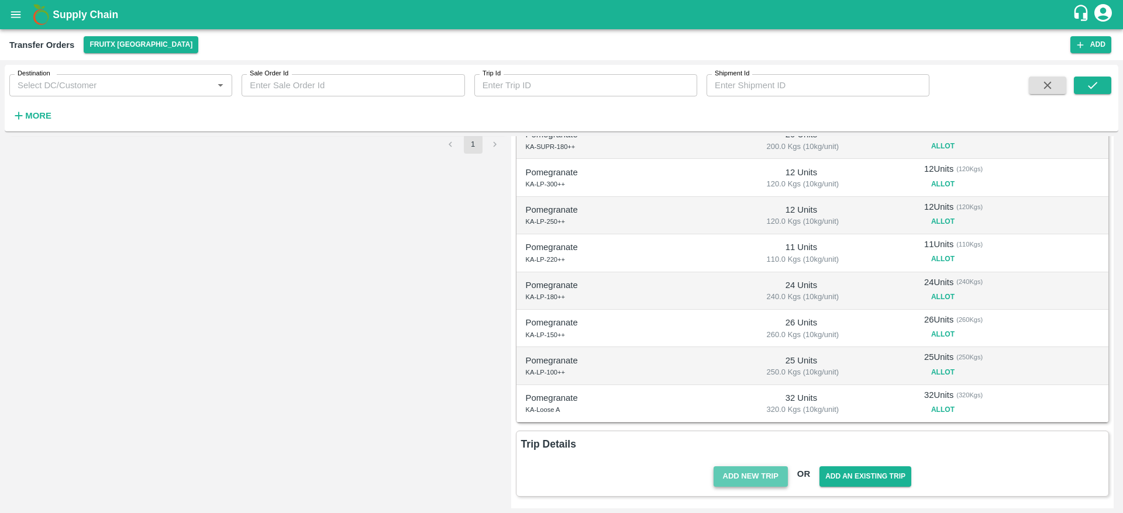
click at [744, 473] on button "Add New Trip" at bounding box center [750, 477] width 74 height 20
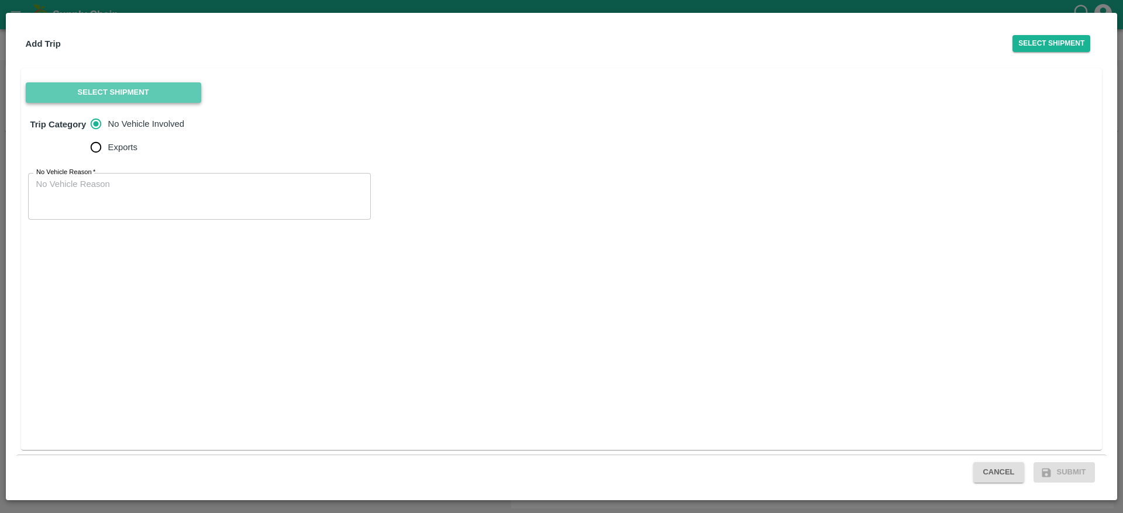
click at [144, 85] on button "Select Shipment" at bounding box center [113, 92] width 175 height 20
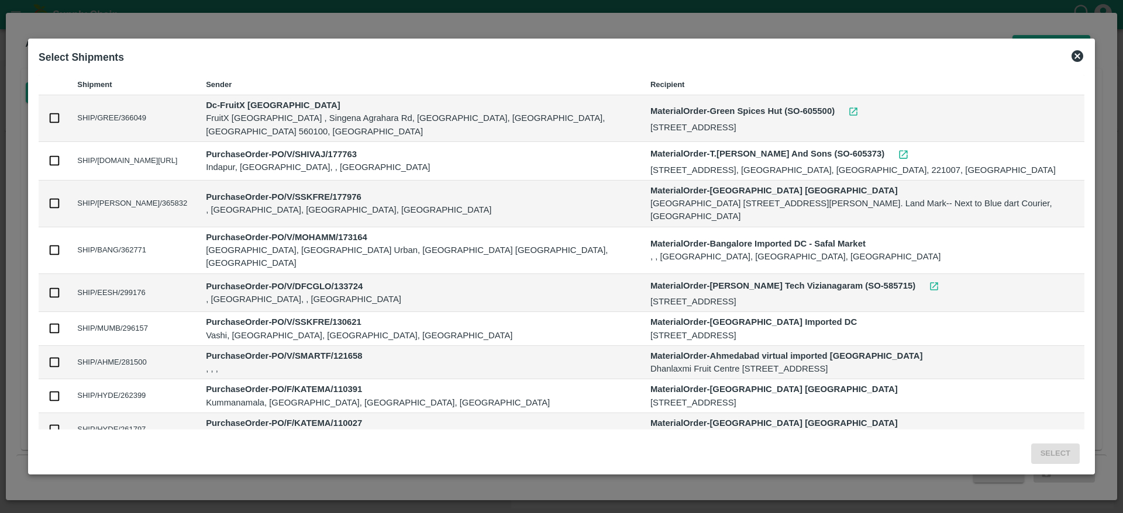
click at [54, 119] on input "checkbox" at bounding box center [54, 118] width 13 height 13
checkbox input "true"
click at [1060, 453] on button "Select" at bounding box center [1055, 454] width 49 height 20
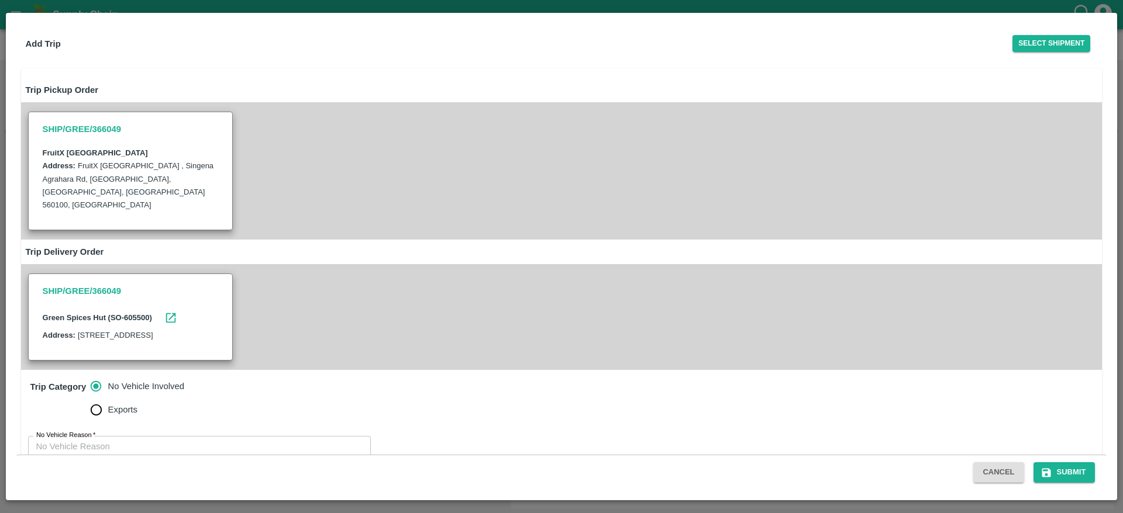
scroll to position [42, 0]
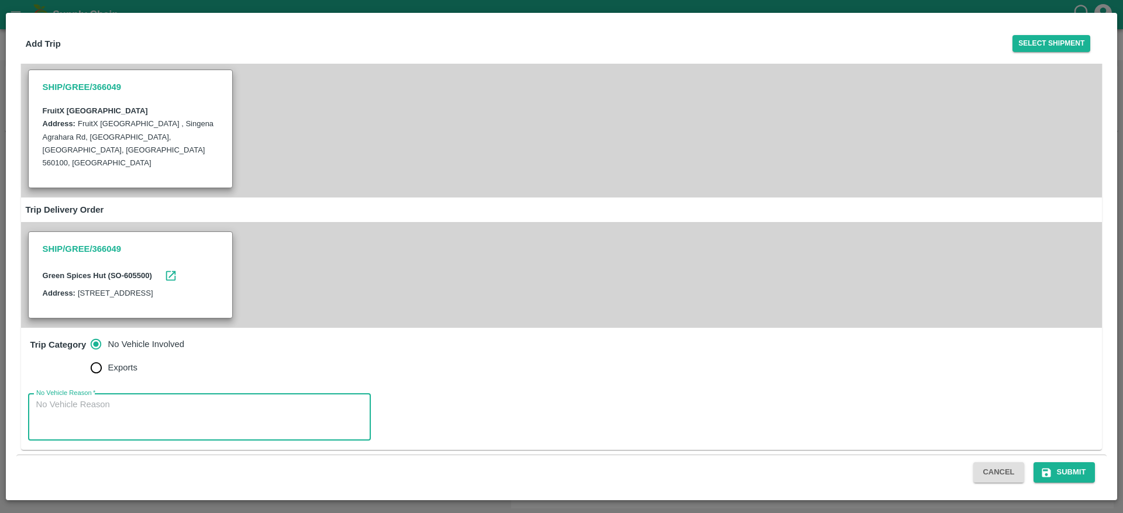
click at [154, 415] on textarea "No Vehicle Reason   *" at bounding box center [199, 417] width 326 height 37
type textarea "No Vehicle"
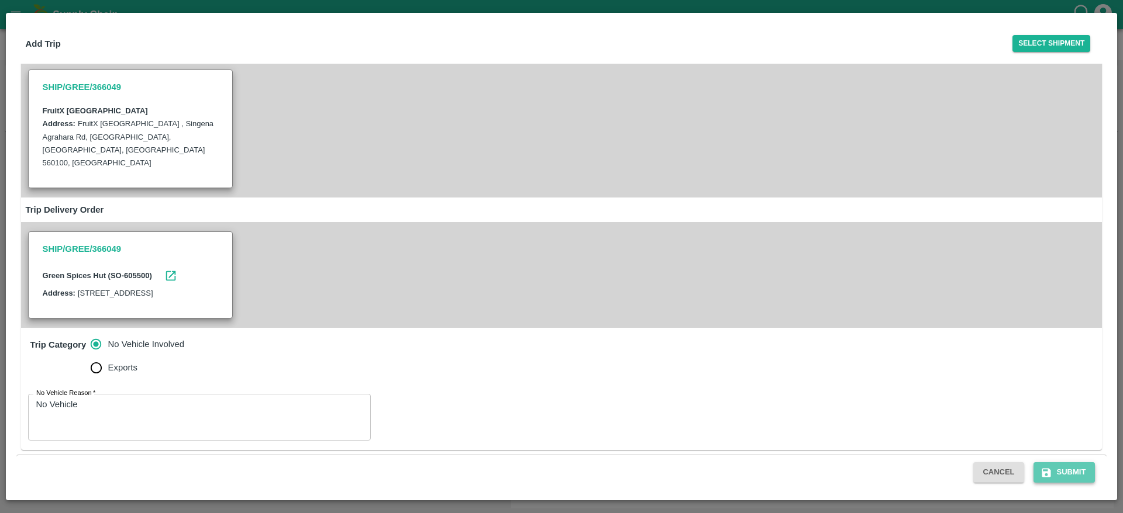
click at [1091, 465] on button "Submit" at bounding box center [1064, 473] width 62 height 20
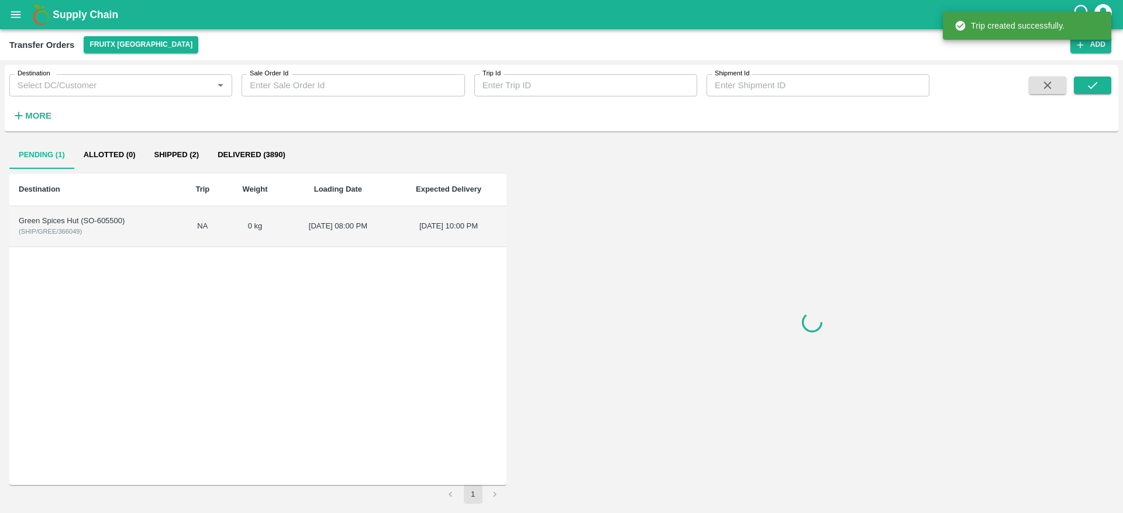
scroll to position [0, 0]
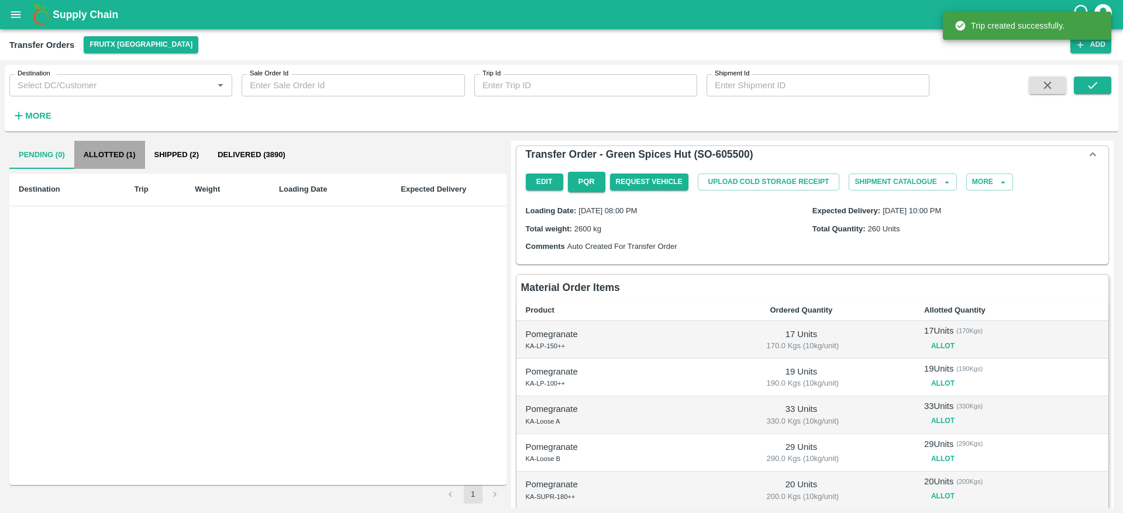
click at [112, 158] on button "Allotted (1)" at bounding box center [109, 155] width 71 height 28
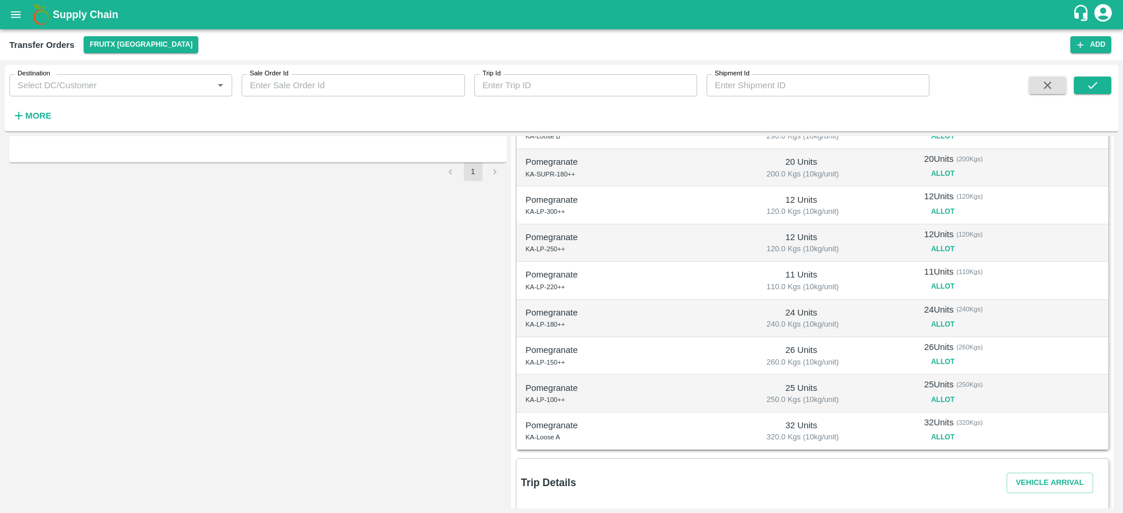
scroll to position [438, 0]
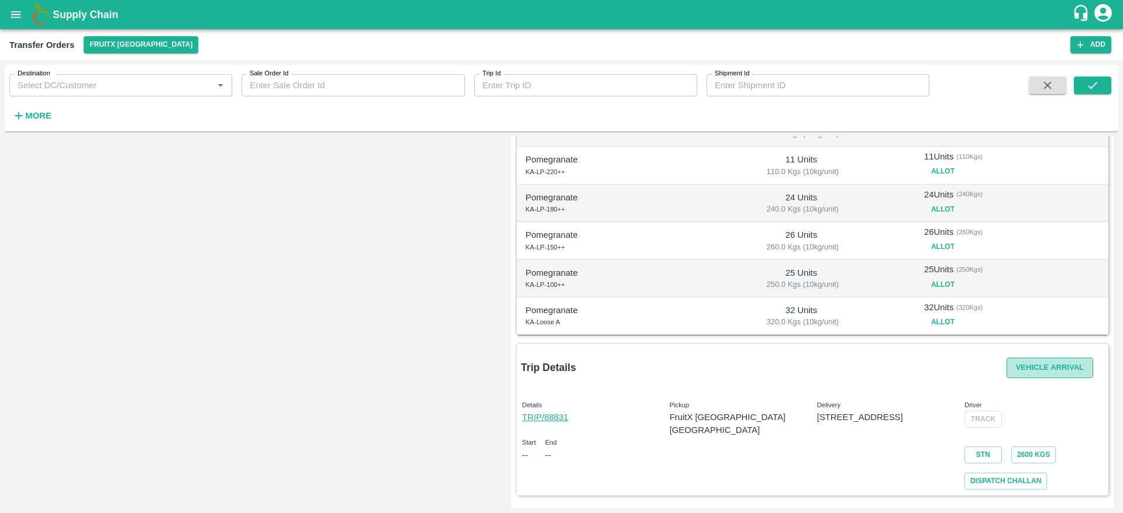
click at [1035, 373] on button "Vehicle Arrival" at bounding box center [1049, 368] width 87 height 20
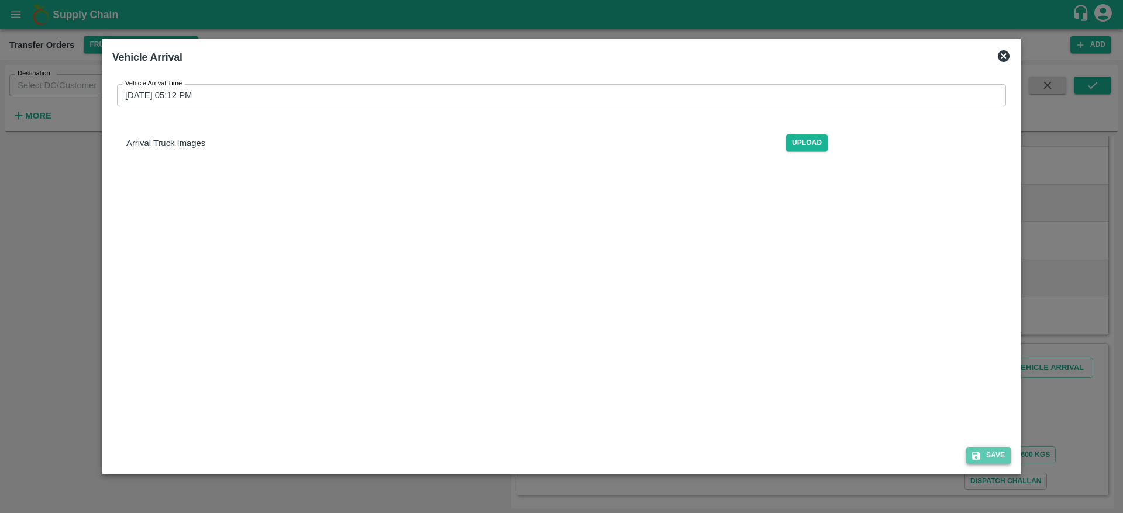
click at [985, 450] on button "Save" at bounding box center [988, 455] width 44 height 17
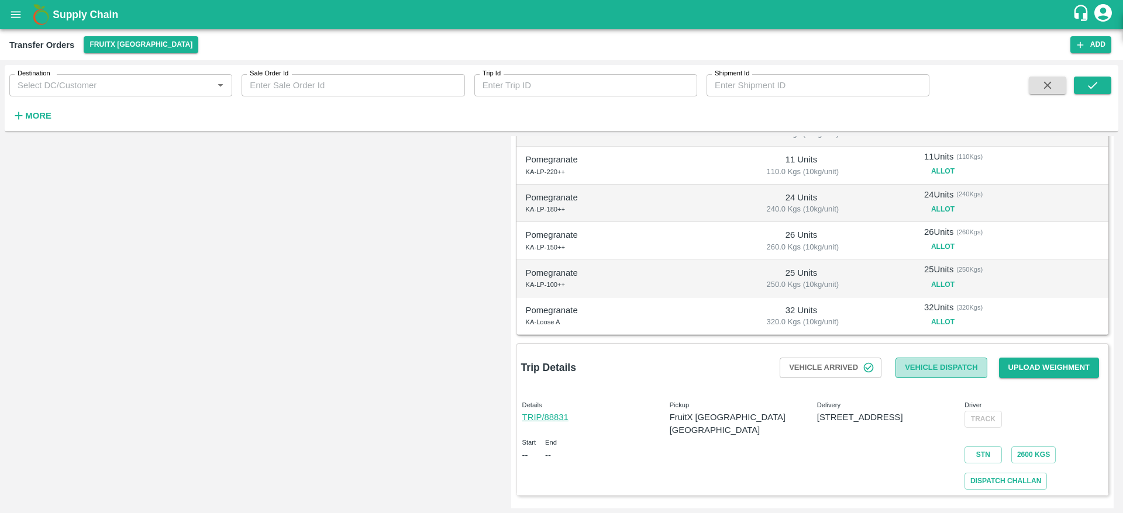
click at [944, 367] on button "Vehicle Dispatch" at bounding box center [940, 368] width 91 height 20
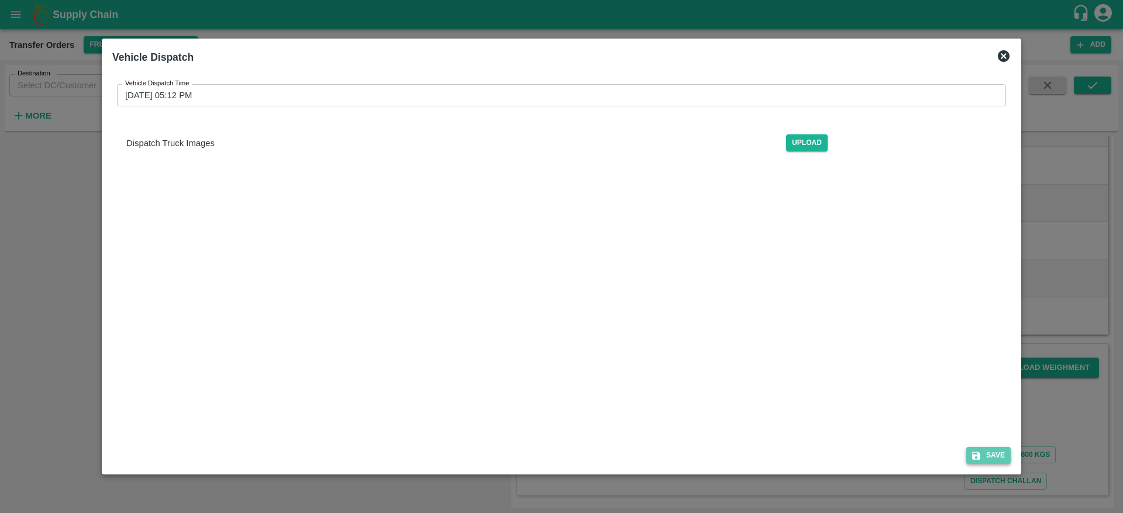
click at [992, 454] on button "Save" at bounding box center [988, 455] width 44 height 17
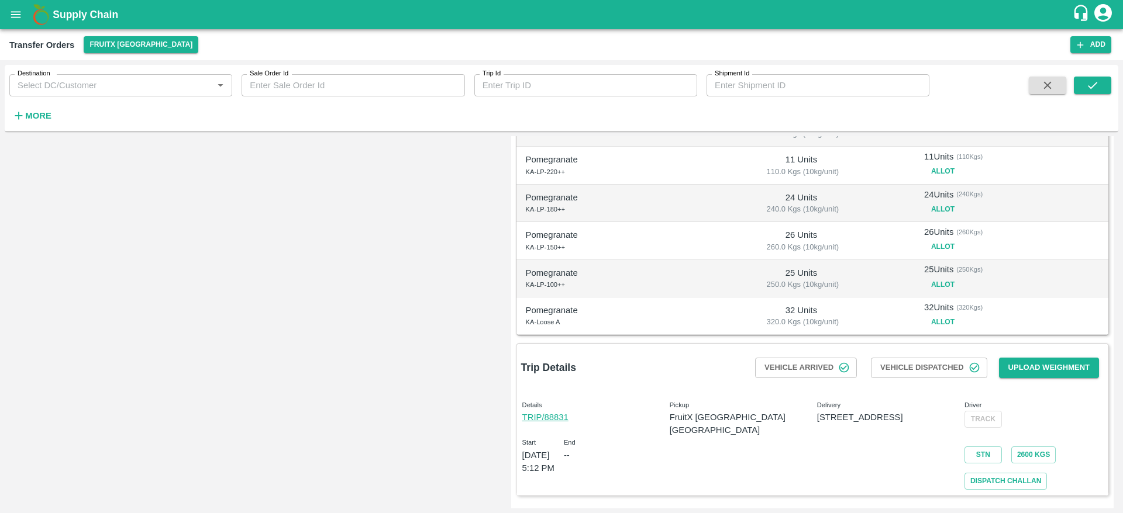
scroll to position [0, 0]
